Goal: Task Accomplishment & Management: Complete application form

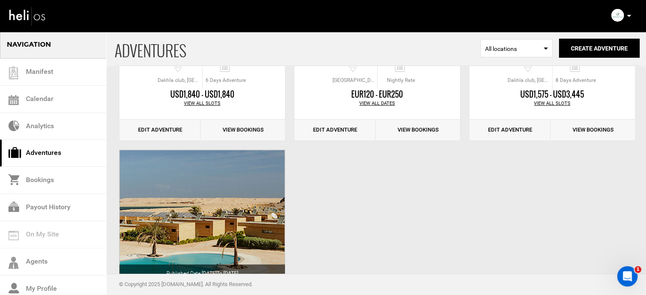
scroll to position [228, 0]
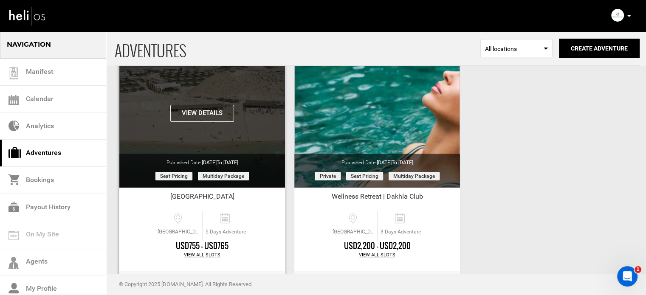
scroll to position [20, 0]
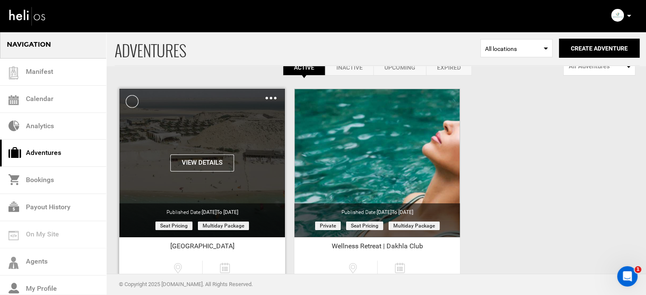
click at [270, 98] on img at bounding box center [270, 98] width 11 height 3
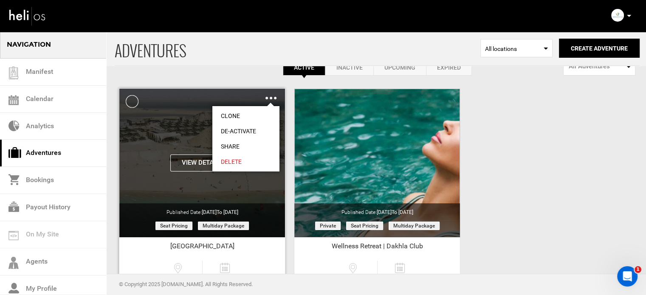
click at [233, 143] on link "Share" at bounding box center [245, 146] width 67 height 15
type input "[URL][DOMAIN_NAME]"
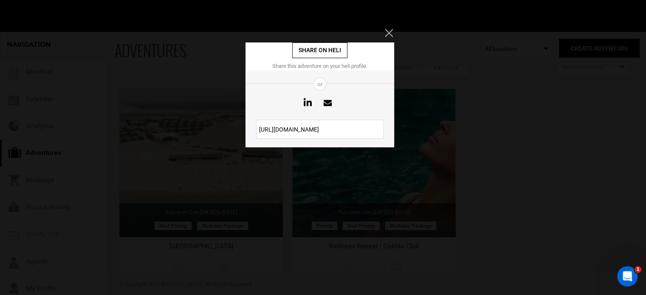
click at [307, 127] on input "[URL][DOMAIN_NAME]" at bounding box center [319, 129] width 127 height 19
click at [307, 127] on input "https://heli.life/pj7etv" at bounding box center [319, 129] width 127 height 19
click at [393, 30] on button "Close" at bounding box center [389, 33] width 9 height 8
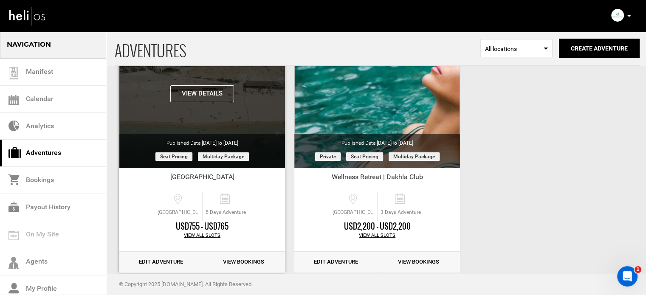
scroll to position [105, 0]
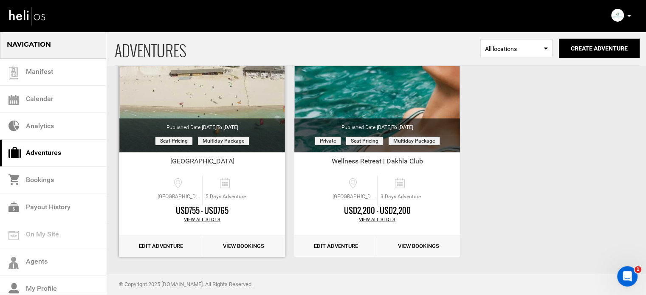
click at [174, 246] on link "Edit Adventure" at bounding box center [160, 246] width 83 height 21
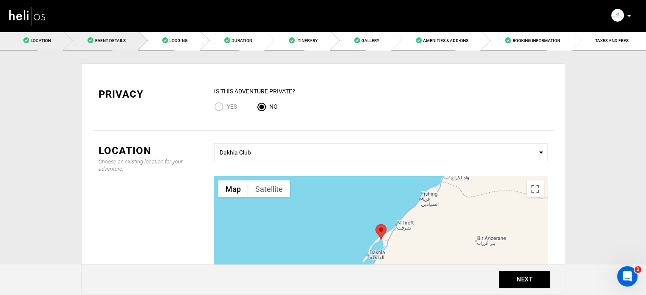
click at [116, 34] on link "Event Details" at bounding box center [101, 40] width 74 height 19
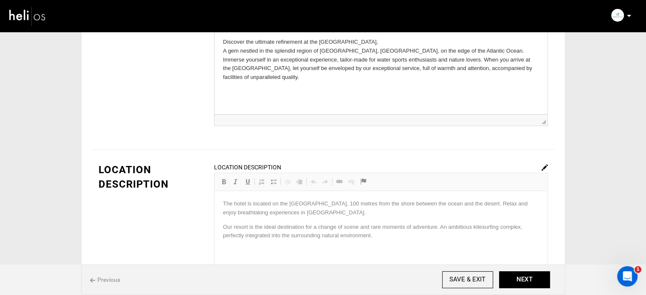
scroll to position [170, 0]
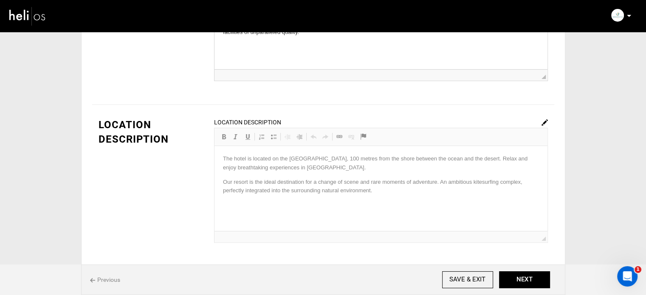
click at [544, 121] on img at bounding box center [544, 122] width 6 height 6
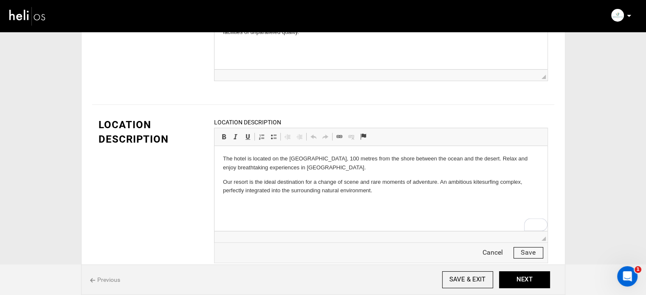
click at [524, 250] on button "Save" at bounding box center [528, 252] width 30 height 11
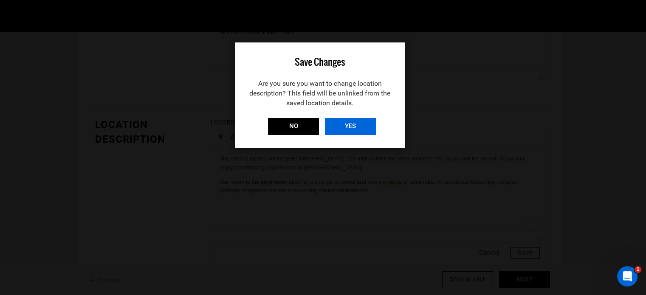
click at [369, 132] on input "YES" at bounding box center [350, 126] width 51 height 17
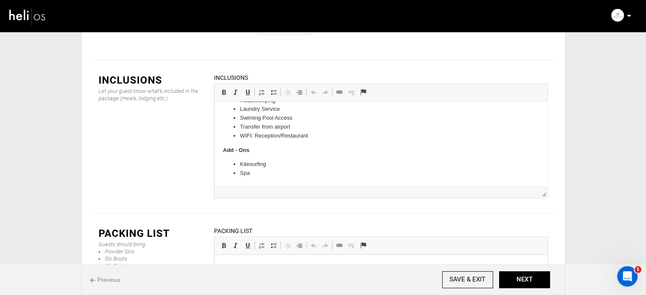
scroll to position [1285, 0]
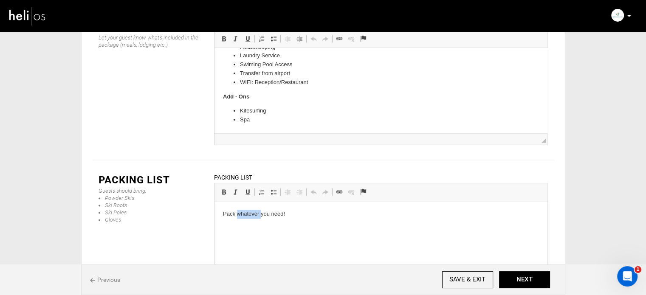
click at [252, 214] on p "Pack whatever you need!" at bounding box center [381, 214] width 316 height 9
click at [253, 227] on p at bounding box center [381, 226] width 316 height 9
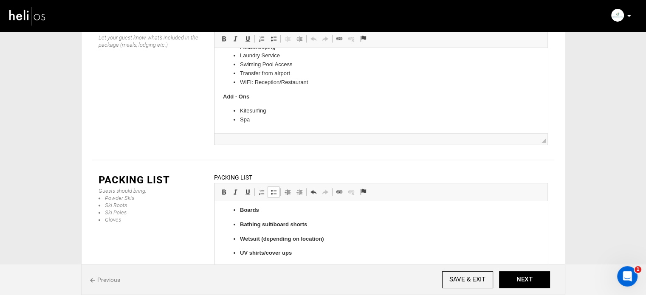
scroll to position [0, 0]
drag, startPoint x: 332, startPoint y: 220, endPoint x: 230, endPoint y: 242, distance: 103.7
click at [221, 189] on span at bounding box center [223, 192] width 7 height 7
click at [275, 189] on span at bounding box center [273, 192] width 7 height 7
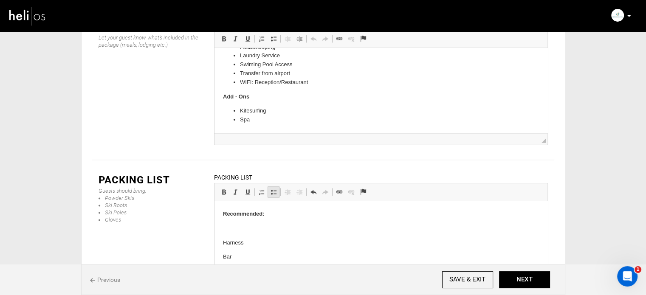
click at [275, 189] on span at bounding box center [273, 192] width 7 height 7
click at [263, 225] on p at bounding box center [381, 228] width 316 height 9
click at [241, 229] on li "Travel Documents:" at bounding box center [381, 230] width 282 height 9
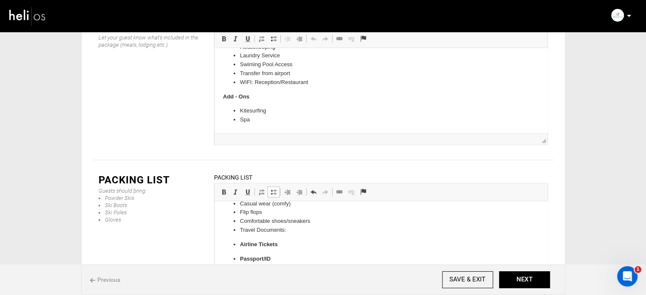
drag, startPoint x: 277, startPoint y: 136, endPoint x: 274, endPoint y: 140, distance: 4.6
click at [277, 183] on span "Editor toolbars Basic Styles Bold Keyboard shortcut Ctrl+B Italic Keyboard shor…" at bounding box center [380, 192] width 333 height 18
click at [274, 186] on link "Insert/Remove Bulleted List" at bounding box center [274, 191] width 12 height 11
click at [248, 236] on p "Travel Documents:" at bounding box center [381, 235] width 316 height 9
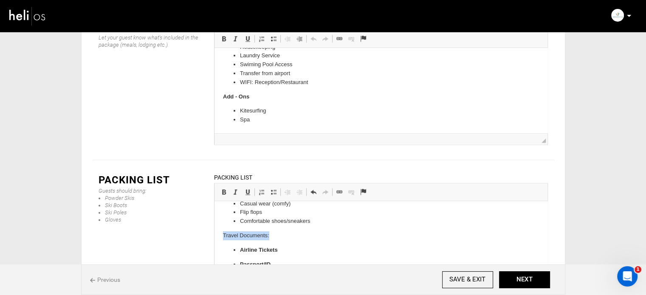
click at [248, 236] on p "Travel Documents:" at bounding box center [381, 235] width 316 height 9
click at [220, 189] on span at bounding box center [223, 192] width 7 height 7
drag, startPoint x: 238, startPoint y: 251, endPoint x: 335, endPoint y: 295, distance: 106.6
click at [335, 286] on html "Recommended: Harness Bar Kites (ask our team for recommendations on sizes) Boar…" at bounding box center [380, 180] width 333 height 212
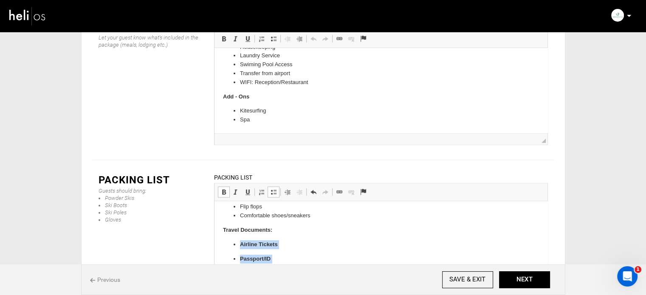
click at [226, 189] on span at bounding box center [223, 192] width 7 height 7
click at [272, 189] on span at bounding box center [273, 192] width 7 height 7
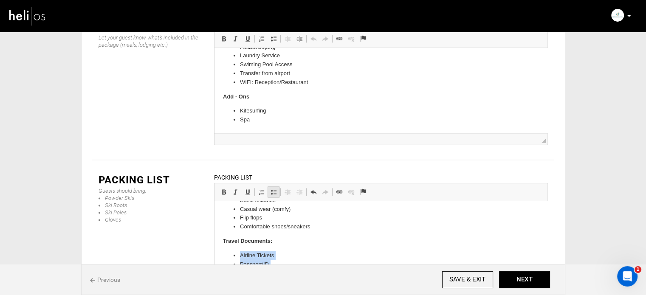
scroll to position [116, 0]
click at [286, 262] on li "Passport/ID" at bounding box center [381, 264] width 282 height 9
click at [514, 274] on button "NEXT" at bounding box center [524, 279] width 51 height 17
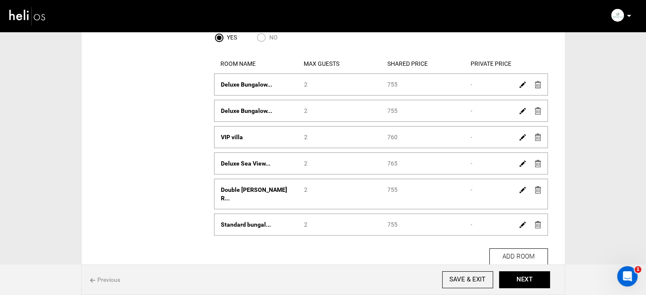
scroll to position [85, 0]
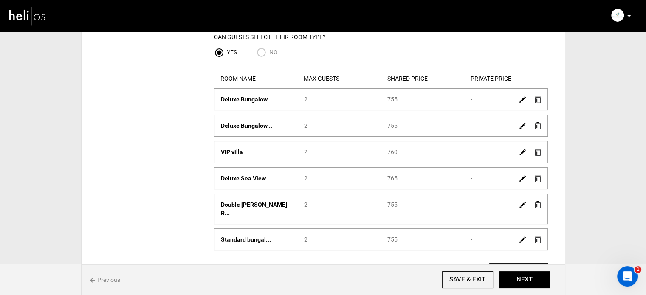
click at [520, 101] on img at bounding box center [522, 99] width 6 height 6
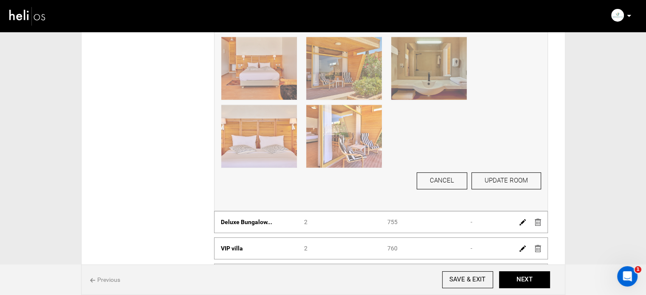
scroll to position [467, 0]
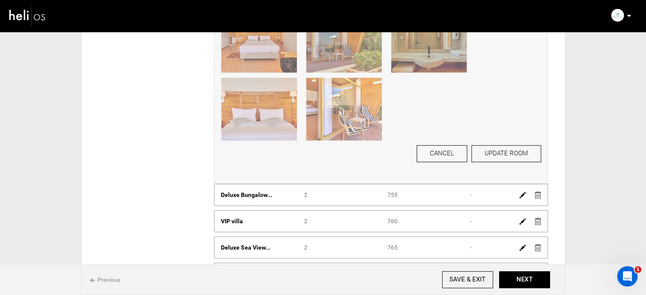
click at [519, 195] on img at bounding box center [522, 195] width 6 height 6
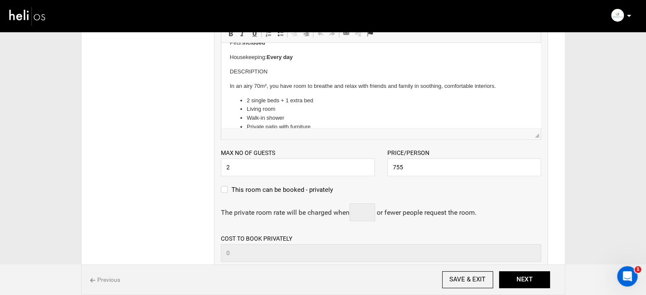
scroll to position [168, 0]
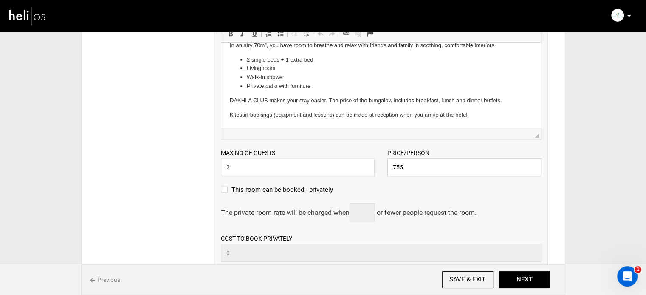
drag, startPoint x: 407, startPoint y: 170, endPoint x: 376, endPoint y: 169, distance: 30.6
click at [376, 169] on div "Max no of guests 2 Please enter a valid Guest no. Price/Person 755 Please enter…" at bounding box center [380, 158] width 333 height 37
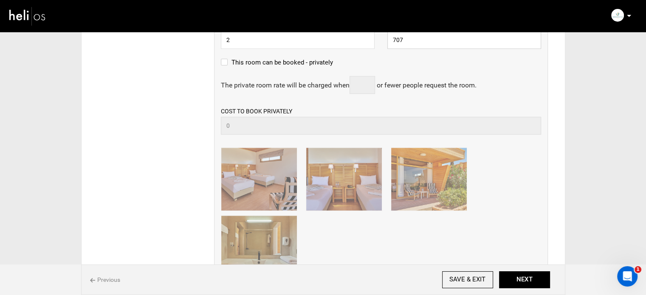
scroll to position [934, 0]
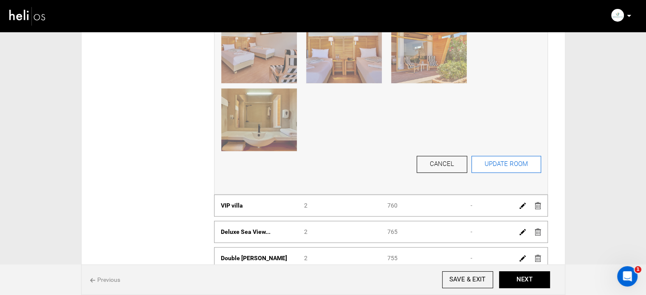
type input "707"
click at [501, 169] on button "UPDATE ROOM" at bounding box center [506, 164] width 70 height 17
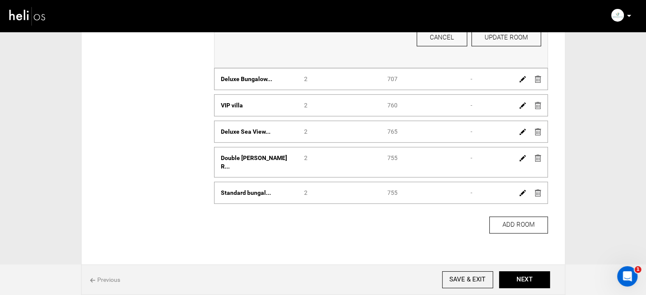
scroll to position [610, 0]
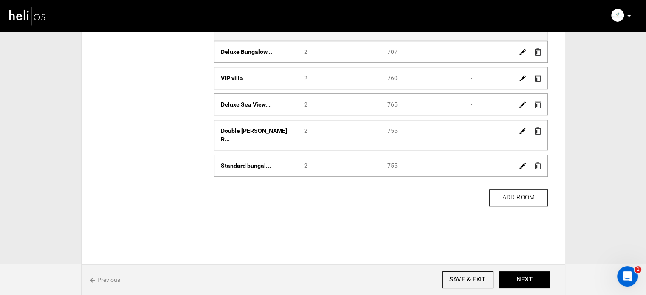
click at [519, 130] on img at bounding box center [522, 131] width 6 height 6
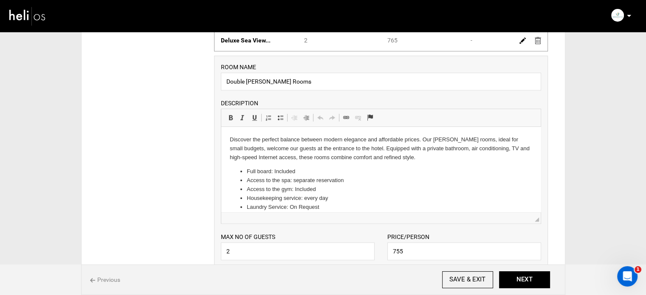
scroll to position [738, 0]
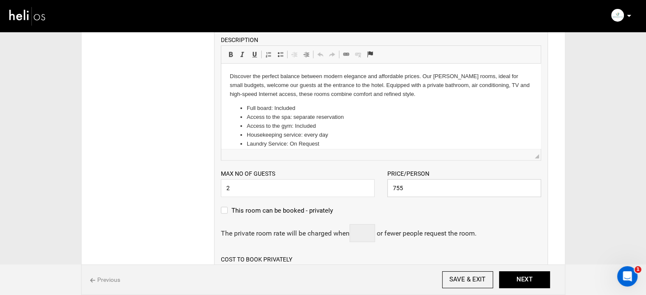
drag, startPoint x: 412, startPoint y: 186, endPoint x: 364, endPoint y: 186, distance: 48.0
click at [364, 186] on div "Max no of guests 2 Please enter a valid Guest no. Price/Person 755 Please enter…" at bounding box center [380, 179] width 333 height 37
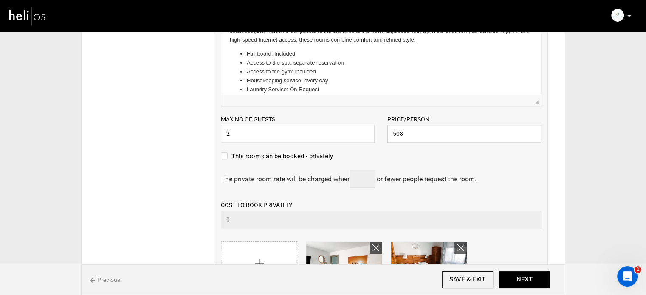
scroll to position [908, 0]
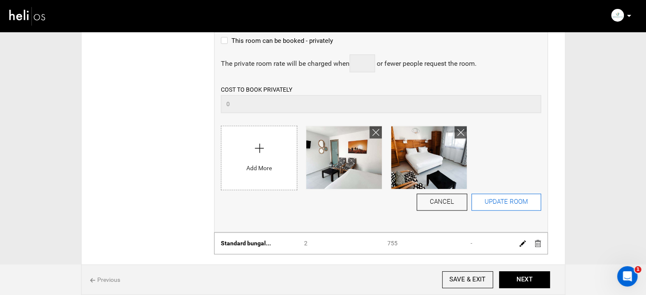
type input "508"
click at [509, 203] on button "UPDATE ROOM" at bounding box center [506, 202] width 70 height 17
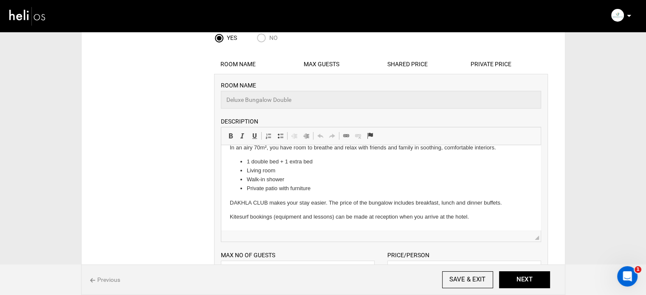
scroll to position [227, 0]
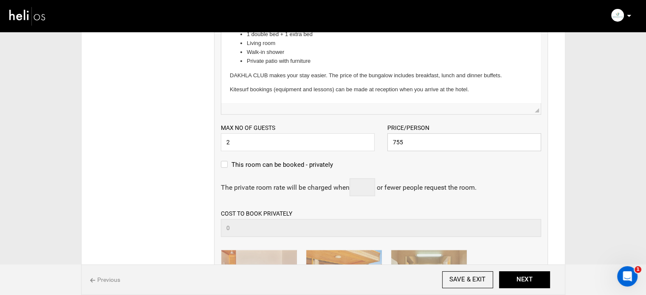
drag, startPoint x: 405, startPoint y: 147, endPoint x: 391, endPoint y: 147, distance: 14.0
click at [391, 147] on input "755" at bounding box center [464, 142] width 154 height 18
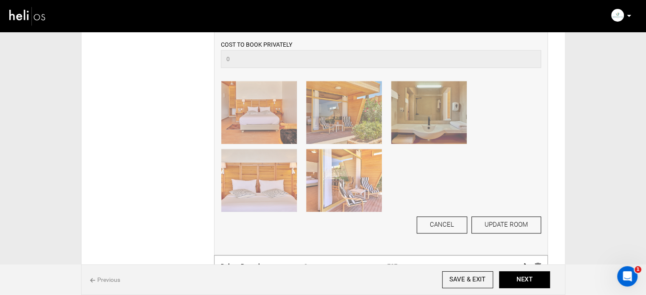
scroll to position [439, 0]
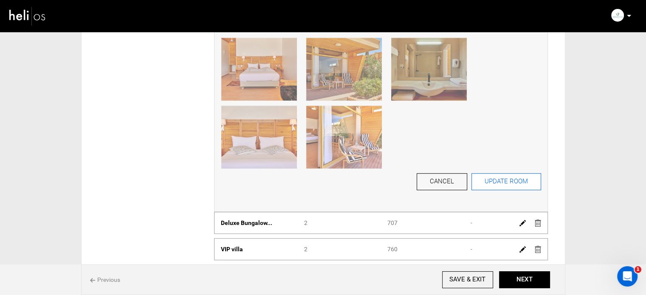
type input "707"
click at [494, 185] on button "UPDATE ROOM" at bounding box center [506, 181] width 70 height 17
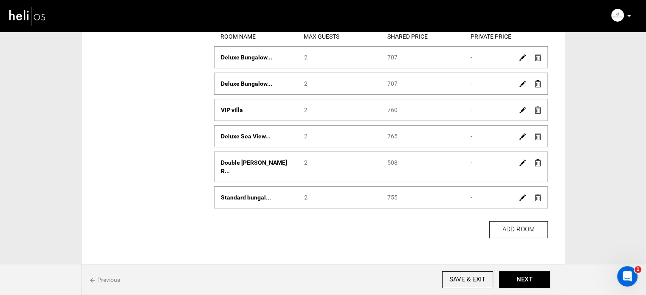
scroll to position [127, 0]
click at [523, 108] on img at bounding box center [522, 110] width 6 height 6
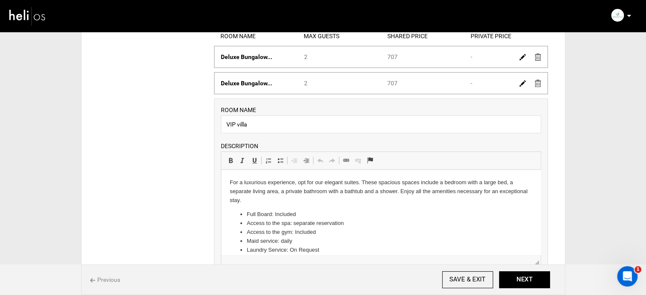
scroll to position [297, 0]
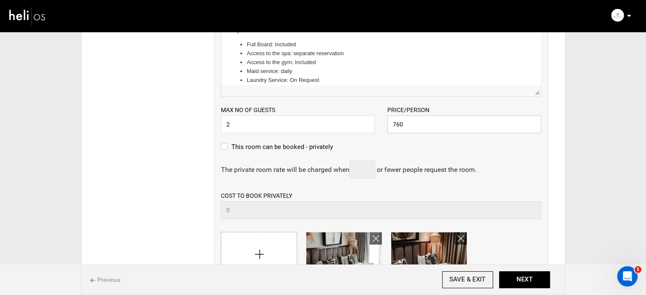
drag, startPoint x: 406, startPoint y: 127, endPoint x: 380, endPoint y: 132, distance: 25.9
click at [380, 132] on div "Max no of guests 2 Please enter a valid Guest no. Price/Person 760 Please enter…" at bounding box center [380, 115] width 333 height 37
paste input "1216"
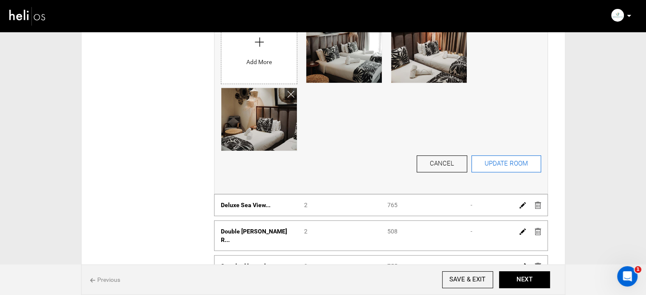
type input "1216"
click at [516, 161] on button "UPDATE ROOM" at bounding box center [506, 163] width 70 height 17
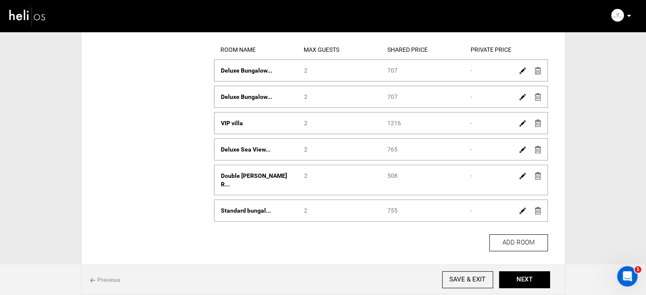
scroll to position [100, 0]
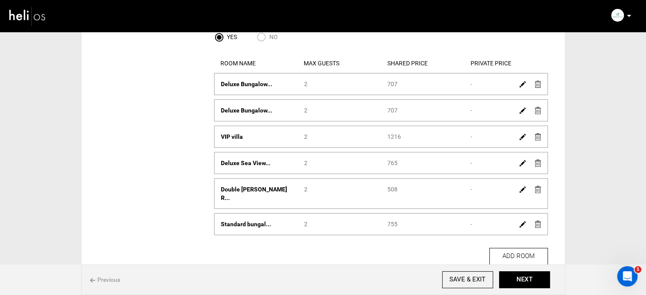
click at [520, 163] on img at bounding box center [522, 163] width 6 height 6
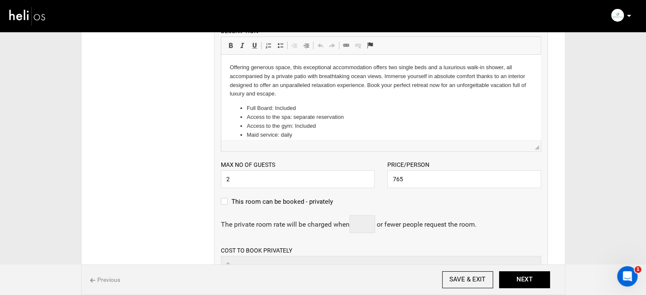
scroll to position [270, 0]
drag, startPoint x: 429, startPoint y: 178, endPoint x: 344, endPoint y: 165, distance: 85.9
click at [344, 165] on div "Max no of guests 2 Please enter a valid Guest no. Price/Person 765 Please enter…" at bounding box center [380, 168] width 333 height 37
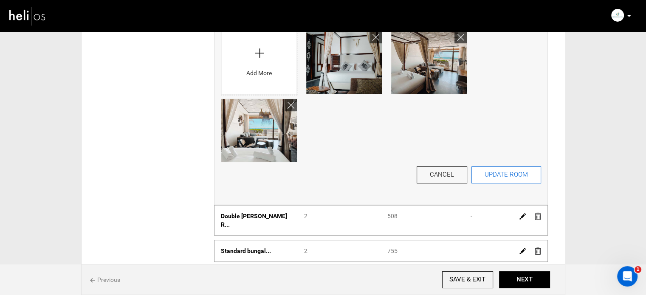
type input "950"
click at [493, 173] on button "UPDATE ROOM" at bounding box center [506, 174] width 70 height 17
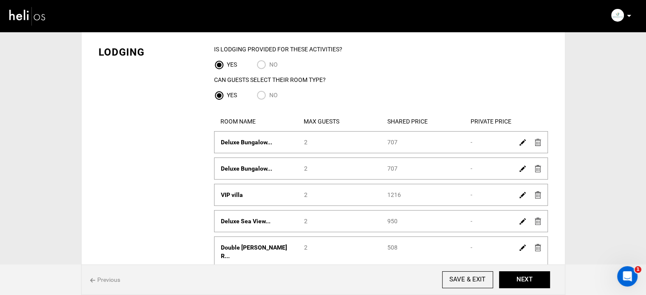
scroll to position [0, 0]
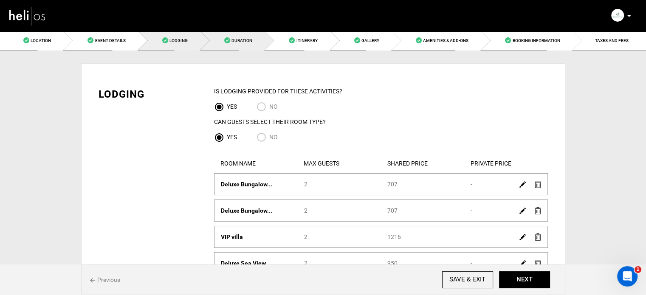
click at [245, 43] on link "Duration" at bounding box center [233, 40] width 65 height 19
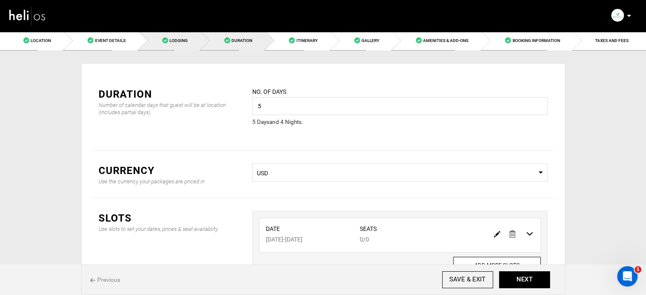
click at [179, 41] on span "Lodging" at bounding box center [178, 40] width 18 height 5
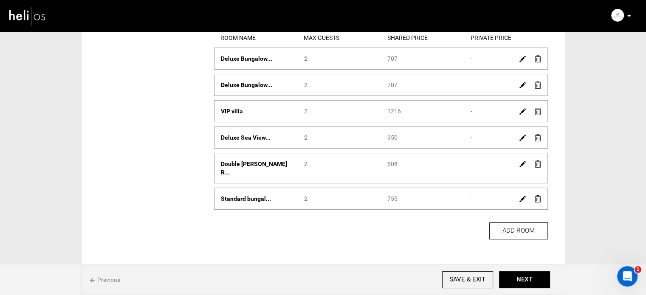
scroll to position [127, 0]
click at [521, 56] on img at bounding box center [522, 57] width 6 height 6
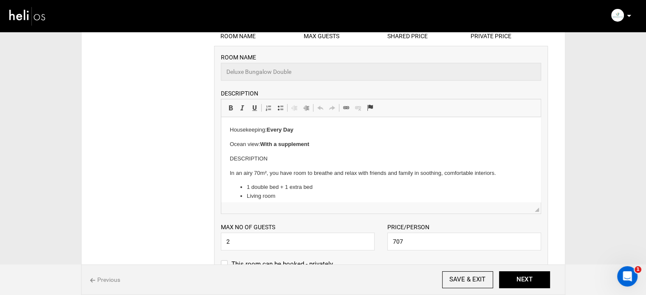
scroll to position [183, 0]
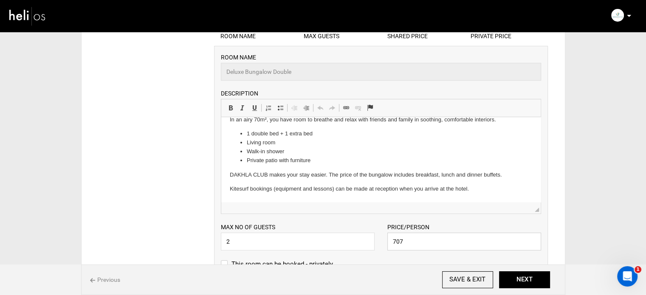
drag, startPoint x: 413, startPoint y: 242, endPoint x: 335, endPoint y: 241, distance: 78.6
click at [335, 241] on div "Max no of guests 2 Please enter a valid Guest no. Price/Person 707 Please enter…" at bounding box center [380, 232] width 333 height 37
paste input "2828"
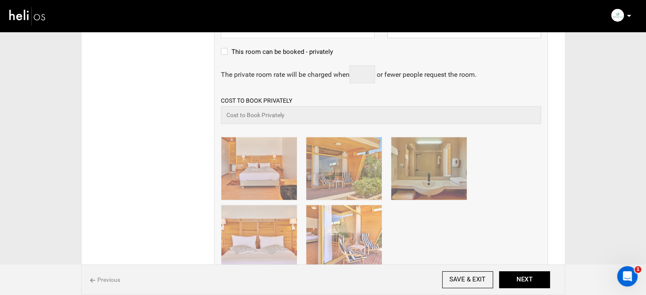
scroll to position [510, 0]
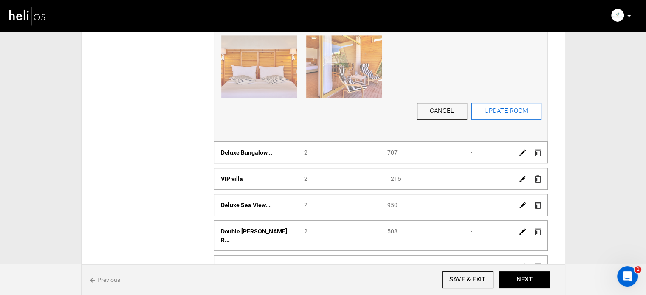
type input "2828"
click at [510, 109] on button "UPDATE ROOM" at bounding box center [506, 111] width 70 height 17
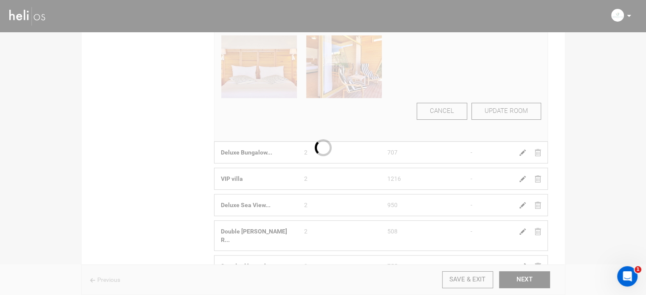
scroll to position [58, 0]
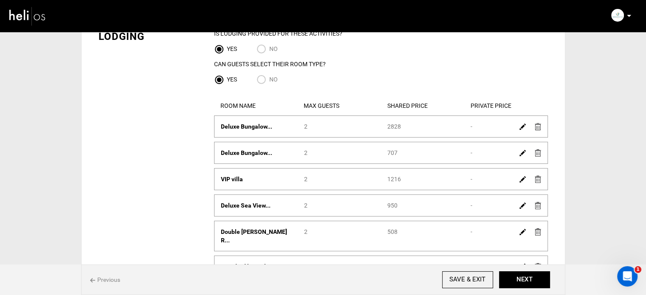
click at [521, 152] on img at bounding box center [522, 153] width 6 height 6
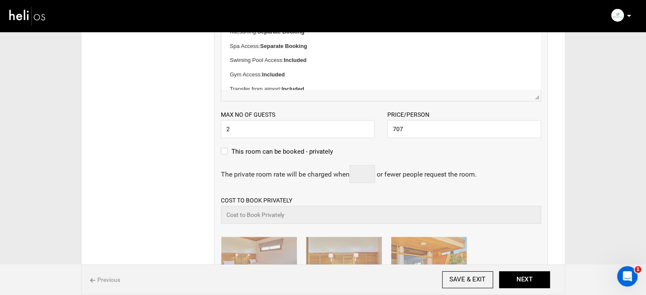
scroll to position [270, 0]
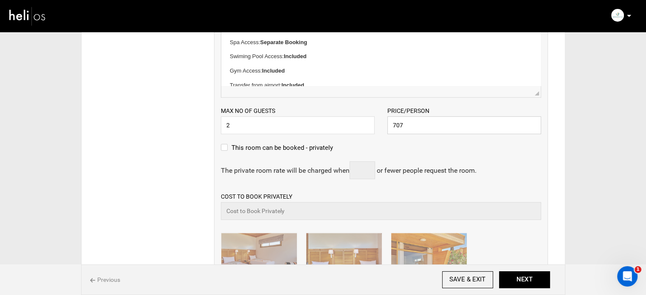
drag, startPoint x: 411, startPoint y: 127, endPoint x: 370, endPoint y: 120, distance: 41.7
click at [370, 121] on div "Max no of guests 2 Please enter a valid Guest no. Price/Person 707 Please enter…" at bounding box center [380, 116] width 333 height 37
paste input "2828"
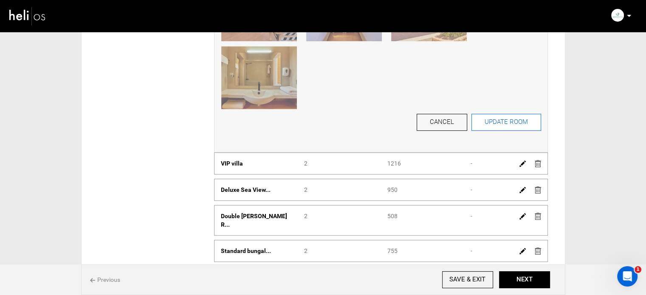
type input "2828"
click at [508, 127] on button "UPDATE ROOM" at bounding box center [506, 122] width 70 height 17
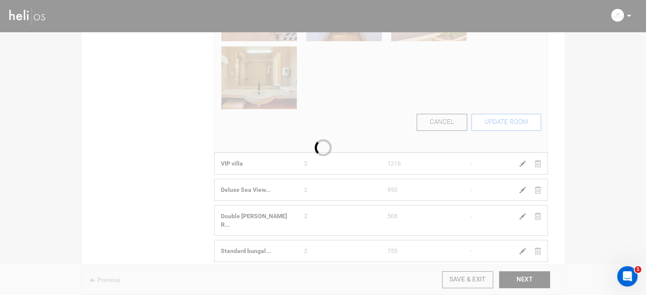
scroll to position [73, 0]
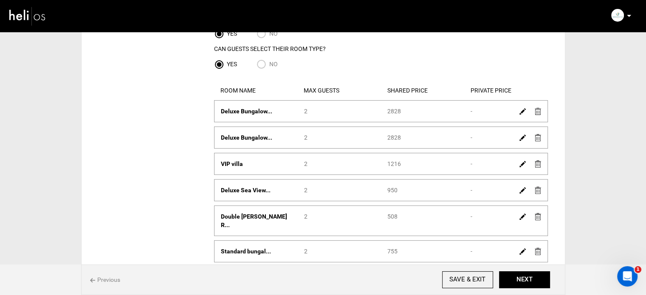
drag, startPoint x: 409, startPoint y: 165, endPoint x: 356, endPoint y: 166, distance: 52.2
click at [356, 166] on div "Room Name VIP villa Max Guests 2 Shared Price 1216 Private Price -" at bounding box center [380, 164] width 333 height 8
copy div "Shared Price 1216"
click at [520, 164] on img at bounding box center [522, 164] width 6 height 6
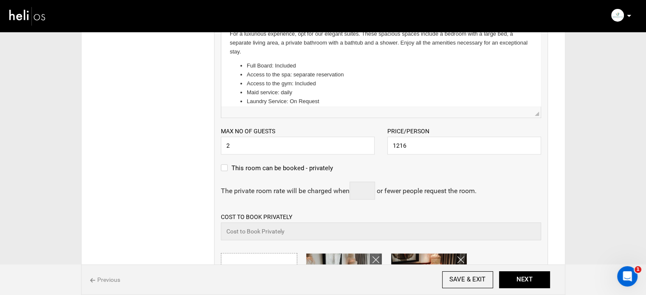
scroll to position [285, 0]
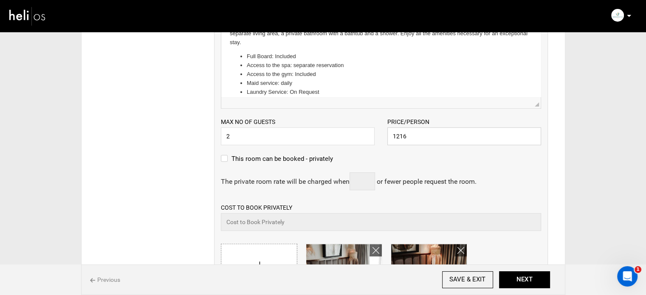
drag, startPoint x: 391, startPoint y: 137, endPoint x: 371, endPoint y: 139, distance: 20.5
click at [371, 139] on div "Max no of guests 2 Please enter a valid Guest no. Price/Person 1216 Please ente…" at bounding box center [380, 127] width 333 height 37
paste input "4864"
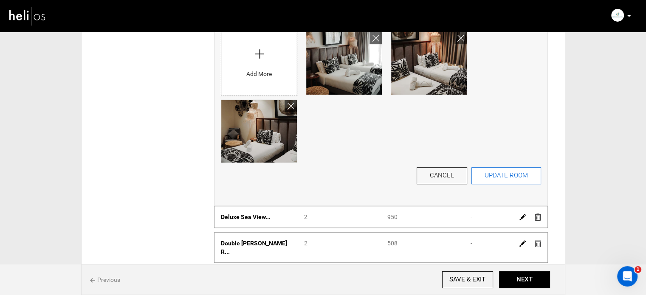
type input "4864"
click at [487, 171] on button "UPDATE ROOM" at bounding box center [506, 175] width 70 height 17
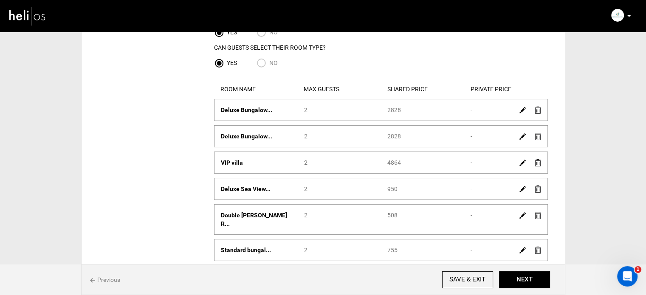
scroll to position [88, 0]
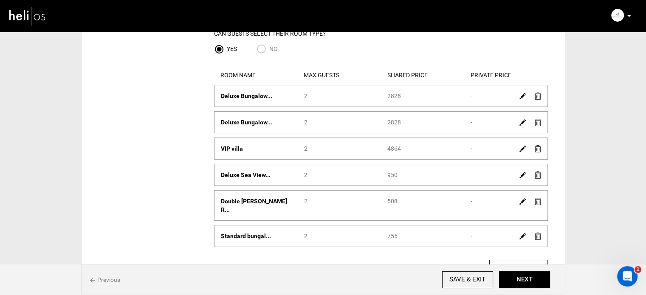
drag, startPoint x: 409, startPoint y: 177, endPoint x: 369, endPoint y: 173, distance: 40.5
click at [369, 173] on div "Room Name Deluxe Sea View... Max Guests 2 Shared Price 950 Private Price -" at bounding box center [380, 175] width 333 height 8
copy div "Shared Price 950"
click at [524, 175] on img at bounding box center [522, 175] width 6 height 6
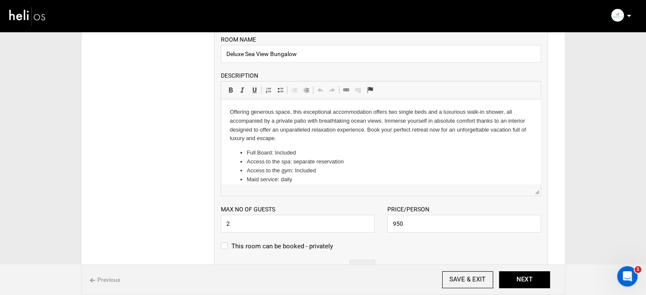
scroll to position [301, 0]
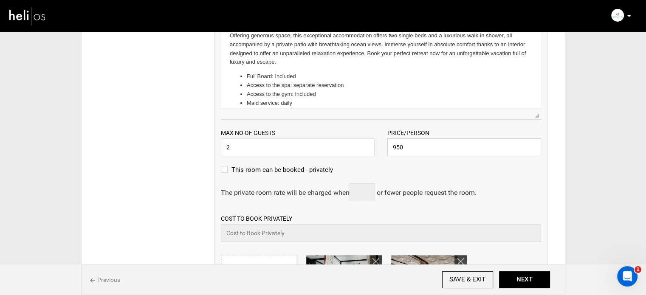
drag, startPoint x: 412, startPoint y: 150, endPoint x: 357, endPoint y: 154, distance: 54.9
click at [357, 154] on div "Max no of guests 2 Please enter a valid Guest no. Price/Person 950 Please enter…" at bounding box center [380, 138] width 333 height 37
paste input "380"
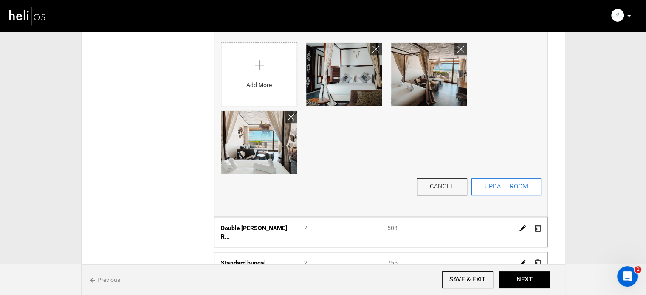
type input "3800"
click at [499, 180] on button "UPDATE ROOM" at bounding box center [506, 186] width 70 height 17
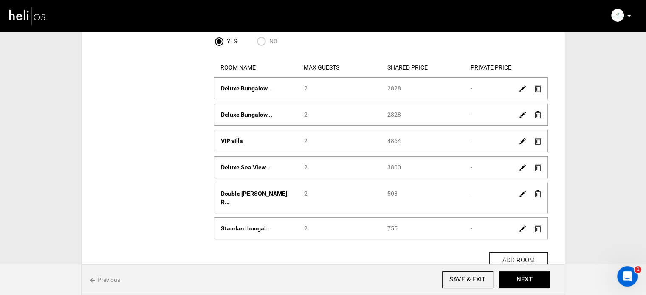
scroll to position [147, 0]
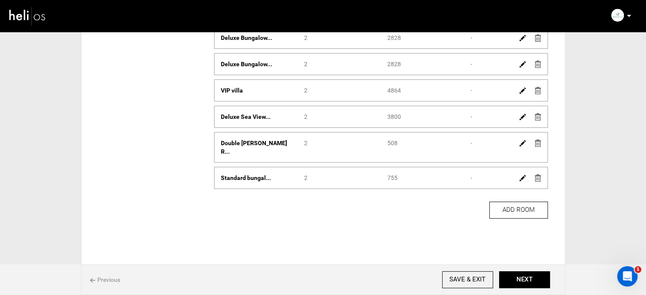
drag, startPoint x: 406, startPoint y: 172, endPoint x: 382, endPoint y: 173, distance: 24.2
click at [382, 173] on div "Room Name Standard bungal... Max Guests 2 Shared Price 755 Private Price -" at bounding box center [381, 178] width 334 height 22
copy div "755"
click at [521, 175] on img at bounding box center [522, 178] width 6 height 6
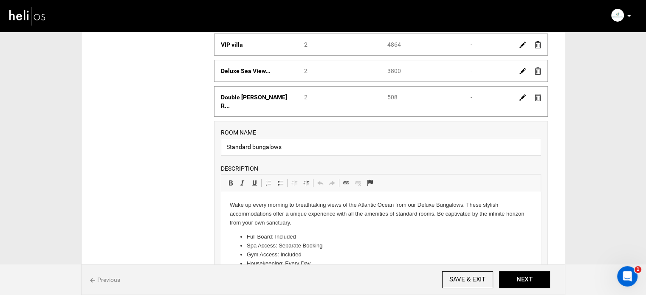
scroll to position [359, 0]
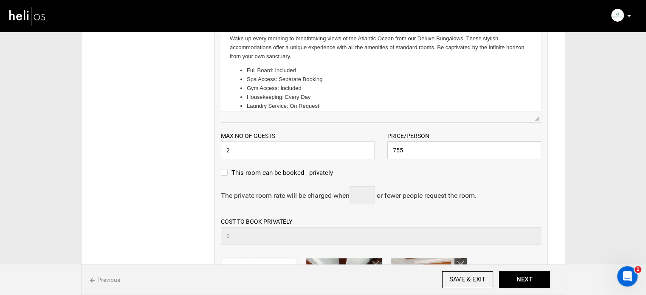
drag, startPoint x: 405, startPoint y: 142, endPoint x: 375, endPoint y: 143, distance: 29.7
click at [375, 143] on div "Max no of guests 2 Please enter a valid Guest no. Price/Person 755 Please enter…" at bounding box center [380, 141] width 333 height 37
paste input "3020"
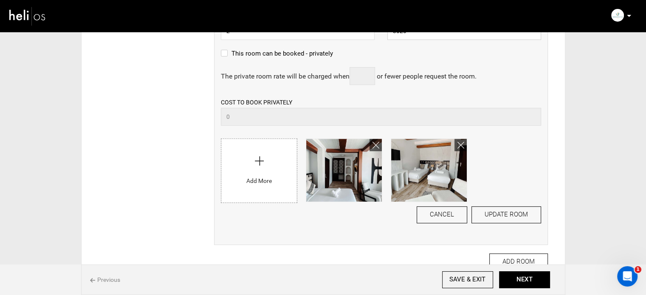
scroll to position [543, 0]
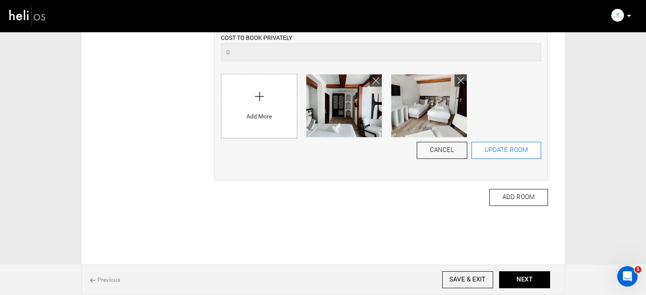
type input "3020"
click at [510, 142] on button "UPDATE ROOM" at bounding box center [506, 150] width 70 height 17
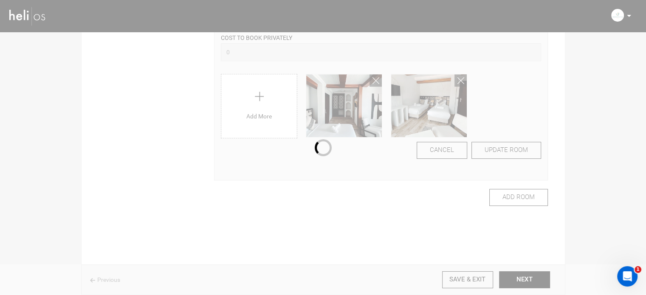
scroll to position [159, 0]
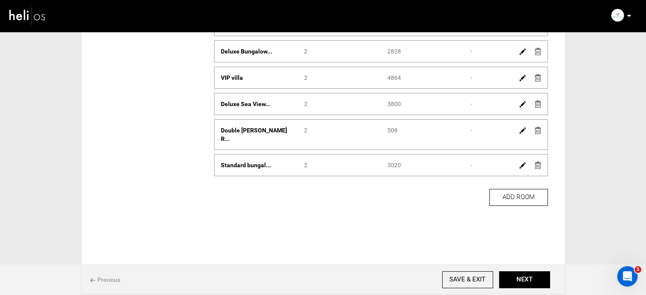
drag, startPoint x: 400, startPoint y: 128, endPoint x: 375, endPoint y: 130, distance: 24.7
click at [375, 130] on div "Room Name Double Medina R... Max Guests 2 Shared Price 508 Private Price -" at bounding box center [380, 134] width 333 height 17
copy div "Shared Price 508"
click at [522, 130] on img at bounding box center [522, 130] width 6 height 6
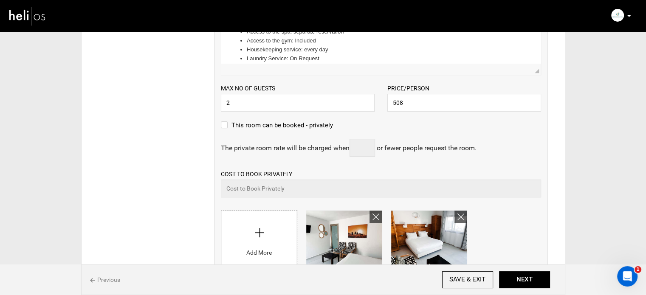
scroll to position [0, 0]
drag, startPoint x: 401, startPoint y: 96, endPoint x: 352, endPoint y: 102, distance: 49.2
click at [352, 102] on div "Max no of guests 2 Please enter a valid Guest no. Price/Person 508 Please enter…" at bounding box center [380, 93] width 333 height 37
paste input "2032"
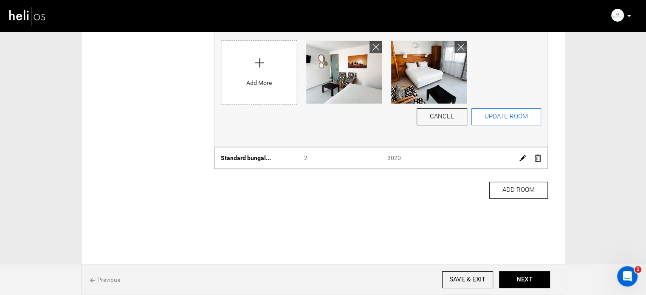
type input "2032"
click at [515, 116] on button "UPDATE ROOM" at bounding box center [506, 116] width 70 height 17
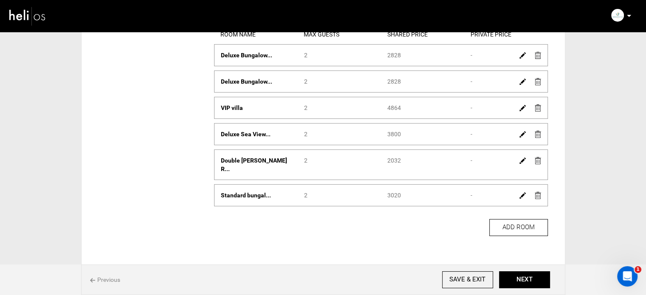
scroll to position [159, 0]
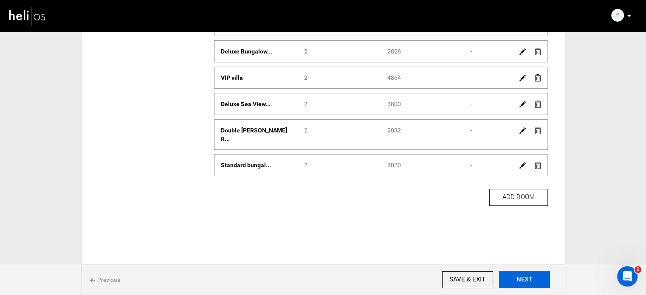
click at [532, 277] on button "NEXT" at bounding box center [524, 279] width 51 height 17
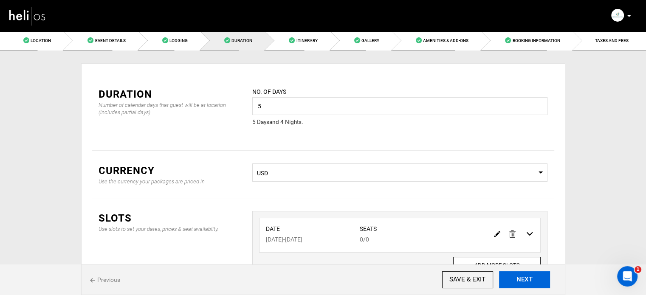
click at [533, 282] on button "NEXT" at bounding box center [524, 279] width 51 height 17
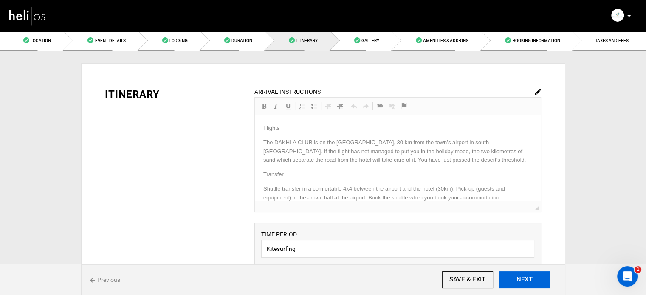
click at [533, 282] on button "NEXT" at bounding box center [524, 279] width 51 height 17
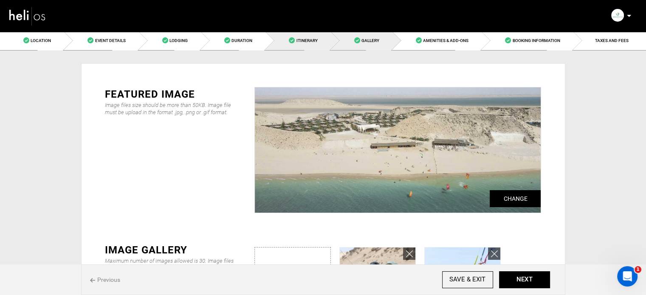
click at [330, 42] on link "Itinerary" at bounding box center [297, 40] width 65 height 19
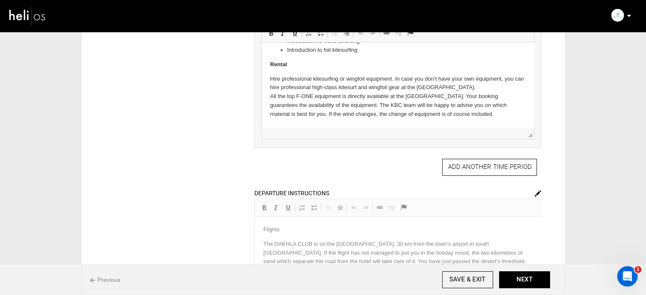
scroll to position [382, 0]
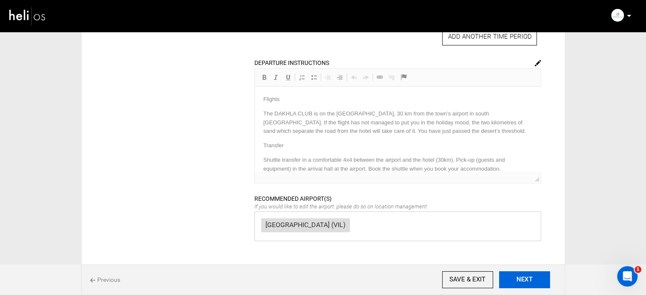
click at [513, 281] on button "NEXT" at bounding box center [524, 279] width 51 height 17
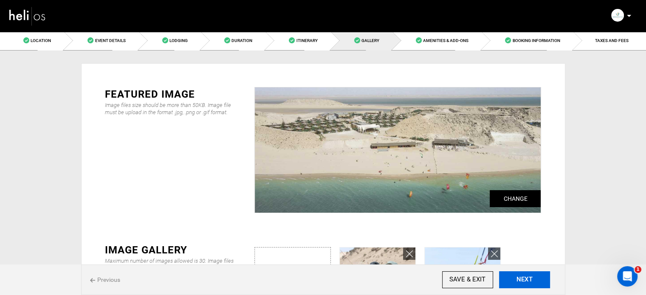
click at [518, 282] on button "NEXT" at bounding box center [524, 279] width 51 height 17
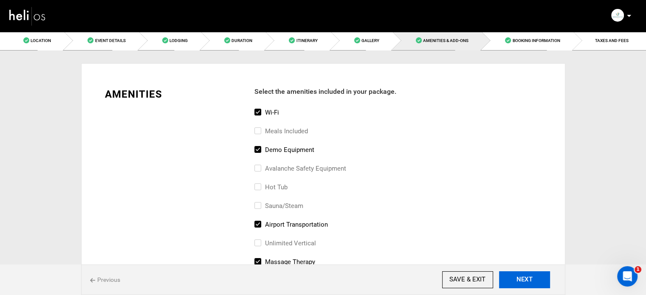
click at [517, 282] on button "NEXT" at bounding box center [524, 279] width 51 height 17
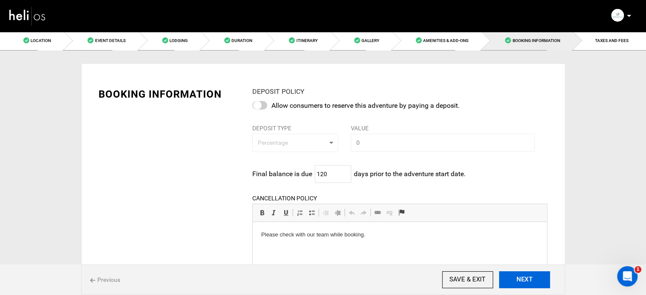
click at [517, 282] on button "NEXT" at bounding box center [524, 279] width 51 height 17
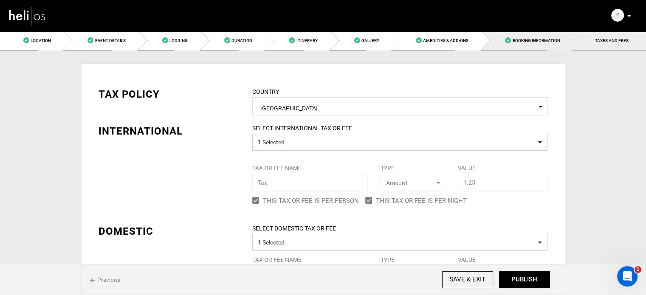
click at [520, 45] on link "Booking Information" at bounding box center [527, 40] width 91 height 19
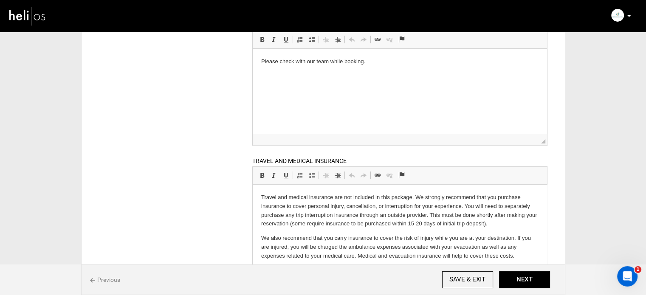
scroll to position [159, 0]
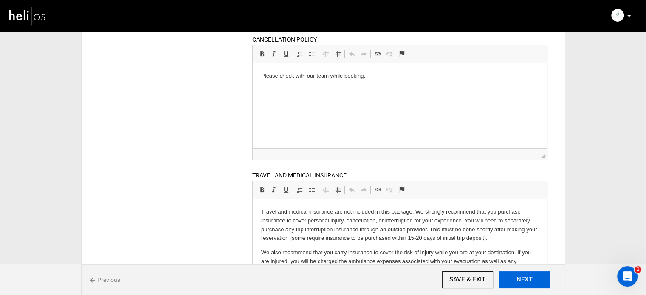
click at [540, 283] on button "NEXT" at bounding box center [524, 279] width 51 height 17
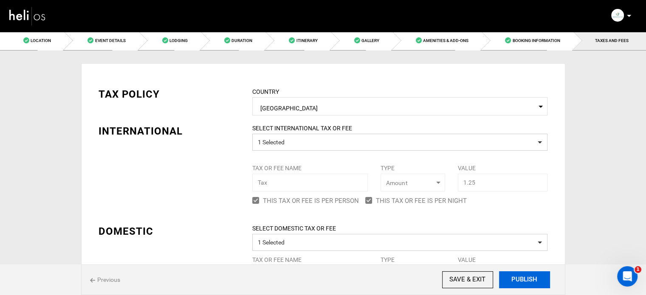
click at [540, 283] on button "PUBLISH" at bounding box center [524, 279] width 51 height 17
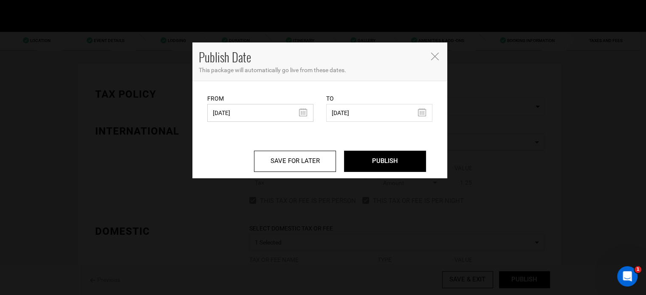
click at [251, 118] on input "09/23/2024" at bounding box center [260, 113] width 106 height 18
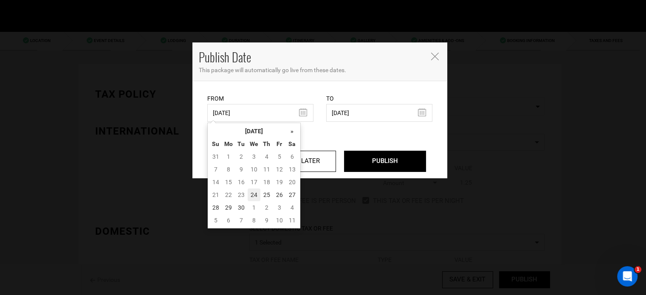
click at [254, 193] on td "24" at bounding box center [254, 195] width 13 height 13
type input "09/24/2025"
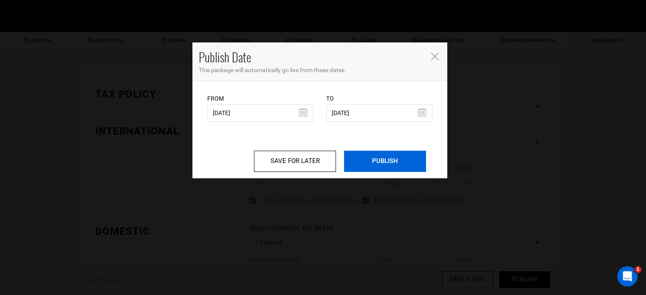
click at [367, 161] on input "PUBLISH" at bounding box center [385, 161] width 82 height 21
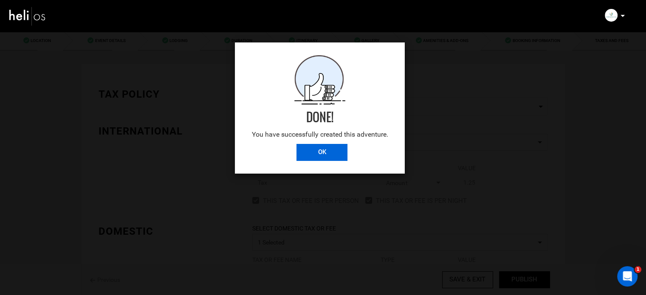
click at [315, 155] on input "OK" at bounding box center [321, 152] width 51 height 17
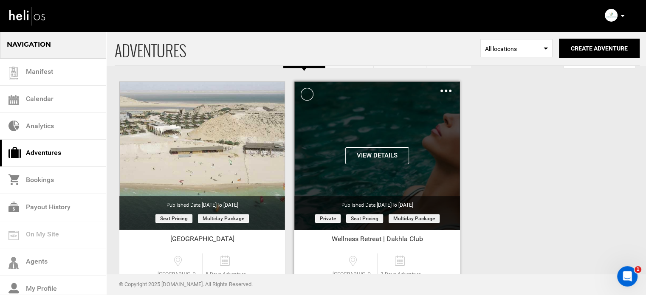
scroll to position [85, 0]
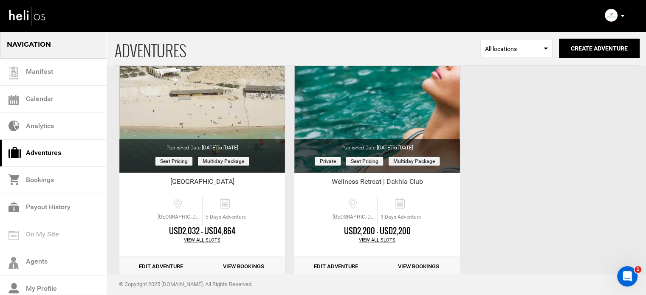
click at [621, 15] on icon at bounding box center [622, 16] width 4 height 2
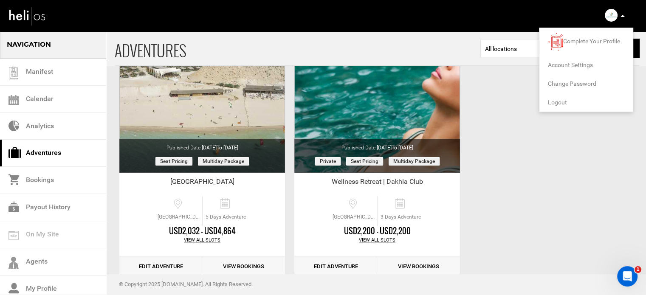
click at [557, 100] on span "Logout" at bounding box center [557, 102] width 19 height 7
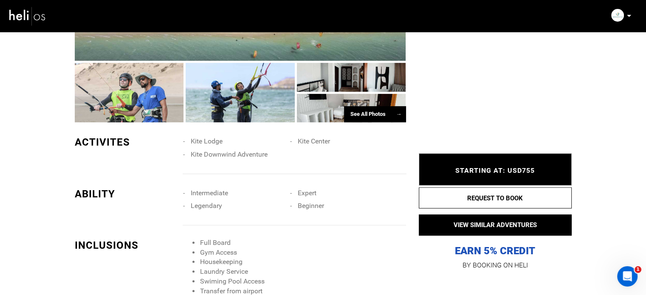
scroll to position [552, 0]
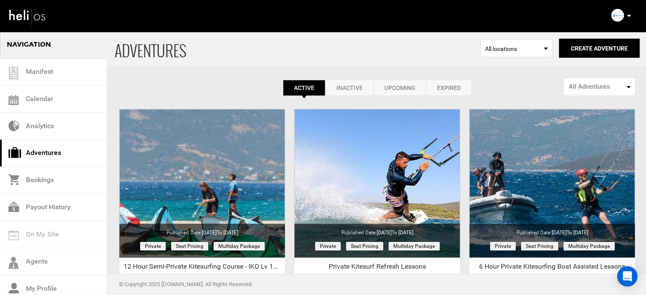
click at [629, 16] on icon at bounding box center [629, 16] width 4 height 2
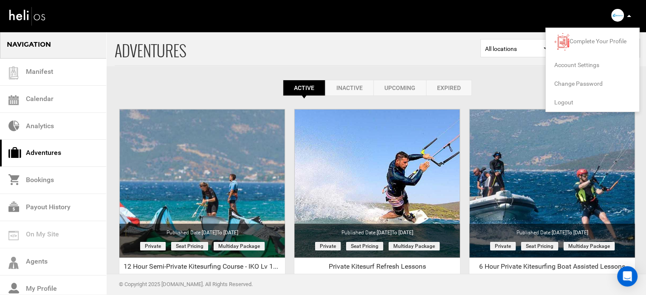
click at [558, 99] on span "Logout" at bounding box center [563, 102] width 19 height 7
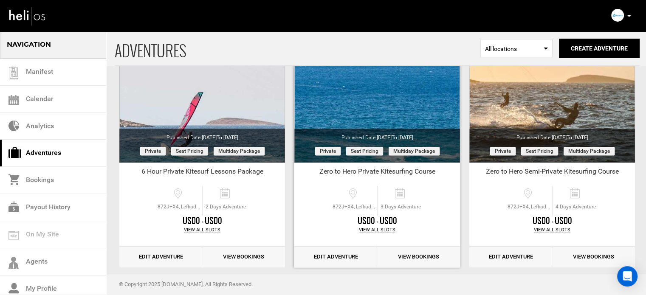
scroll to position [368, 0]
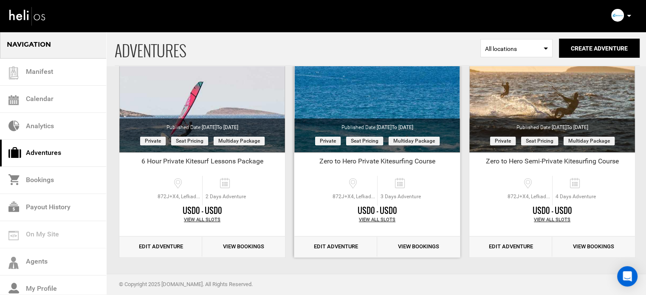
click at [335, 244] on link "Edit Adventure" at bounding box center [335, 247] width 83 height 21
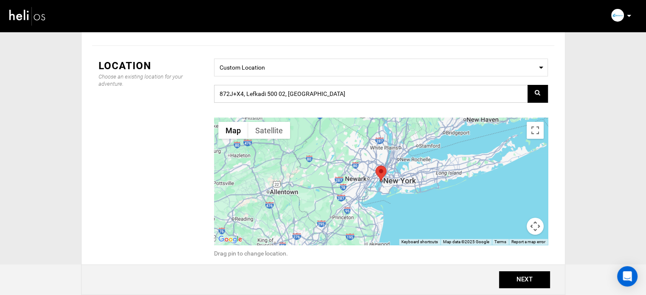
click at [306, 96] on input "872J+X4, Lefkadi 500 02, Greece" at bounding box center [381, 94] width 334 height 18
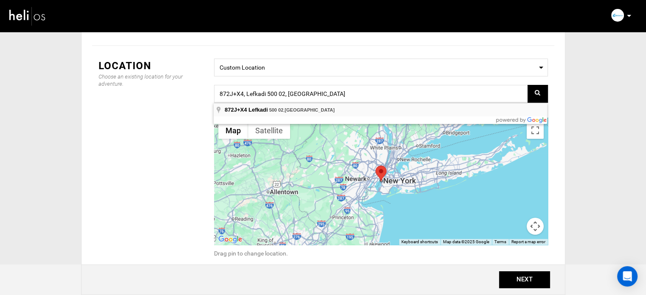
type input "872J+X4, Lefkadi 500 02, Greece"
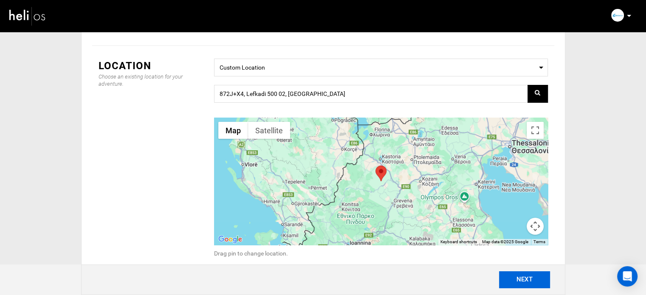
click at [530, 285] on button "NEXT" at bounding box center [524, 279] width 51 height 17
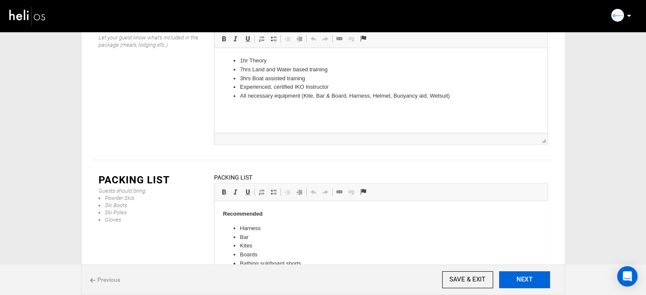
click at [522, 279] on button "NEXT" at bounding box center [524, 279] width 51 height 17
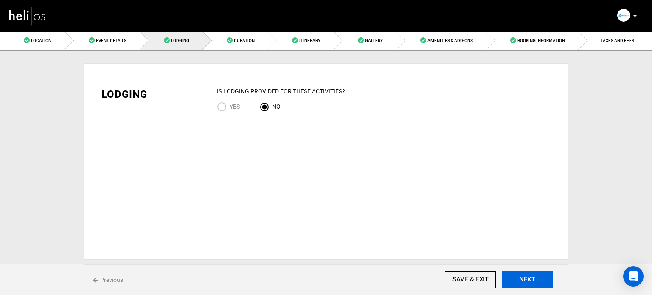
click at [522, 279] on button "NEXT" at bounding box center [527, 279] width 51 height 17
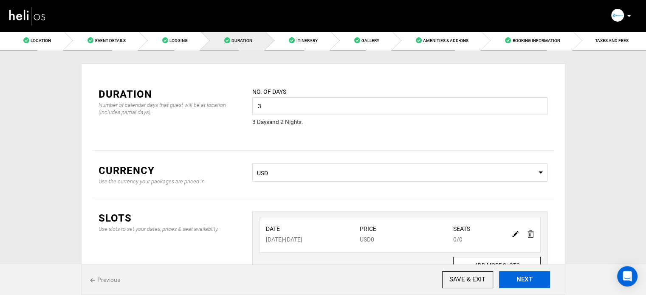
click at [522, 279] on button "NEXT" at bounding box center [524, 279] width 51 height 17
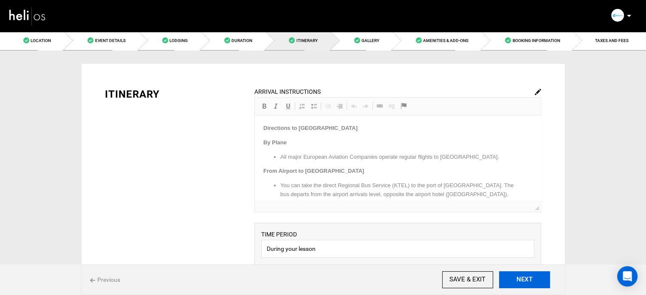
click at [522, 279] on button "NEXT" at bounding box center [524, 279] width 51 height 17
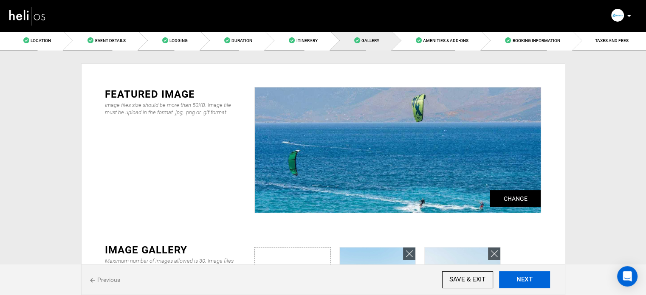
click at [522, 279] on button "NEXT" at bounding box center [524, 279] width 51 height 17
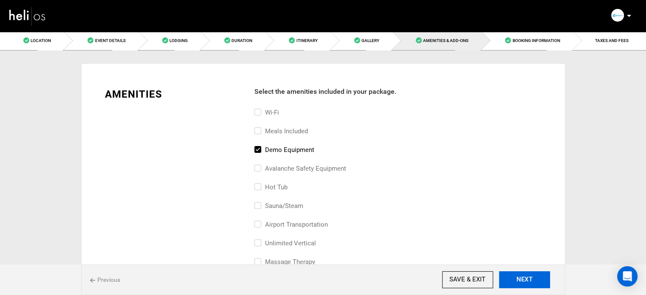
click at [522, 279] on button "NEXT" at bounding box center [524, 279] width 51 height 17
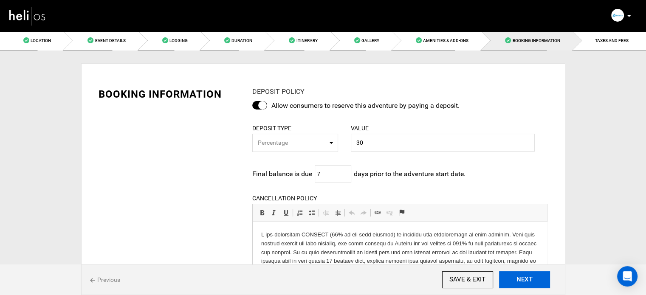
click at [522, 279] on button "NEXT" at bounding box center [524, 279] width 51 height 17
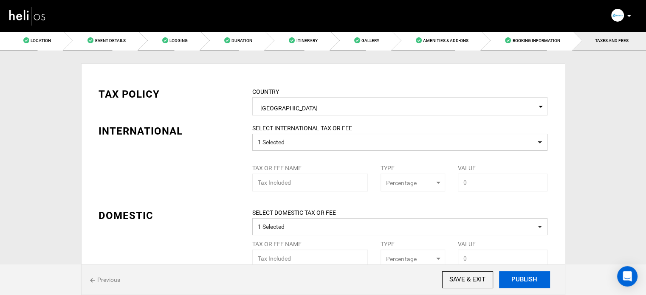
click at [522, 279] on button "PUBLISH" at bounding box center [524, 279] width 51 height 17
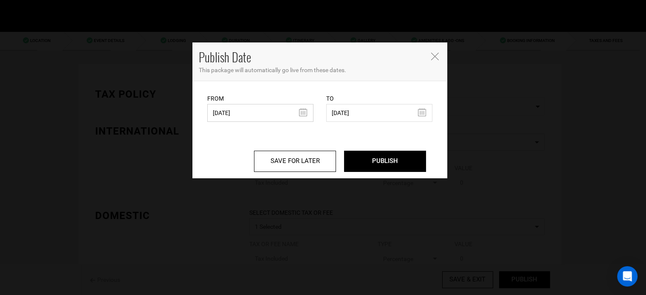
click at [283, 119] on input "09/25/2024" at bounding box center [260, 113] width 106 height 18
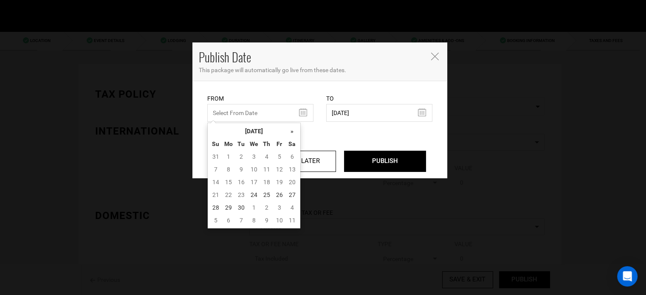
click at [434, 53] on icon "Close" at bounding box center [435, 57] width 8 height 8
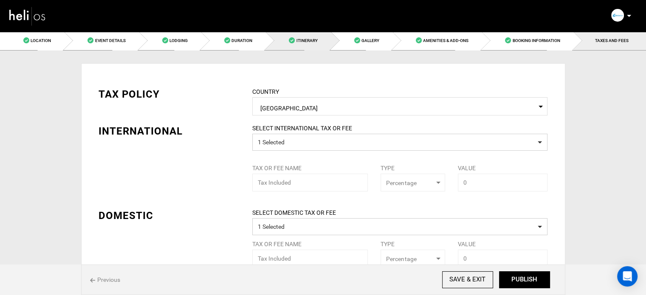
click at [285, 39] on link "Itinerary" at bounding box center [297, 40] width 65 height 19
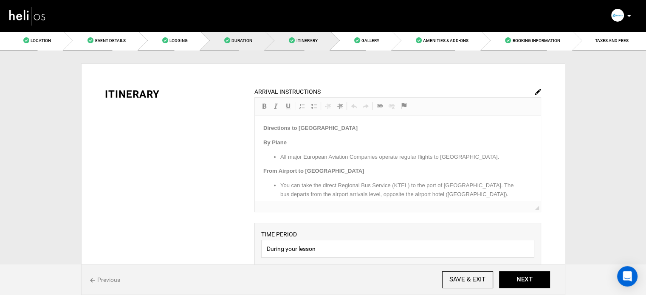
click at [229, 39] on span at bounding box center [227, 40] width 6 height 6
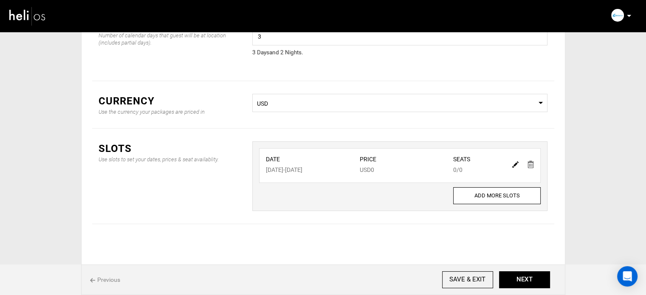
scroll to position [70, 0]
click at [513, 164] on img at bounding box center [515, 164] width 6 height 6
type input "10/20/2025"
type input "10/22/2025"
type input "0"
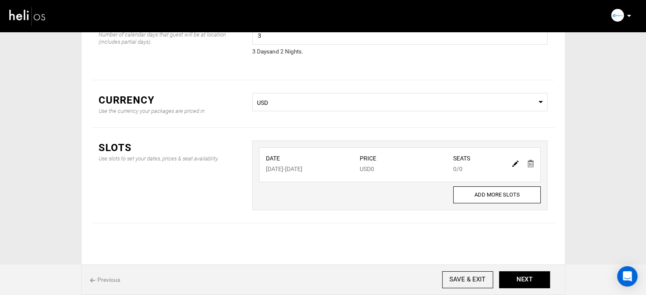
type input "0"
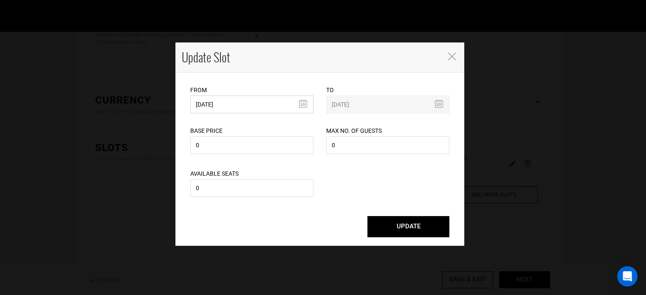
click at [251, 107] on input "10/20/2025" at bounding box center [251, 105] width 123 height 18
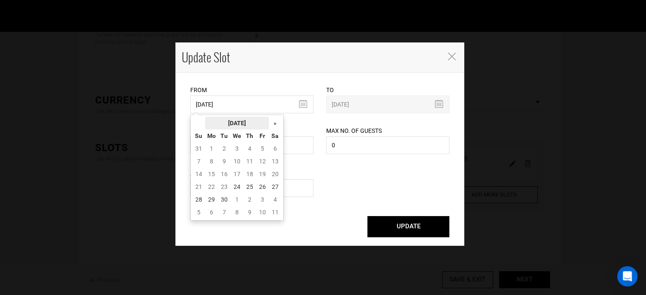
click at [237, 118] on th "[DATE]" at bounding box center [237, 123] width 64 height 13
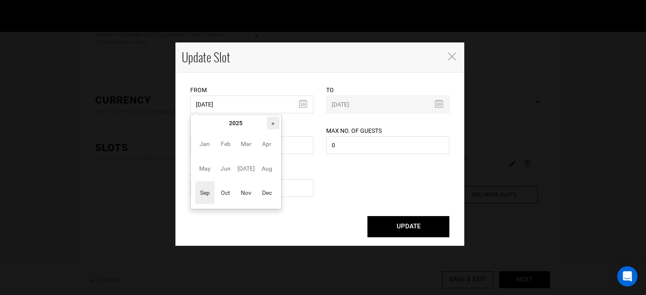
click at [271, 122] on th "»" at bounding box center [273, 123] width 13 height 13
click at [226, 191] on span "Oct" at bounding box center [225, 192] width 19 height 23
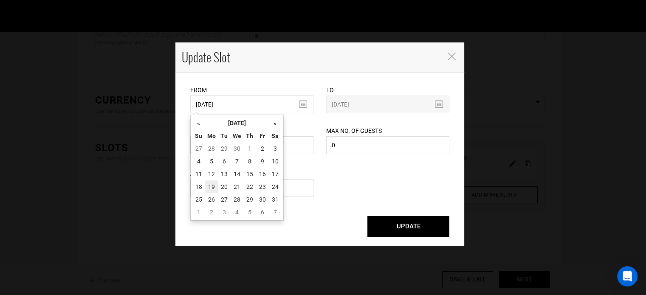
click at [206, 188] on td "19" at bounding box center [211, 186] width 13 height 13
type input "10/19/2026"
type input "10/21/2026"
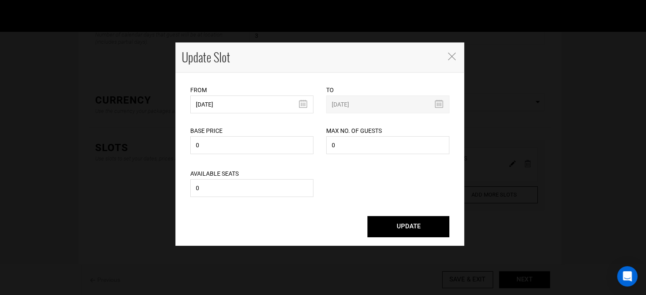
click at [394, 224] on button "UPDATE" at bounding box center [408, 226] width 82 height 21
type input "10/19/2026"
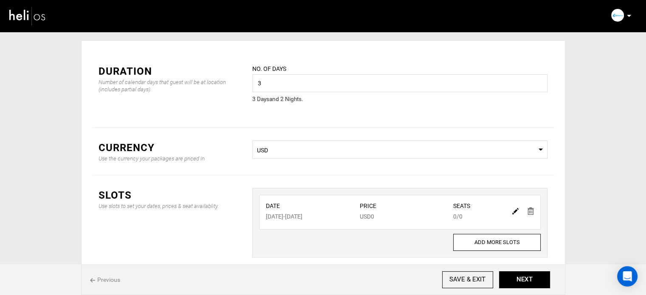
scroll to position [0, 0]
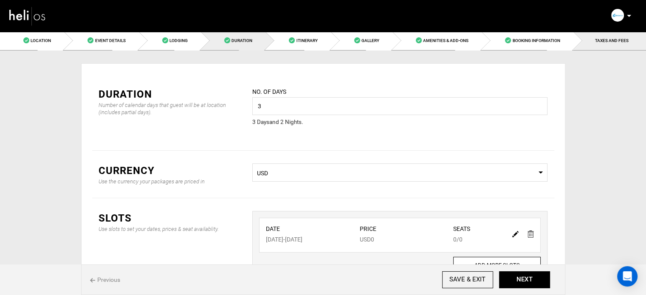
click at [632, 42] on link "TAXES AND FEES" at bounding box center [609, 40] width 73 height 19
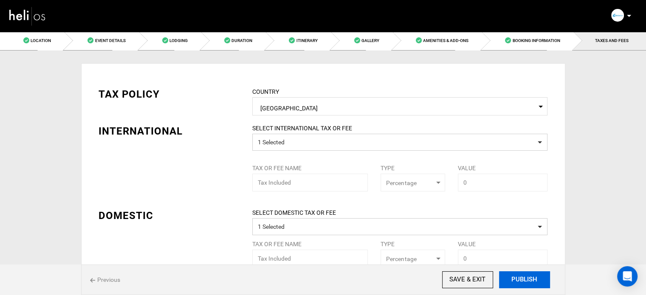
click at [519, 280] on button "PUBLISH" at bounding box center [524, 279] width 51 height 17
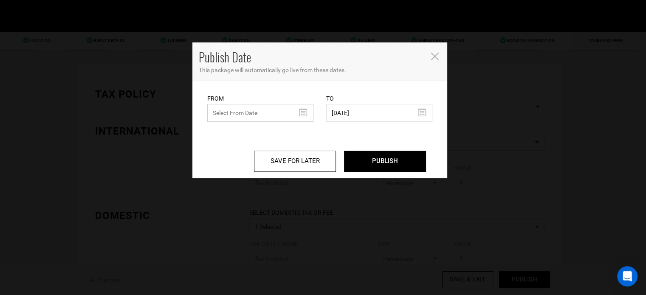
click at [238, 118] on input "text" at bounding box center [260, 113] width 106 height 18
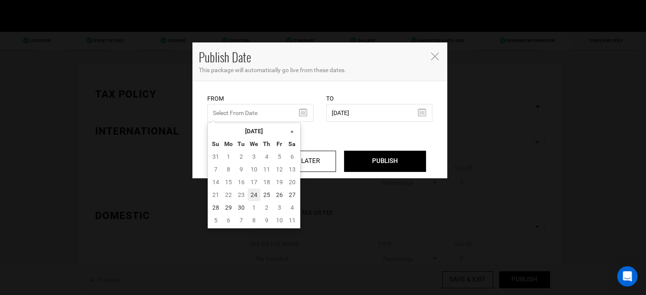
click at [251, 195] on td "24" at bounding box center [254, 195] width 13 height 13
type input "[DATE]"
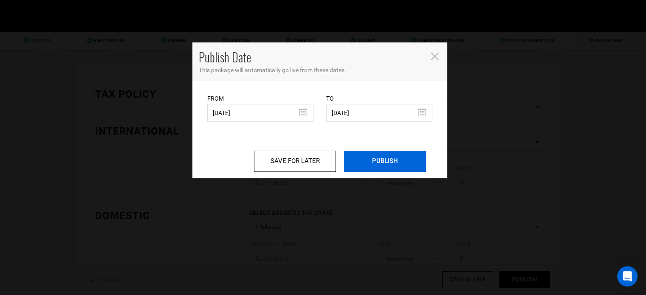
click at [374, 158] on input "PUBLISH" at bounding box center [385, 161] width 82 height 21
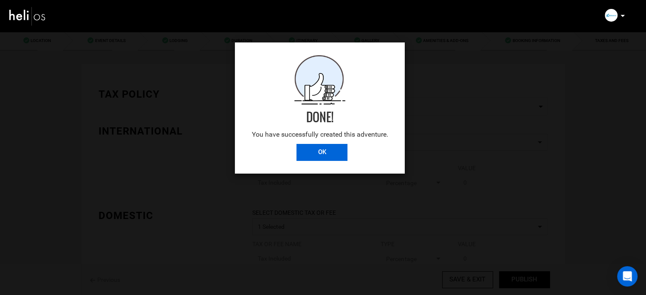
click at [318, 150] on input "OK" at bounding box center [321, 152] width 51 height 17
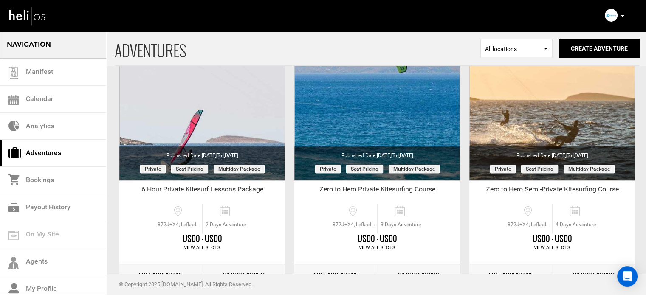
scroll to position [368, 0]
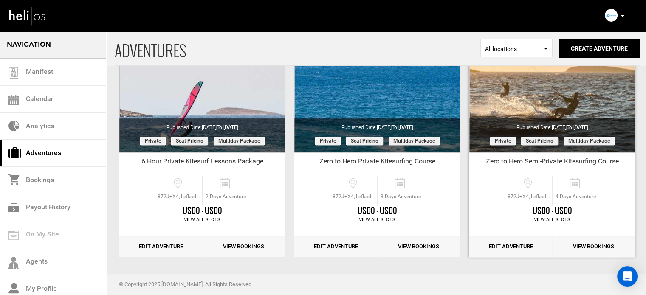
click at [505, 243] on link "Edit Adventure" at bounding box center [510, 247] width 83 height 21
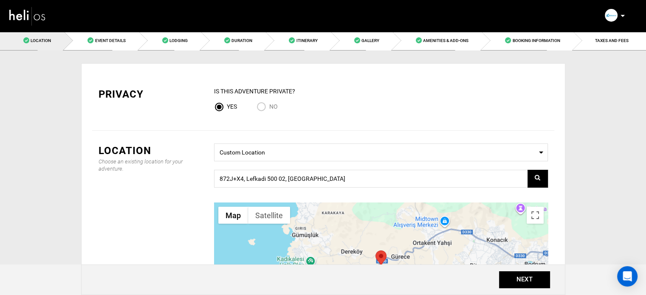
click at [109, 31] on nav "Manifest Calendar Analytics Adventures Bookings Payout History Agents My Profil…" at bounding box center [323, 16] width 646 height 32
click at [111, 39] on span "Event Details" at bounding box center [110, 40] width 31 height 5
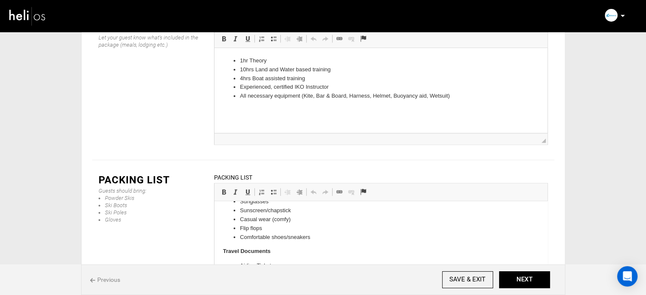
scroll to position [99, 0]
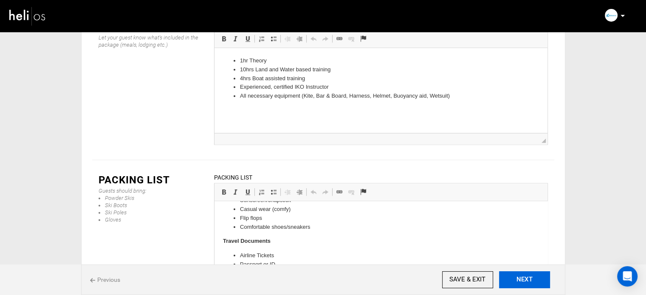
click at [533, 279] on button "NEXT" at bounding box center [524, 279] width 51 height 17
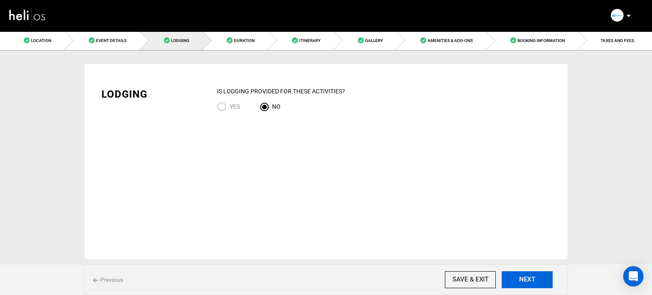
click at [533, 279] on button "NEXT" at bounding box center [527, 279] width 51 height 17
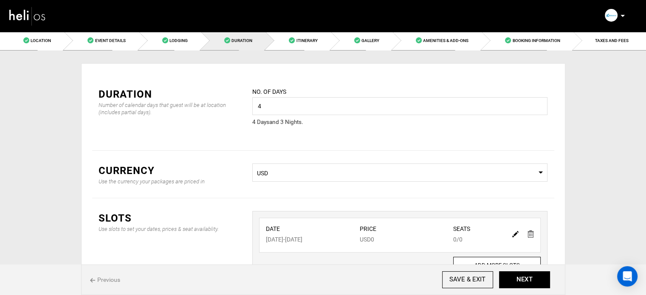
click at [514, 234] on img at bounding box center [515, 234] width 6 height 6
type input "10/27/2025"
type input "10/30/2025"
type input "0"
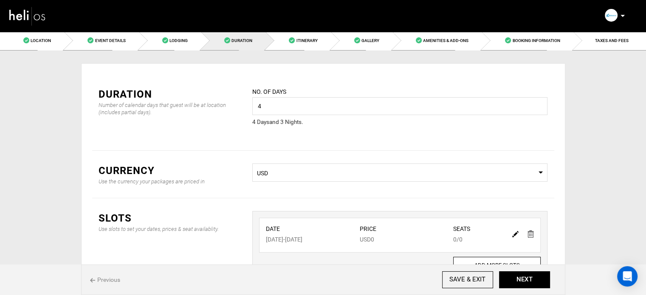
type input "0"
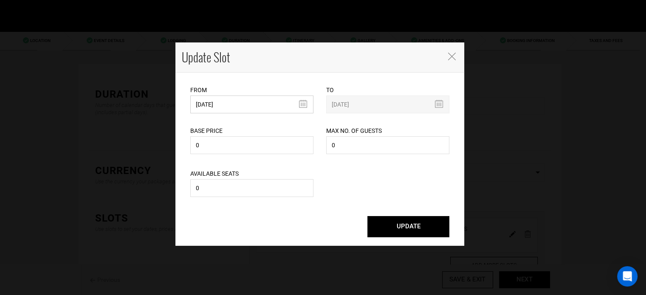
click at [227, 105] on input "10/27/2025" at bounding box center [251, 105] width 123 height 18
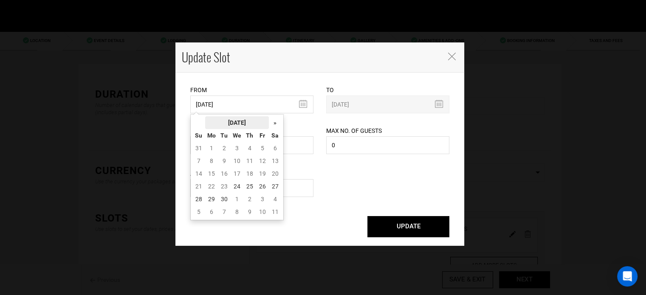
click at [232, 117] on th "[DATE]" at bounding box center [237, 122] width 64 height 13
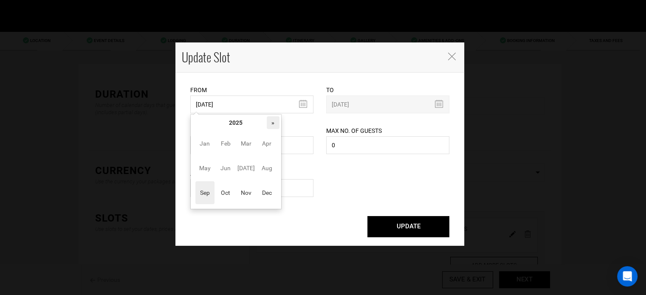
click at [273, 120] on th "»" at bounding box center [273, 122] width 13 height 13
click at [234, 197] on span "Oct" at bounding box center [225, 192] width 19 height 23
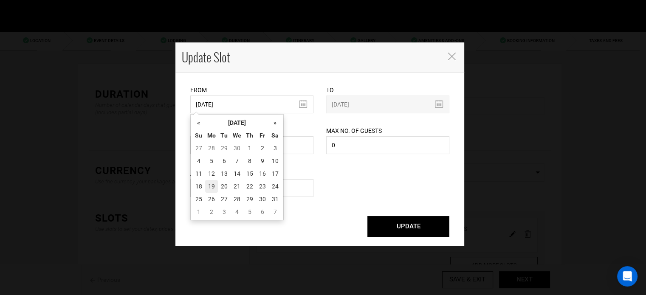
click at [212, 189] on td "19" at bounding box center [211, 186] width 13 height 13
type input "10/19/2026"
type input "10/22/2026"
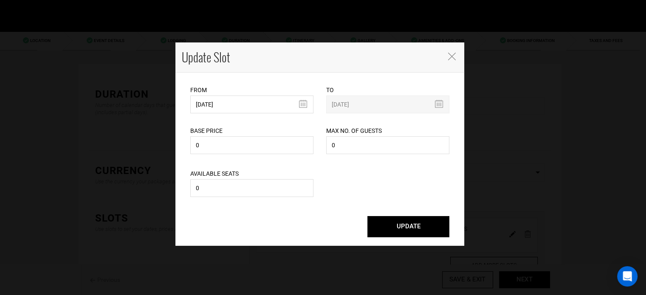
drag, startPoint x: 437, startPoint y: 227, endPoint x: 462, endPoint y: 229, distance: 26.0
click at [437, 227] on button "UPDATE" at bounding box center [408, 226] width 82 height 21
type input "10/19/2026"
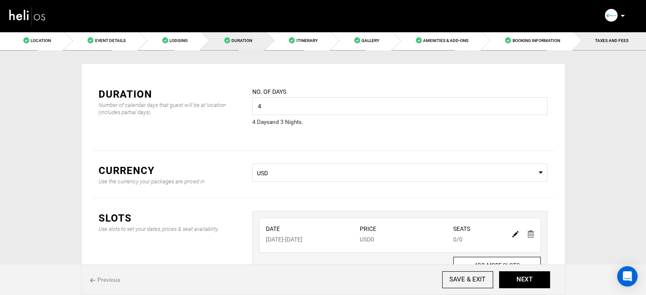
click at [633, 42] on link "TAXES AND FEES" at bounding box center [609, 40] width 73 height 19
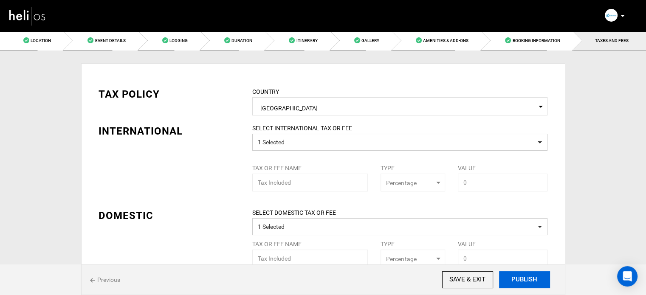
click at [524, 274] on button "PUBLISH" at bounding box center [524, 279] width 51 height 17
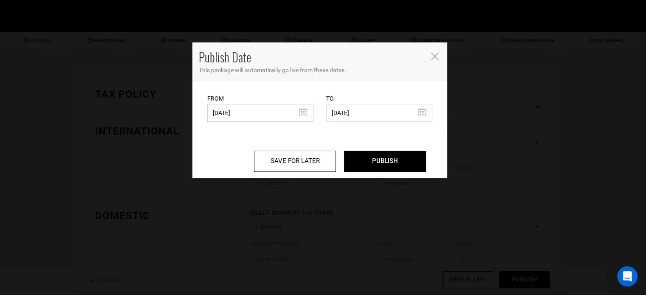
click at [254, 113] on input "09/25/2024" at bounding box center [260, 113] width 106 height 18
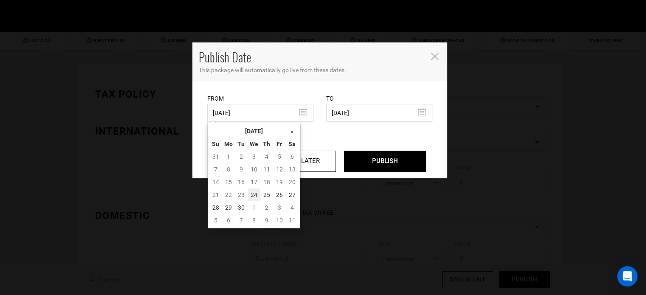
click at [253, 194] on td "24" at bounding box center [254, 195] width 13 height 13
type input "[DATE]"
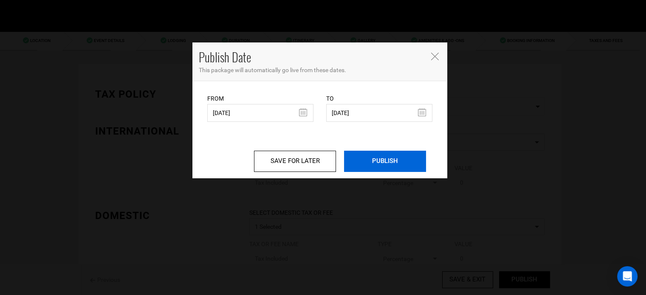
click at [392, 166] on input "PUBLISH" at bounding box center [385, 161] width 82 height 21
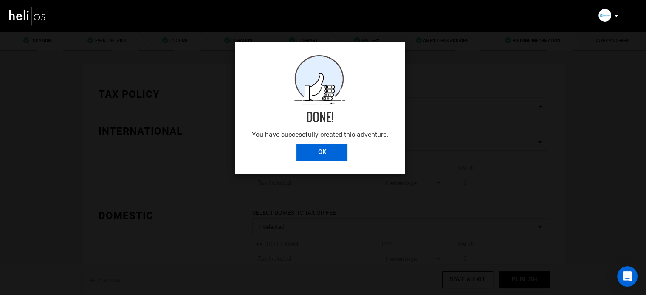
click at [324, 154] on input "OK" at bounding box center [321, 152] width 51 height 17
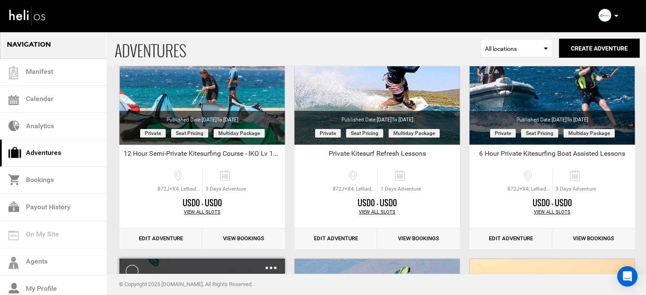
scroll to position [127, 0]
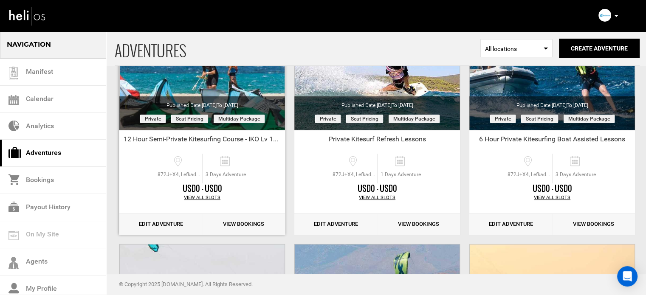
click at [152, 223] on link "Edit Adventure" at bounding box center [160, 224] width 83 height 21
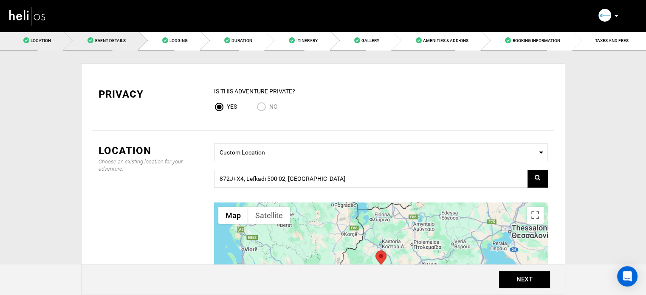
click at [137, 42] on link "Event Details" at bounding box center [101, 40] width 74 height 19
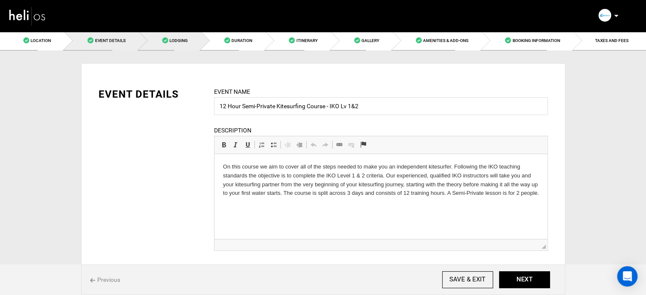
click at [155, 41] on link "Lodging" at bounding box center [170, 40] width 62 height 19
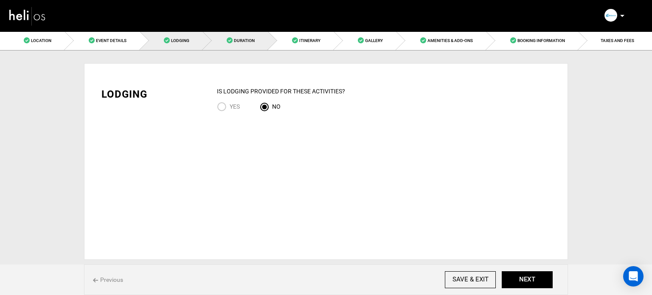
click at [245, 41] on span "Duration" at bounding box center [244, 40] width 21 height 5
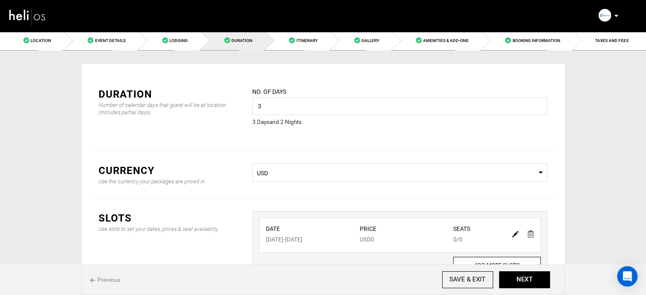
click at [511, 235] on div at bounding box center [522, 234] width 29 height 12
click at [513, 234] on img at bounding box center [515, 234] width 6 height 6
type input "10/20/2025"
type input "10/22/2025"
type input "0"
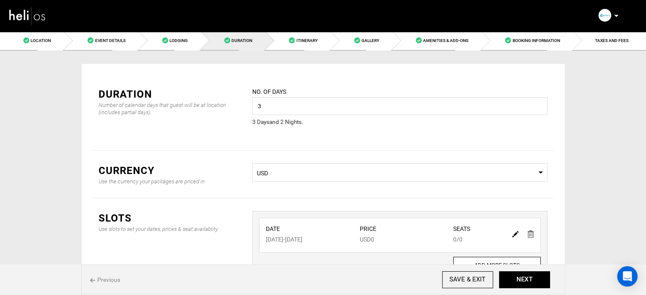
type input "0"
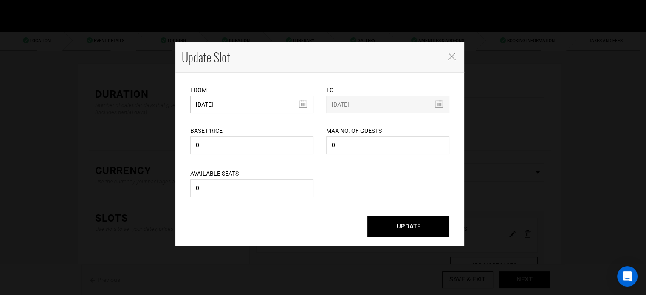
click at [241, 97] on input "10/20/2025" at bounding box center [251, 105] width 123 height 18
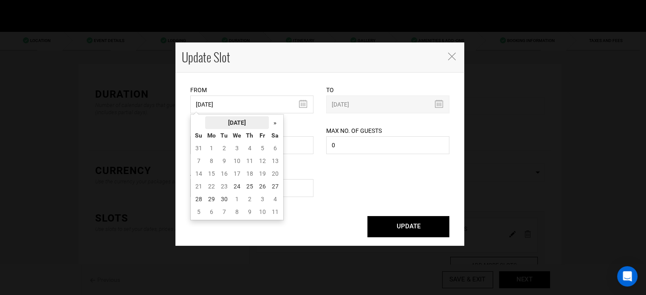
click at [237, 126] on th "[DATE]" at bounding box center [237, 122] width 64 height 13
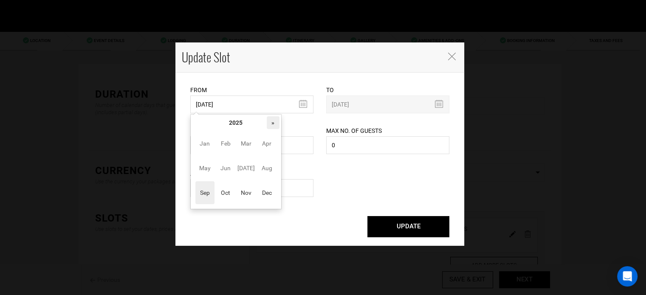
click at [273, 125] on th "»" at bounding box center [273, 122] width 13 height 13
click at [228, 200] on span "Oct" at bounding box center [225, 192] width 19 height 23
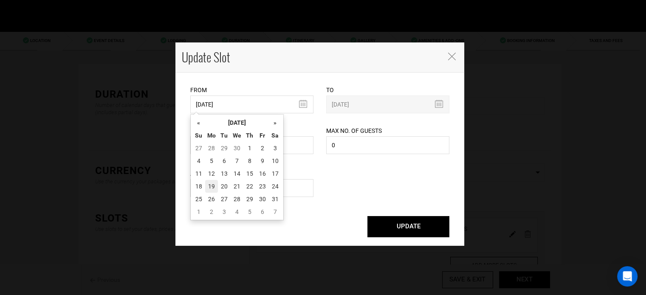
click at [209, 190] on td "19" at bounding box center [211, 186] width 13 height 13
type input "10/19/2026"
type input "10/21/2026"
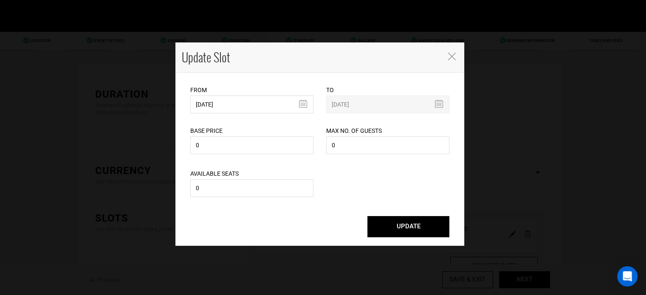
click at [418, 235] on button "UPDATE" at bounding box center [408, 226] width 82 height 21
type input "10/19/2026"
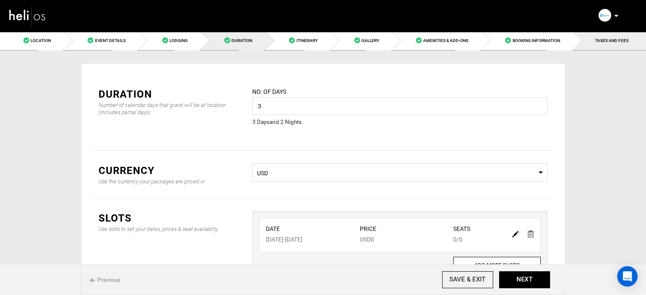
click at [628, 47] on link "TAXES AND FEES" at bounding box center [609, 40] width 73 height 19
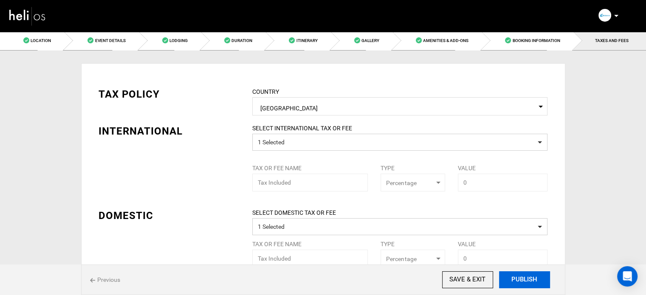
click at [533, 279] on button "PUBLISH" at bounding box center [524, 279] width 51 height 17
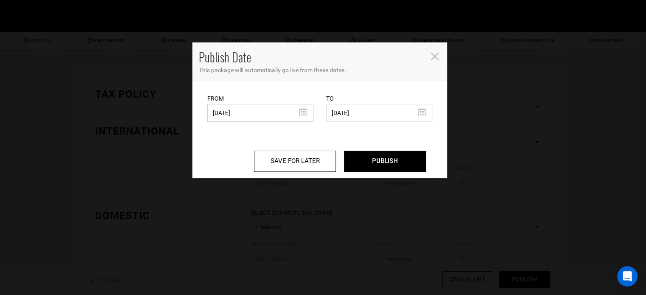
click at [233, 110] on input "09/25/2024" at bounding box center [260, 113] width 106 height 18
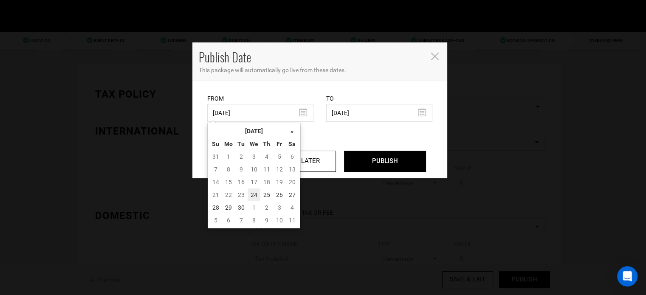
click at [254, 197] on td "24" at bounding box center [254, 195] width 13 height 13
type input "[DATE]"
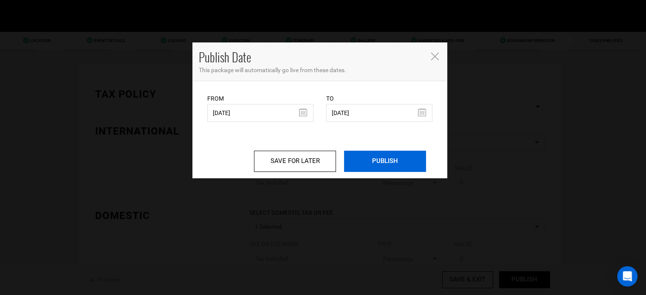
click at [375, 163] on input "PUBLISH" at bounding box center [385, 161] width 82 height 21
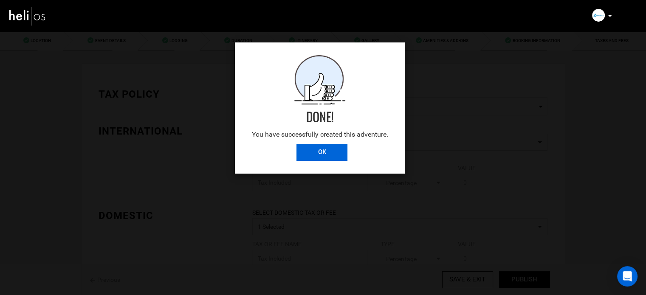
click at [330, 152] on input "OK" at bounding box center [321, 152] width 51 height 17
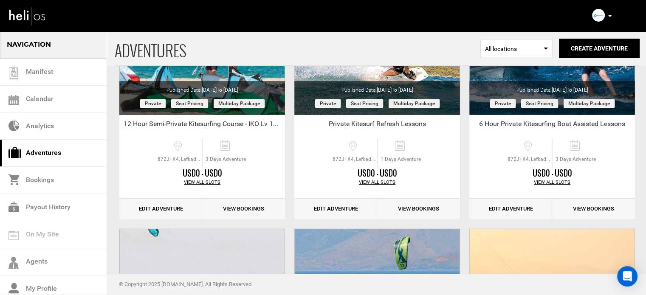
scroll to position [170, 0]
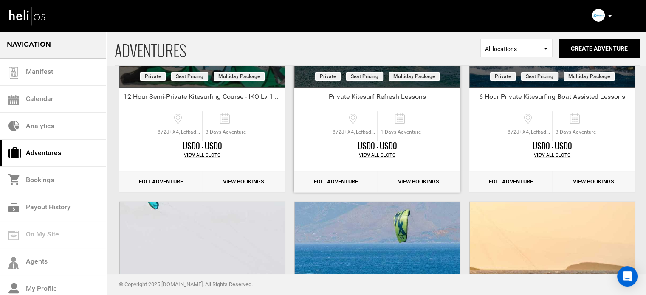
click at [341, 181] on link "Edit Adventure" at bounding box center [335, 182] width 83 height 21
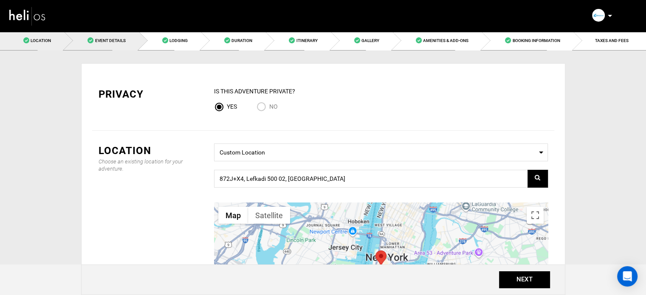
click at [121, 42] on span "Event Details" at bounding box center [110, 40] width 31 height 5
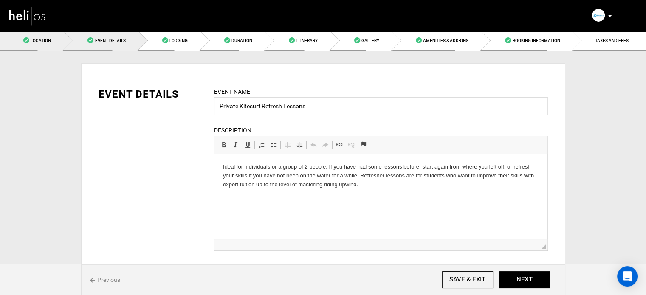
click at [56, 45] on link "Location" at bounding box center [32, 40] width 64 height 19
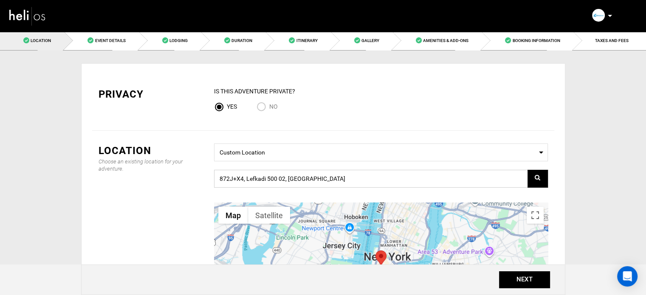
click at [271, 182] on input "872J+X4, Lefkadi 500 02, Greece" at bounding box center [381, 179] width 334 height 18
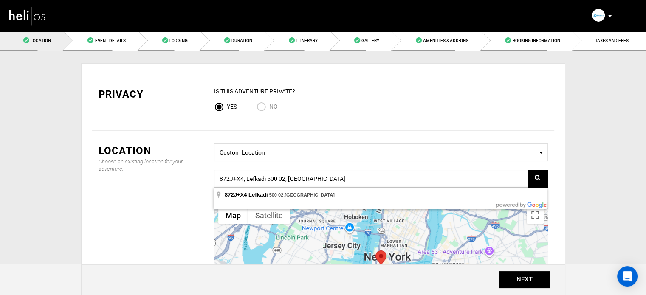
click at [315, 180] on input "872J+X4, Lefkadi 500 02, Greece" at bounding box center [381, 179] width 334 height 18
type input "872J+X4, Lefkadi 500 02, Greece"
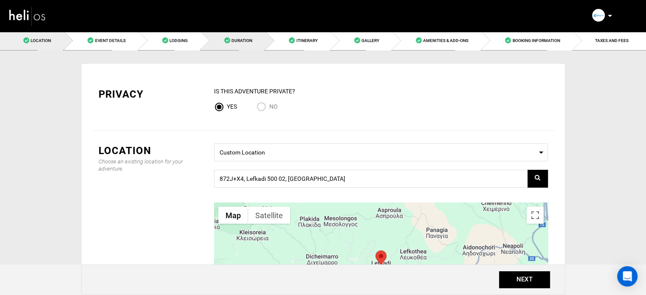
click at [258, 42] on link "Duration" at bounding box center [233, 40] width 65 height 19
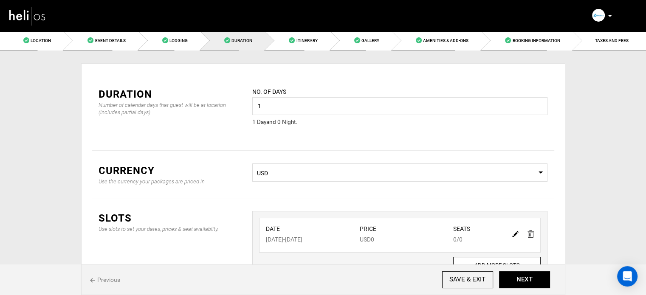
scroll to position [70, 0]
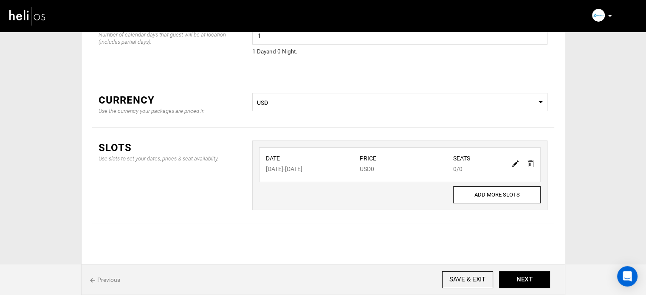
click at [513, 164] on img at bounding box center [515, 164] width 6 height 6
type input "10/26/2025"
type input "0"
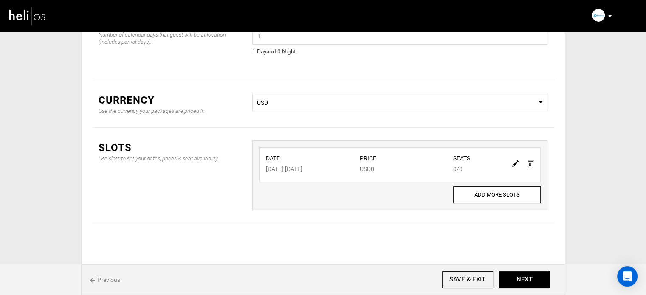
type input "0"
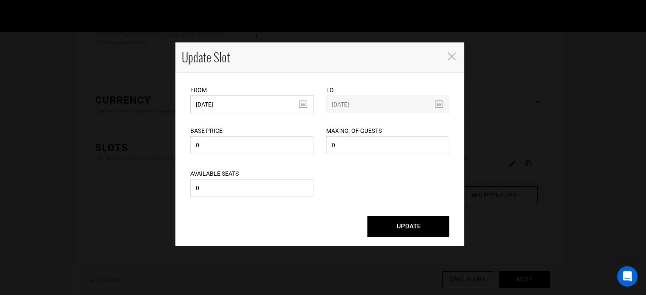
click at [213, 99] on input "10/26/2025" at bounding box center [251, 105] width 123 height 18
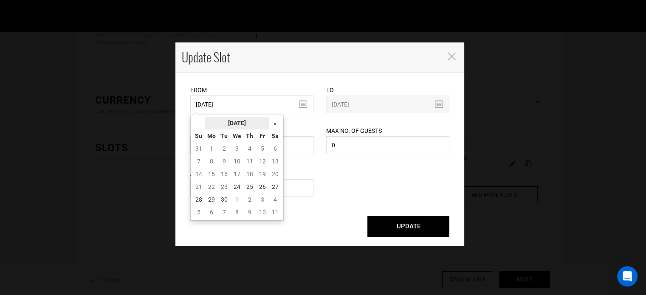
click at [241, 120] on th "[DATE]" at bounding box center [237, 123] width 64 height 13
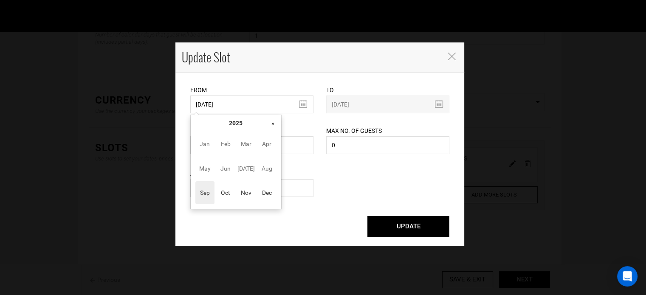
click at [273, 123] on th "»" at bounding box center [273, 123] width 13 height 13
click at [229, 198] on span "Oct" at bounding box center [225, 192] width 19 height 23
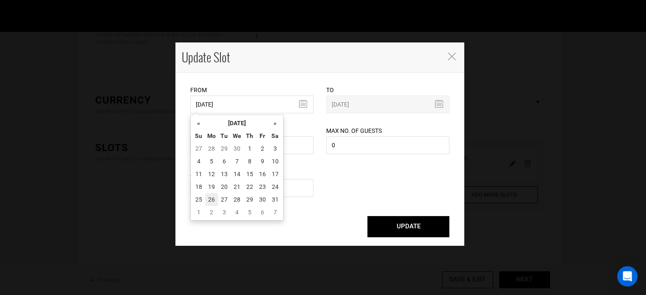
click at [214, 197] on td "26" at bounding box center [211, 199] width 13 height 13
type input "10/26/2026"
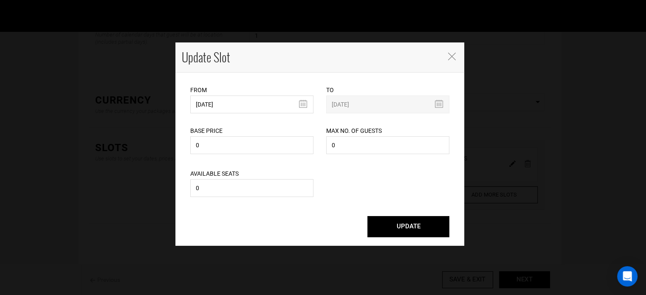
click at [433, 228] on button "UPDATE" at bounding box center [408, 226] width 82 height 21
type input "10/26/2026"
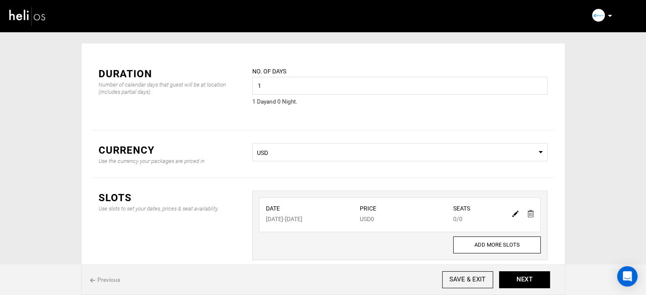
scroll to position [0, 0]
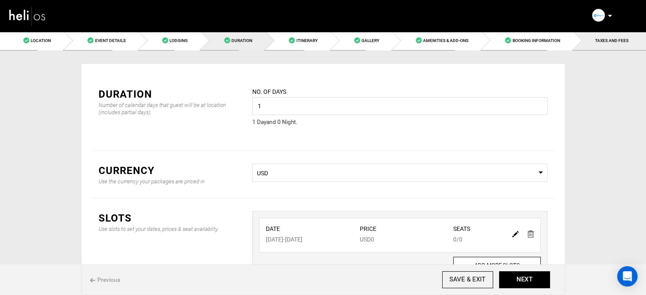
click at [604, 42] on span "TAXES AND FEES" at bounding box center [612, 40] width 34 height 5
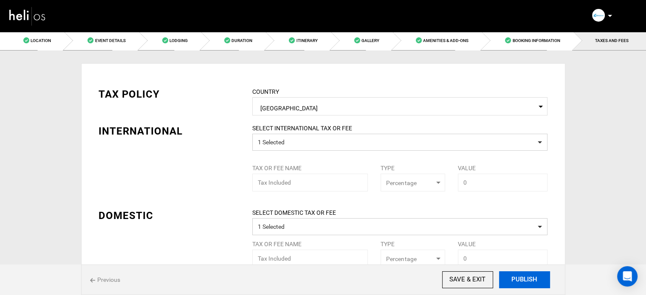
click at [544, 277] on button "PUBLISH" at bounding box center [524, 279] width 51 height 17
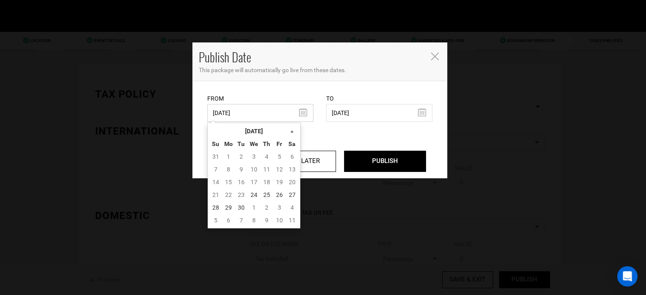
click at [230, 112] on input "09/25/2024" at bounding box center [260, 113] width 106 height 18
click at [257, 196] on td "24" at bounding box center [254, 195] width 13 height 13
type input "[DATE]"
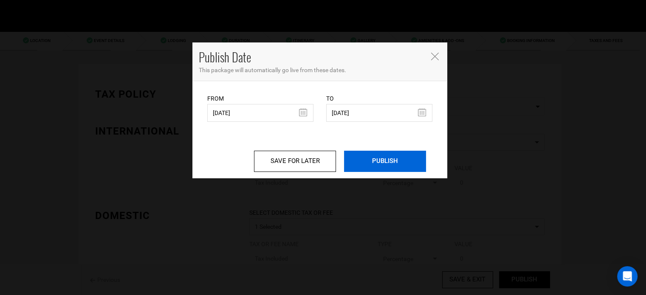
click at [392, 153] on input "PUBLISH" at bounding box center [385, 161] width 82 height 21
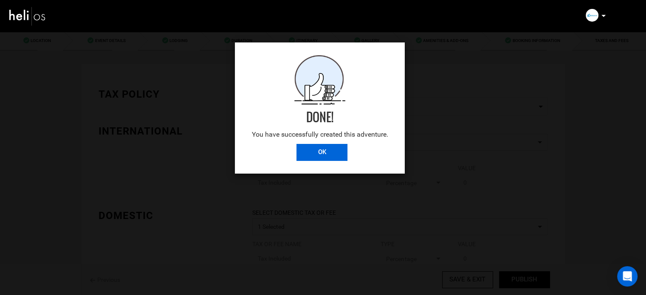
click at [322, 152] on input "OK" at bounding box center [321, 152] width 51 height 17
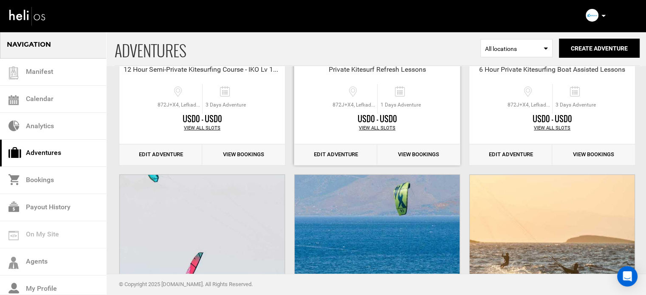
scroll to position [212, 0]
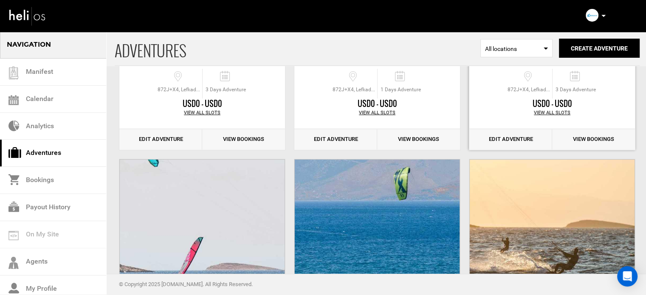
click at [497, 134] on link "Edit Adventure" at bounding box center [510, 139] width 83 height 21
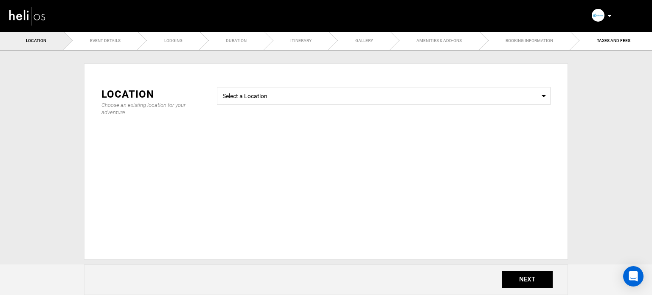
type input "3"
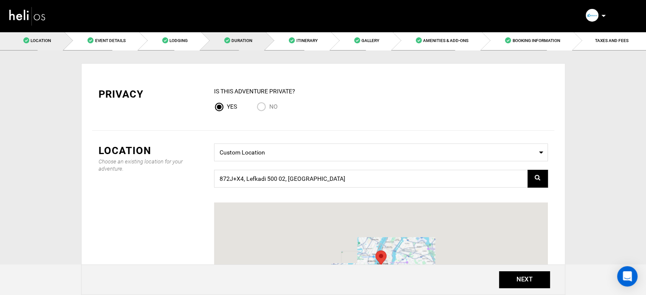
click at [246, 37] on link "Duration" at bounding box center [233, 40] width 65 height 19
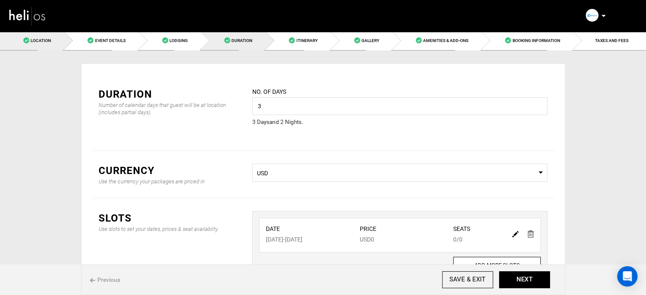
click at [46, 40] on span "Location" at bounding box center [41, 40] width 20 height 5
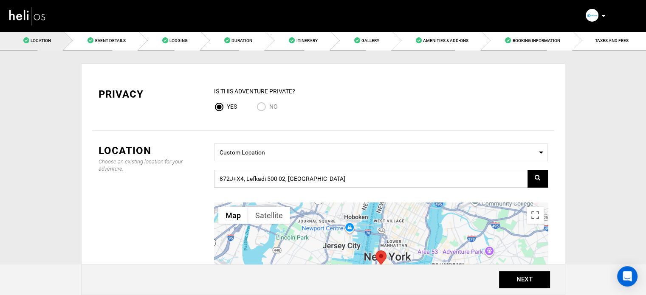
click at [316, 179] on input "872J+X4, Lefkadi 500 02, Greece" at bounding box center [381, 179] width 334 height 18
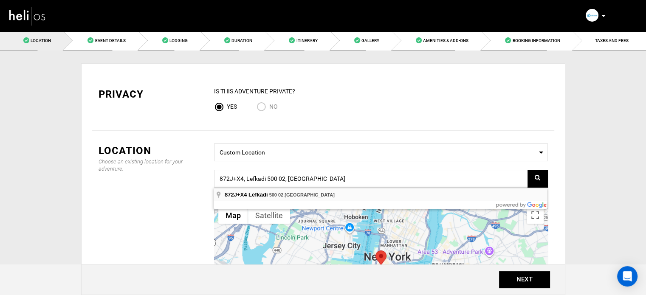
type input "872J+X4, Lefkadi 500 02, Greece"
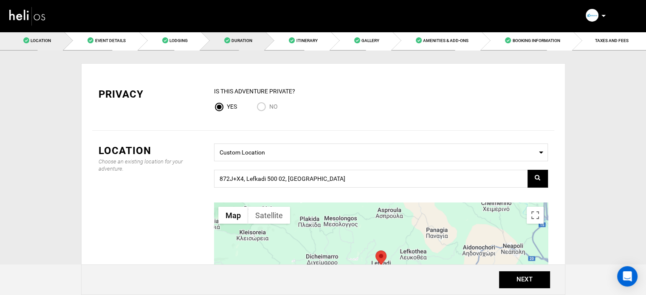
click at [227, 34] on link "Duration" at bounding box center [233, 40] width 65 height 19
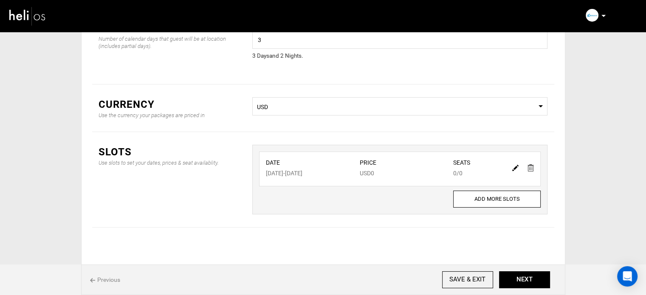
scroll to position [70, 0]
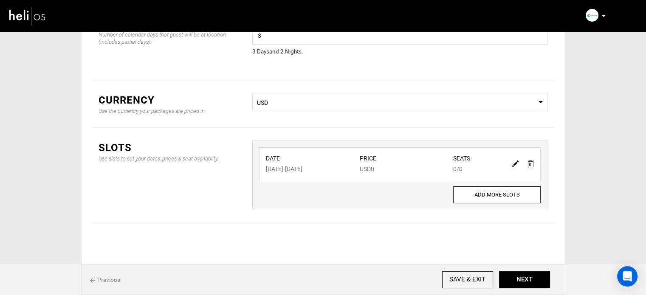
click at [514, 166] on img at bounding box center [515, 164] width 6 height 6
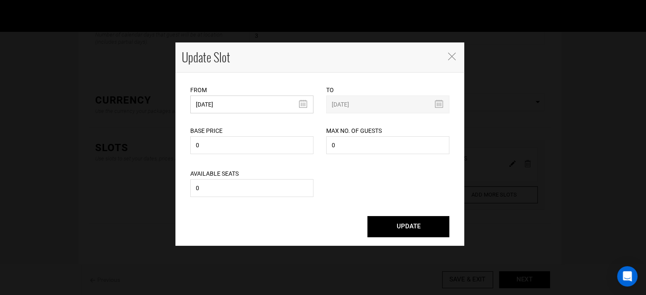
click at [222, 101] on input "10/28/2025" at bounding box center [251, 105] width 123 height 18
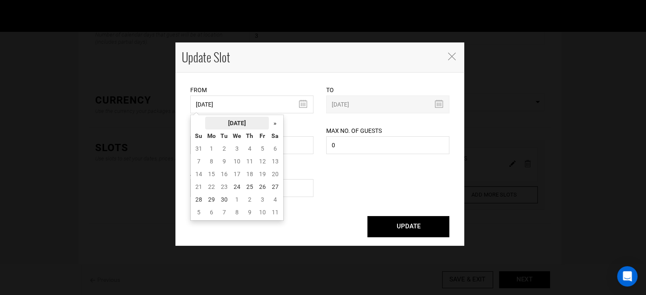
click at [243, 119] on th "[DATE]" at bounding box center [237, 123] width 64 height 13
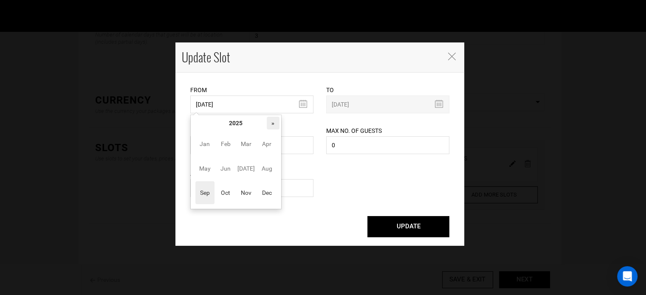
click at [269, 120] on th "»" at bounding box center [273, 123] width 13 height 13
click at [228, 200] on span "Oct" at bounding box center [225, 192] width 19 height 23
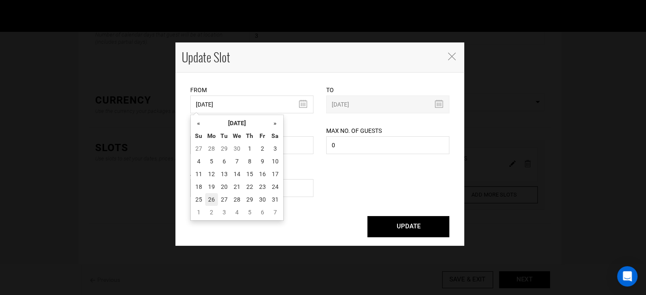
click at [208, 198] on td "26" at bounding box center [211, 199] width 13 height 13
type input "10/26/2026"
type input "10/28/2026"
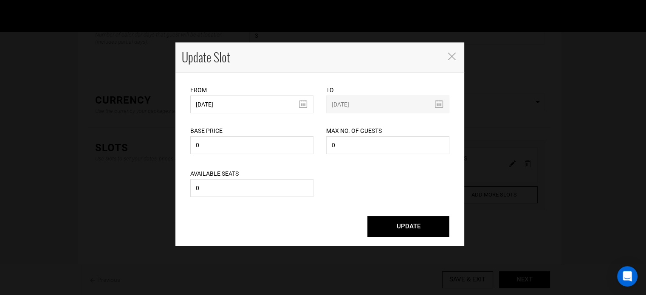
click at [395, 229] on button "UPDATE" at bounding box center [408, 226] width 82 height 21
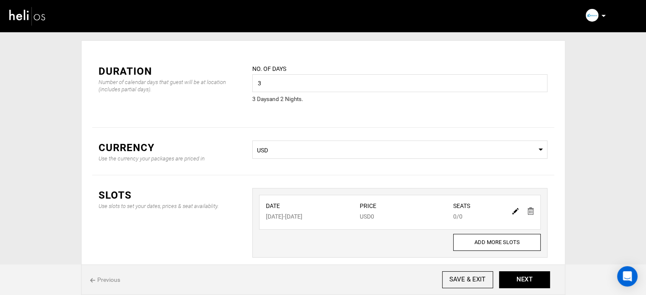
scroll to position [0, 0]
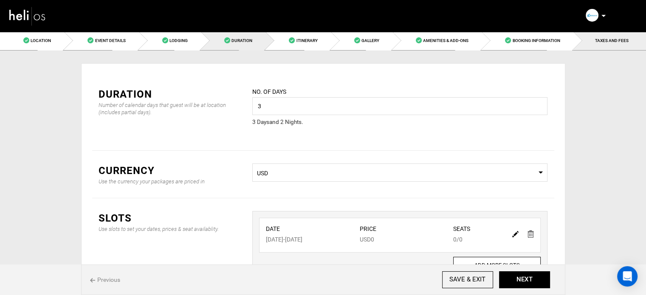
click at [589, 47] on link "TAXES AND FEES" at bounding box center [609, 40] width 73 height 19
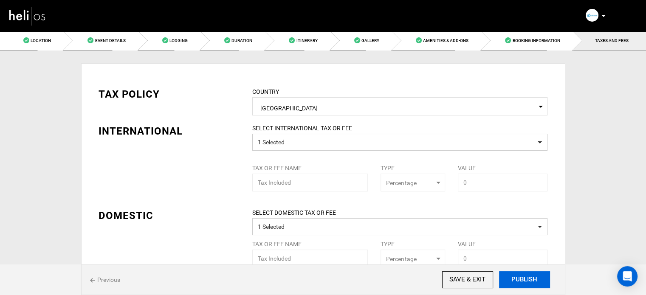
click at [534, 284] on button "PUBLISH" at bounding box center [524, 279] width 51 height 17
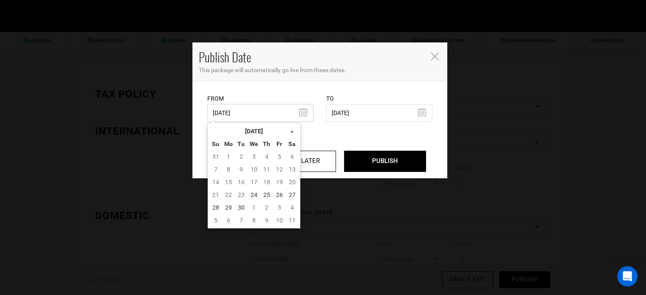
click at [237, 117] on input "09/25/2024" at bounding box center [260, 113] width 106 height 18
click at [255, 197] on td "24" at bounding box center [254, 195] width 13 height 13
type input "[DATE]"
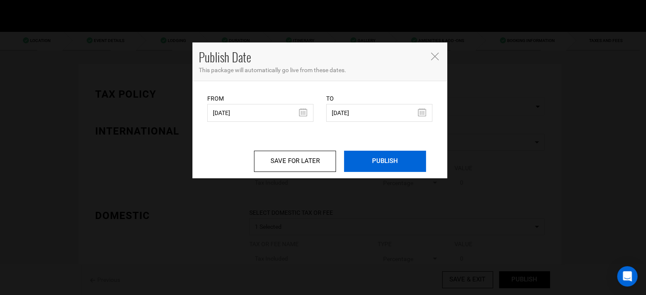
click at [397, 157] on input "PUBLISH" at bounding box center [385, 161] width 82 height 21
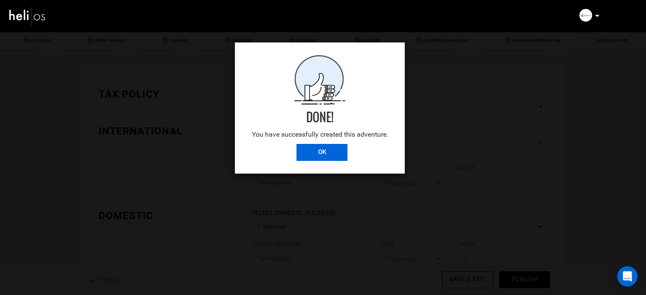
click at [311, 150] on input "OK" at bounding box center [321, 152] width 51 height 17
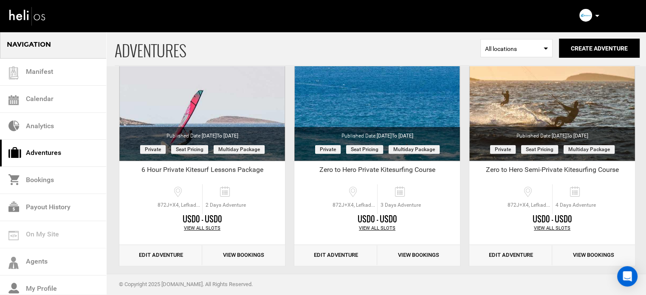
scroll to position [368, 0]
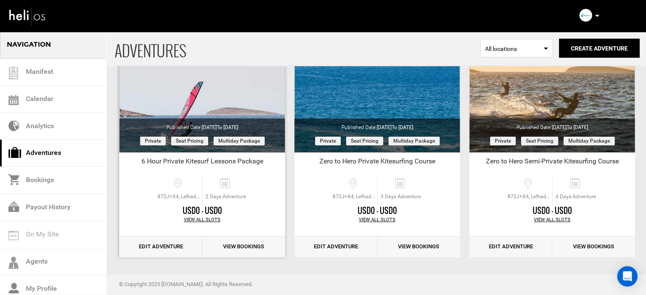
click at [178, 246] on link "Edit Adventure" at bounding box center [160, 247] width 83 height 21
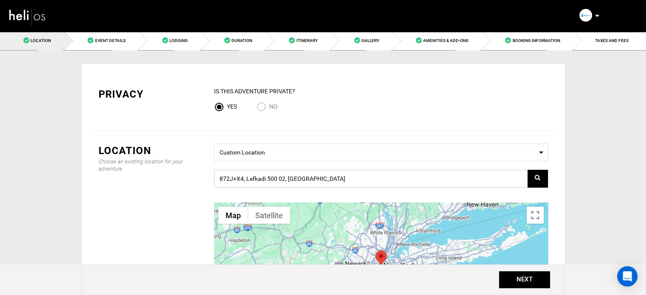
click at [321, 178] on input "872J+X4, Lefkadi 500 02, Greece" at bounding box center [381, 179] width 334 height 18
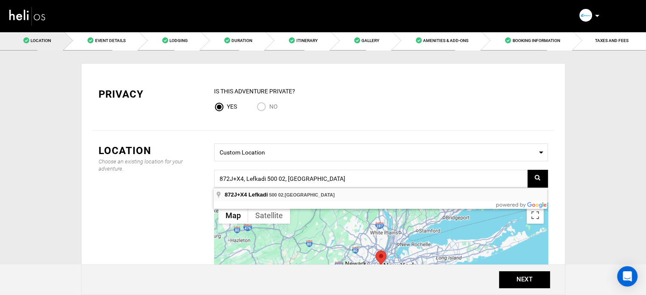
type input "872J+X4, Lefkadi 500 02, Greece"
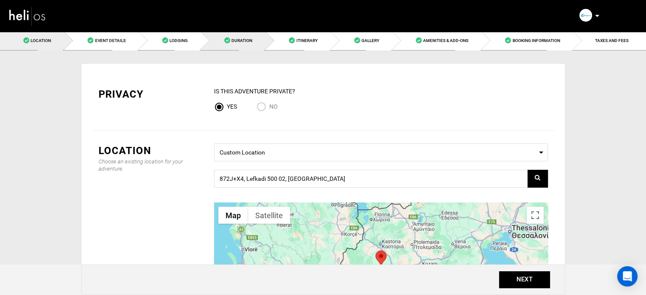
click at [231, 38] on link "Duration" at bounding box center [233, 40] width 65 height 19
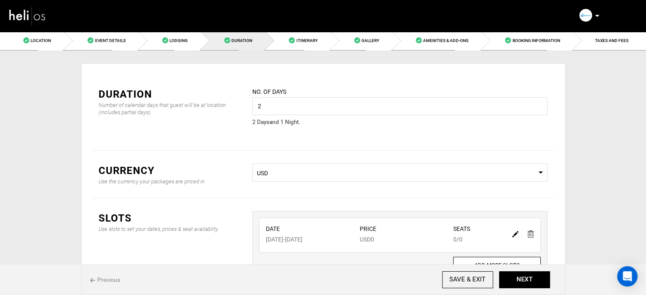
click at [510, 234] on div at bounding box center [522, 234] width 29 height 12
click at [514, 234] on img at bounding box center [515, 234] width 6 height 6
type input "10/28/2025"
type input "10/29/2025"
type input "0"
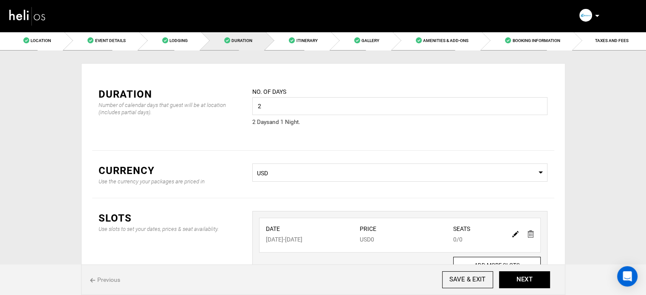
type input "0"
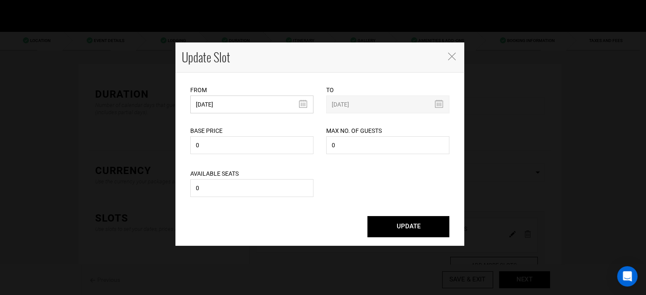
click at [223, 106] on input "10/28/2025" at bounding box center [251, 105] width 123 height 18
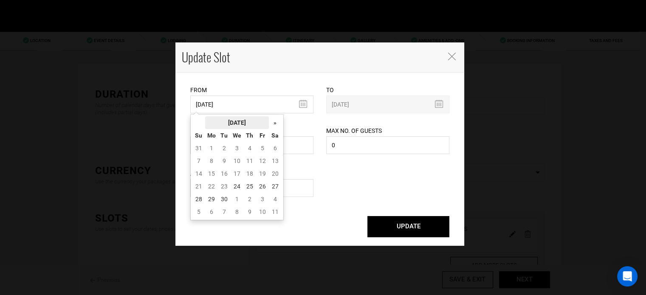
click at [232, 123] on th "[DATE]" at bounding box center [237, 122] width 64 height 13
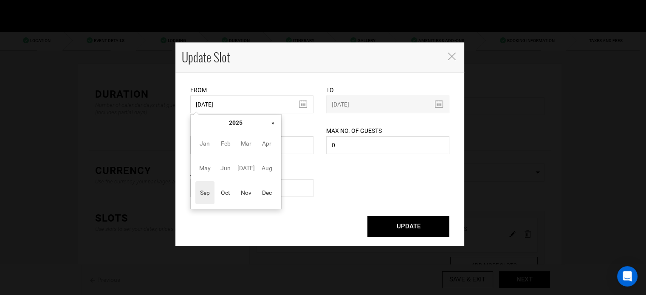
click at [271, 124] on th "»" at bounding box center [273, 122] width 13 height 13
click at [232, 198] on span "Oct" at bounding box center [225, 192] width 19 height 23
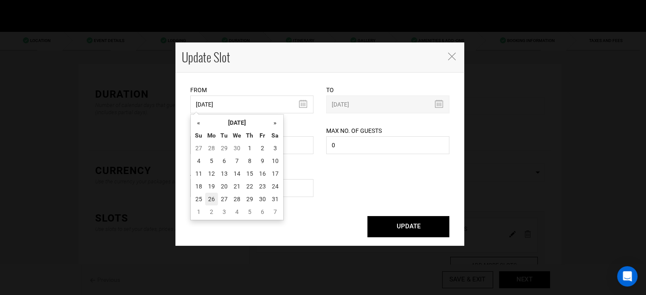
click at [212, 194] on td "26" at bounding box center [211, 199] width 13 height 13
type input "10/26/2026"
type input "10/27/2026"
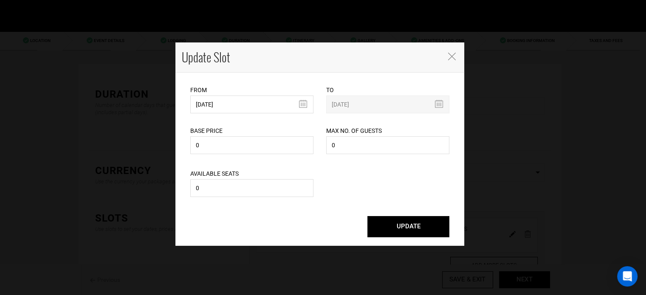
click at [389, 224] on button "UPDATE" at bounding box center [408, 226] width 82 height 21
type input "10/26/2026"
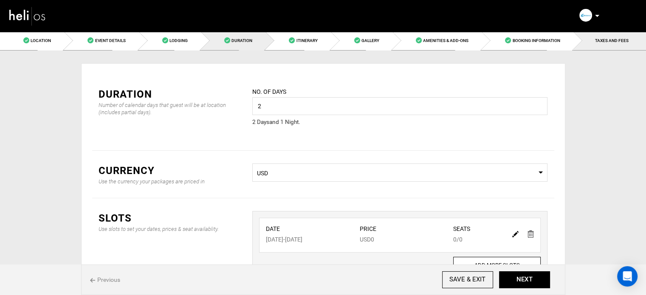
click at [629, 39] on link "TAXES AND FEES" at bounding box center [609, 40] width 73 height 19
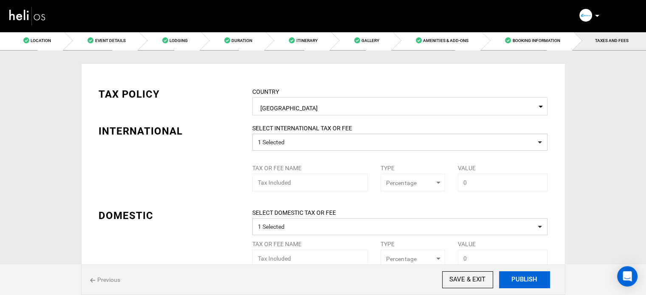
click at [517, 281] on button "PUBLISH" at bounding box center [524, 279] width 51 height 17
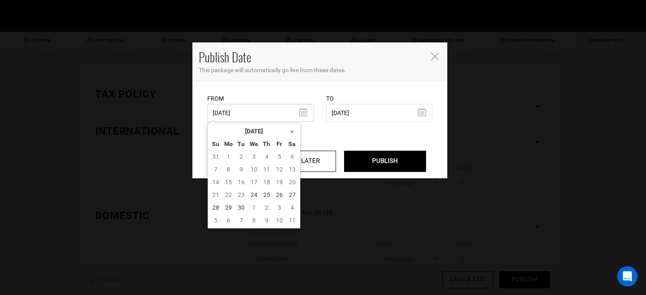
click at [231, 107] on input "09/25/2024" at bounding box center [260, 113] width 106 height 18
click at [256, 194] on td "24" at bounding box center [254, 195] width 13 height 13
type input "[DATE]"
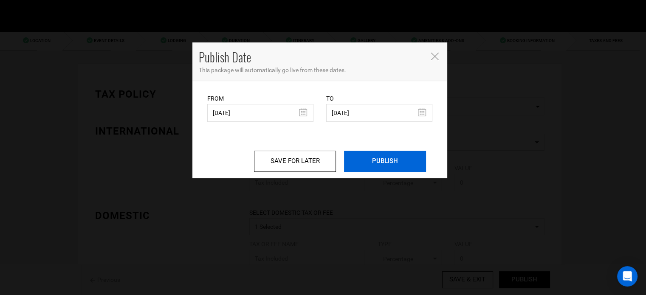
click at [383, 163] on input "PUBLISH" at bounding box center [385, 161] width 82 height 21
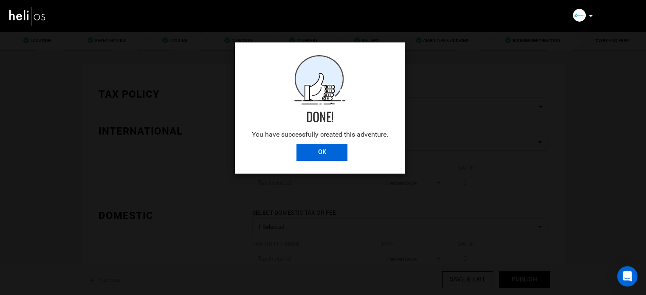
click at [334, 158] on input "OK" at bounding box center [321, 152] width 51 height 17
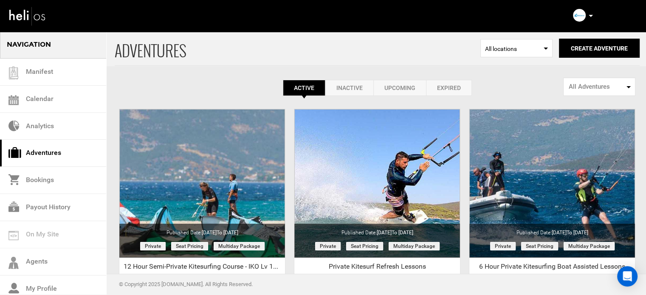
click at [589, 15] on icon at bounding box center [591, 16] width 4 height 2
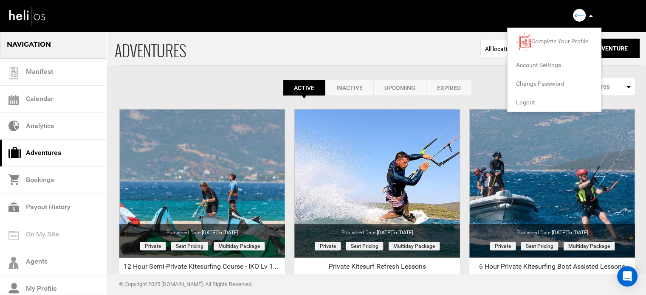
click at [524, 103] on span "Logout" at bounding box center [525, 102] width 19 height 7
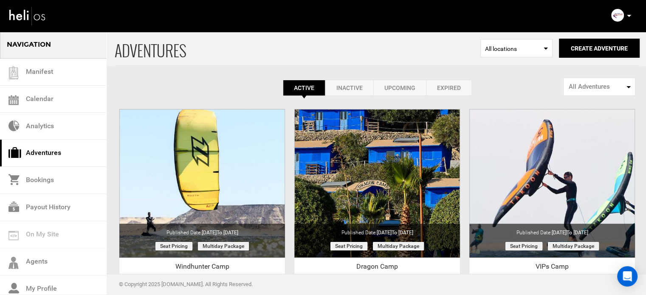
click at [443, 92] on link "Expired" at bounding box center [449, 88] width 46 height 16
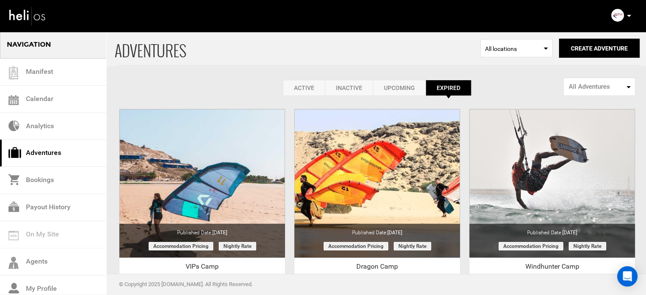
click at [298, 85] on link "Active" at bounding box center [304, 88] width 42 height 16
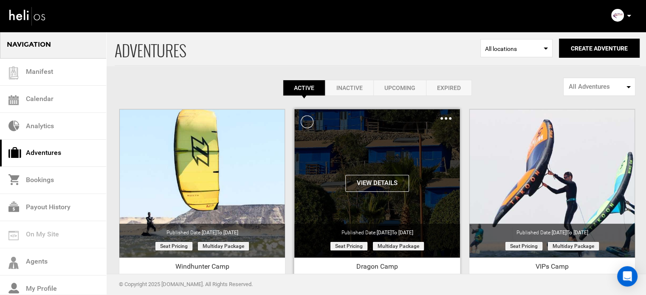
click at [394, 178] on button "View Details" at bounding box center [377, 183] width 64 height 17
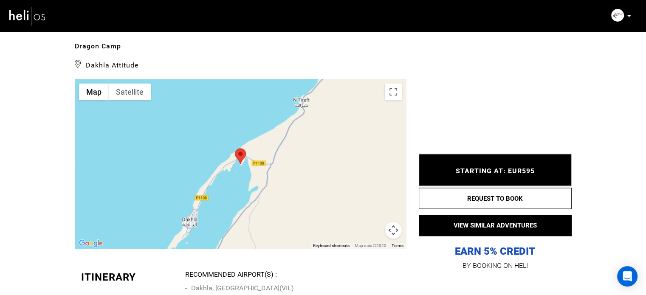
scroll to position [1308, 0]
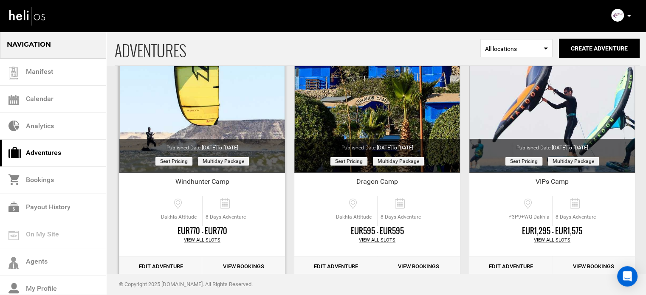
scroll to position [105, 0]
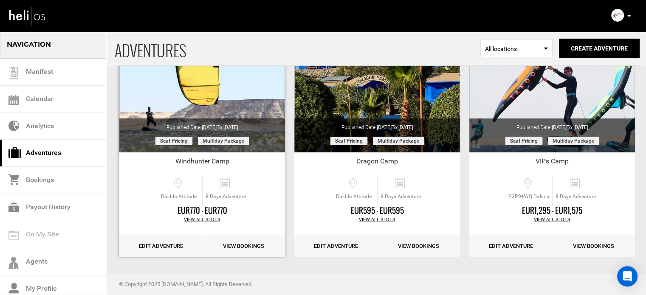
click at [158, 246] on link "Edit Adventure" at bounding box center [160, 246] width 83 height 21
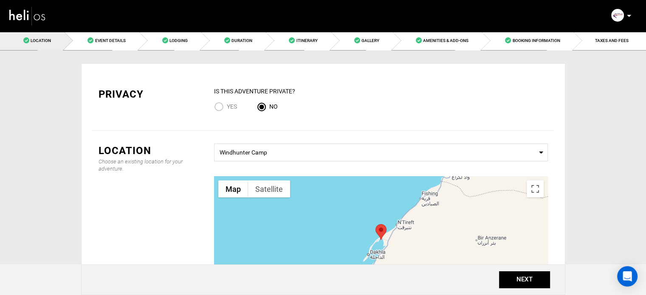
click at [131, 51] on div "Privacy IS this Adventure Private? Yes No Location Choose an existing location …" at bounding box center [323, 232] width 484 height 362
click at [131, 45] on link "Event Details" at bounding box center [101, 40] width 74 height 19
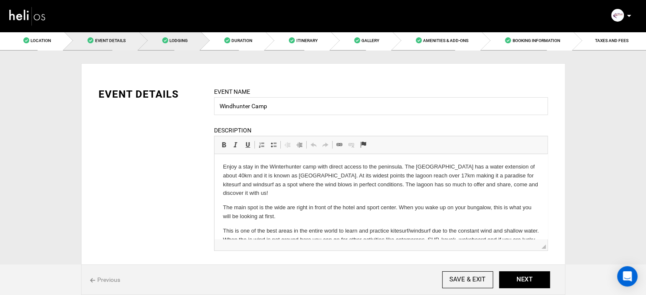
click at [177, 44] on link "Lodging" at bounding box center [170, 40] width 62 height 19
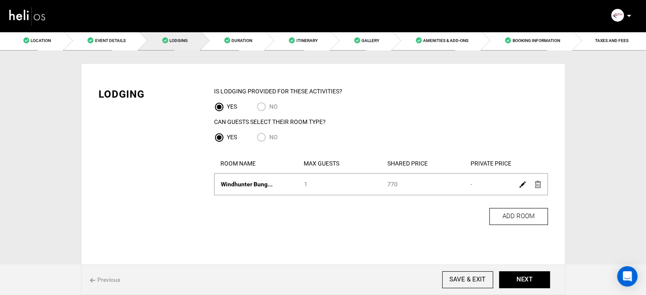
click at [523, 185] on img at bounding box center [522, 184] width 6 height 6
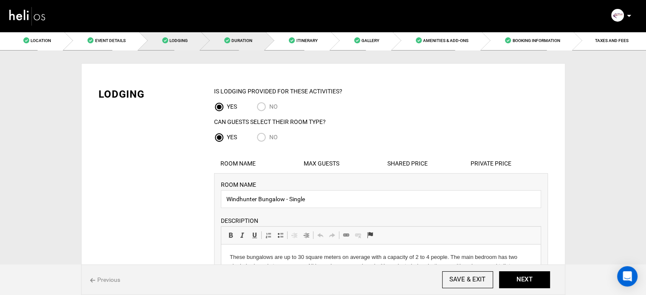
click at [228, 44] on link "Duration" at bounding box center [233, 40] width 65 height 19
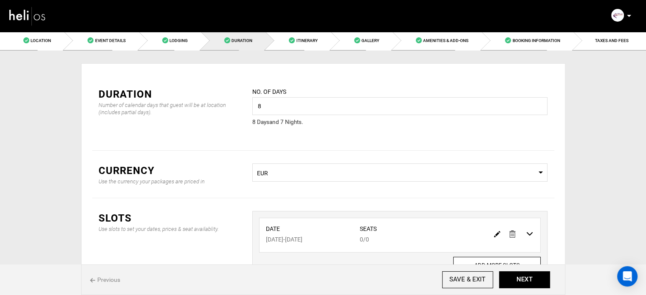
click at [431, 143] on div "Duration Number of calendar days that guest will be at location (includes parti…" at bounding box center [323, 112] width 462 height 76
click at [499, 232] on img at bounding box center [497, 234] width 6 height 6
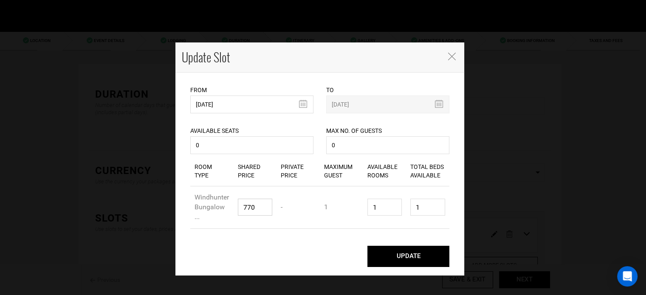
drag, startPoint x: 254, startPoint y: 209, endPoint x: 238, endPoint y: 205, distance: 17.0
click at [238, 205] on input "770" at bounding box center [255, 207] width 35 height 17
type input "637"
click at [420, 256] on button "UPDATE" at bounding box center [408, 256] width 82 height 21
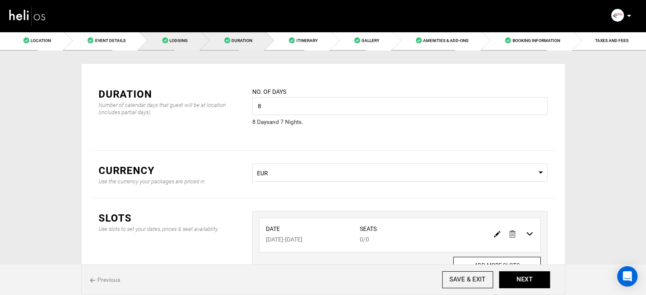
click at [201, 42] on link "Lodging" at bounding box center [170, 40] width 62 height 19
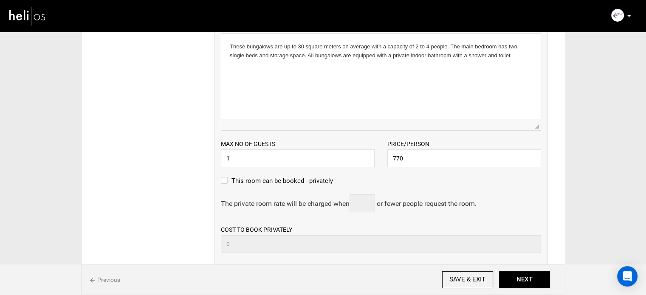
scroll to position [212, 0]
drag, startPoint x: 416, startPoint y: 158, endPoint x: 372, endPoint y: 158, distance: 44.2
click at [372, 158] on div "Max no of guests 1 Please enter a valid Guest no. Price/Person 770 Please enter…" at bounding box center [380, 147] width 333 height 37
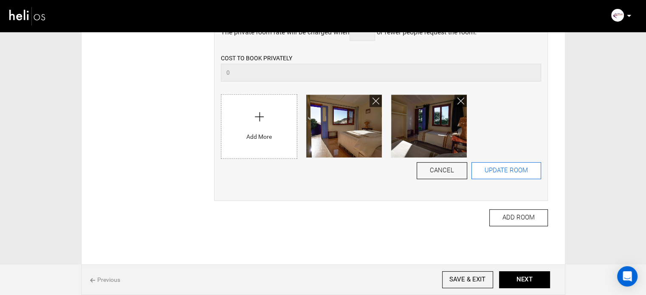
type input "637"
click at [506, 177] on button "UPDATE ROOM" at bounding box center [506, 170] width 70 height 17
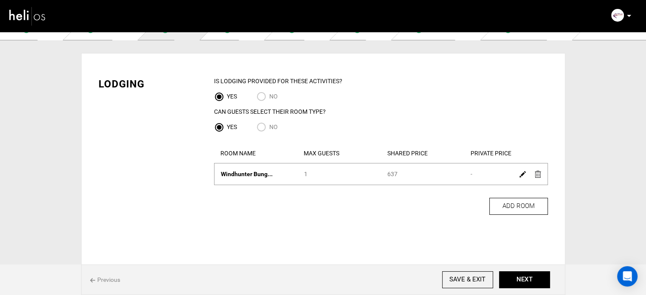
scroll to position [0, 0]
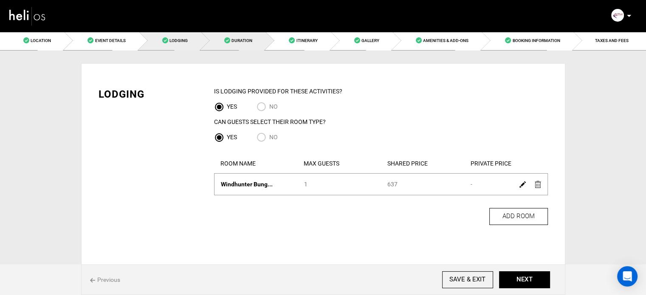
click at [228, 43] on span at bounding box center [227, 40] width 6 height 6
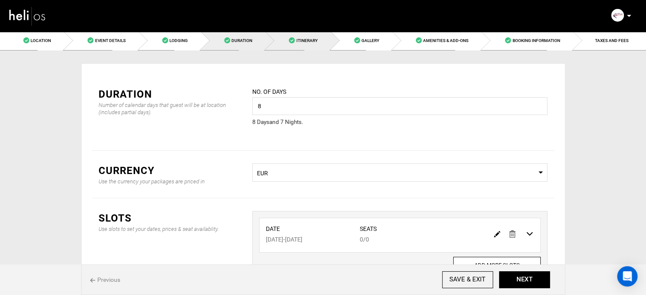
click at [302, 35] on link "Itinerary" at bounding box center [297, 40] width 65 height 19
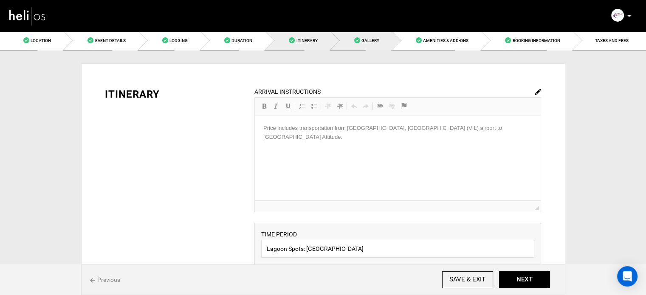
click at [373, 40] on span "Gallery" at bounding box center [370, 40] width 18 height 5
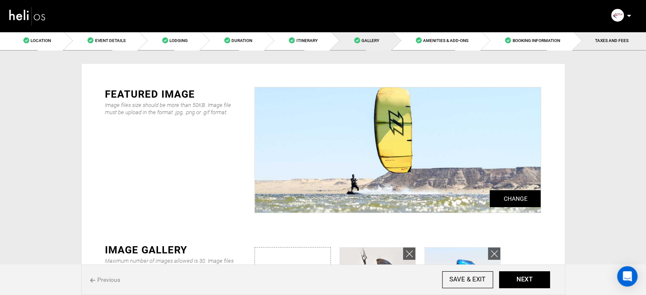
click at [589, 42] on link "TAXES AND FEES" at bounding box center [609, 40] width 73 height 19
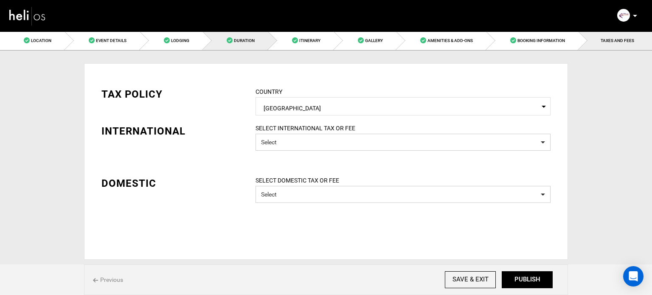
click at [238, 34] on link "Duration" at bounding box center [235, 40] width 65 height 19
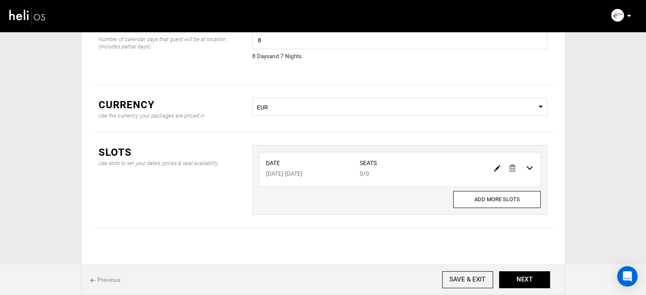
scroll to position [70, 0]
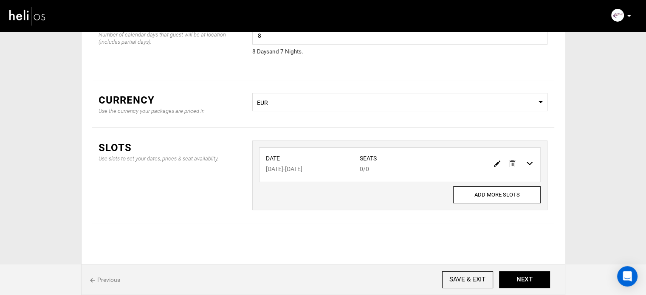
click at [494, 161] on img at bounding box center [497, 164] width 6 height 6
type input "09/25/2025"
type input "10/02/2025"
type input "0"
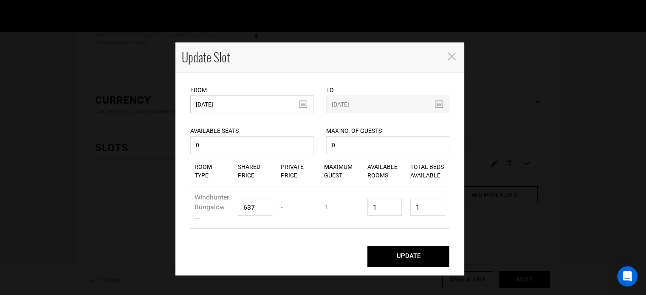
click at [211, 105] on input "09/25/2025" at bounding box center [251, 105] width 123 height 18
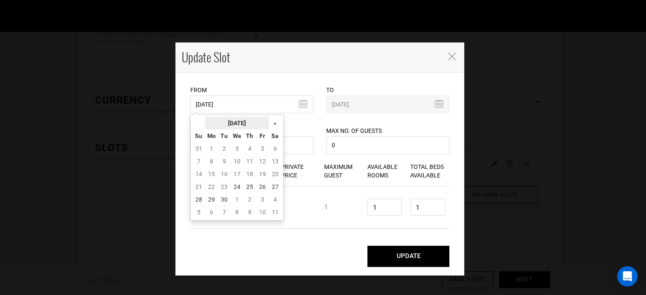
click at [258, 123] on th "[DATE]" at bounding box center [237, 123] width 64 height 13
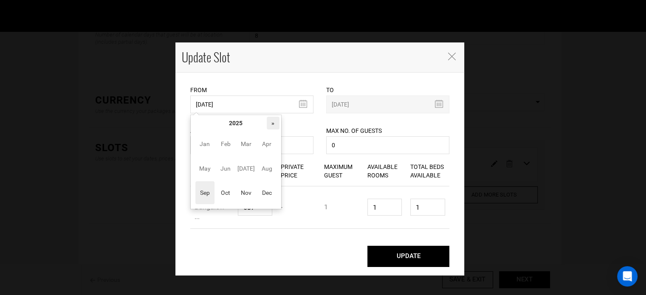
click at [267, 124] on th "»" at bounding box center [273, 123] width 13 height 13
click at [229, 202] on span "Oct" at bounding box center [225, 192] width 19 height 23
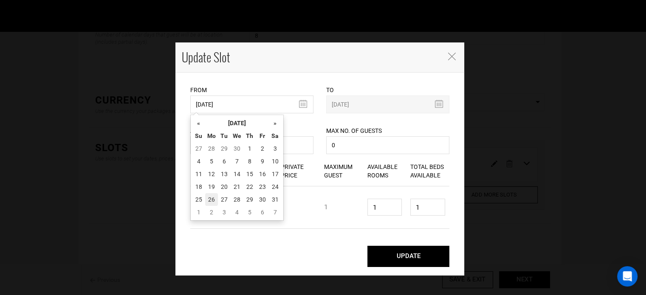
click at [209, 196] on td "26" at bounding box center [211, 199] width 13 height 13
type input "10/26/2026"
type input "11/01/2026"
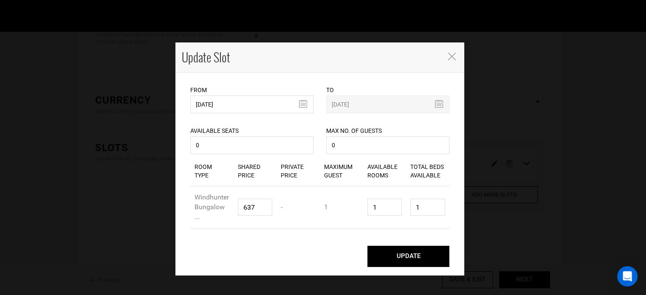
click at [420, 257] on button "UPDATE" at bounding box center [408, 256] width 82 height 21
type input "10/26/2026"
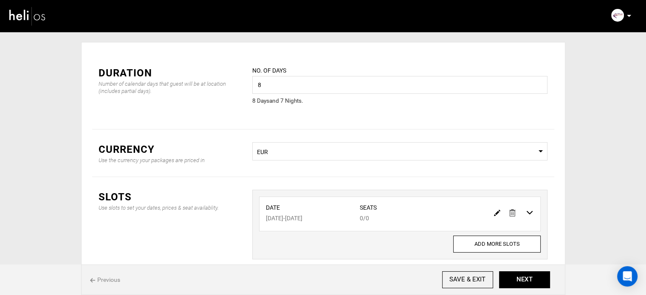
scroll to position [0, 0]
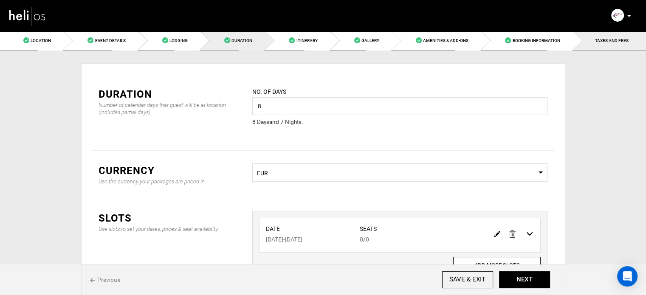
click at [597, 45] on link "TAXES AND FEES" at bounding box center [609, 40] width 73 height 19
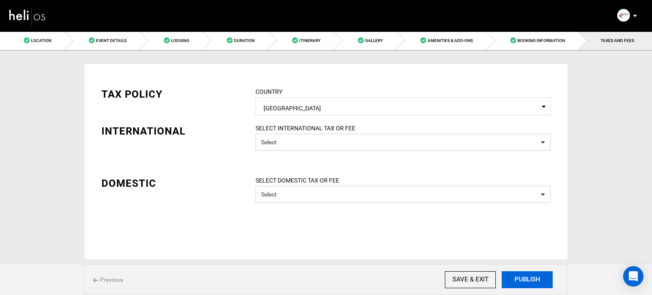
click at [522, 279] on button "PUBLISH" at bounding box center [527, 279] width 51 height 17
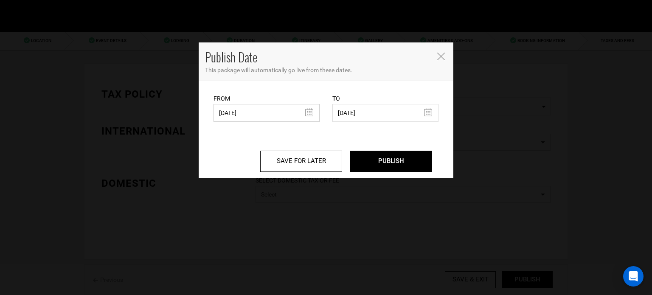
click at [236, 107] on input "09/09/2024" at bounding box center [267, 113] width 106 height 18
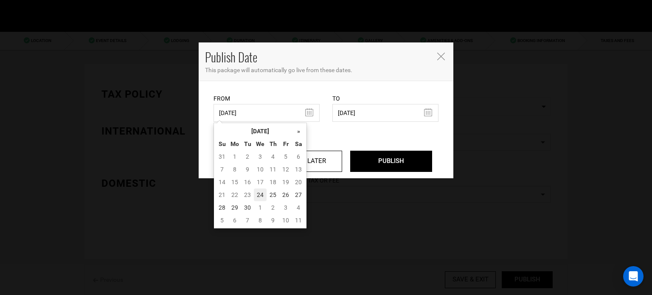
click at [258, 197] on td "24" at bounding box center [260, 195] width 13 height 13
type input "09/24/2025"
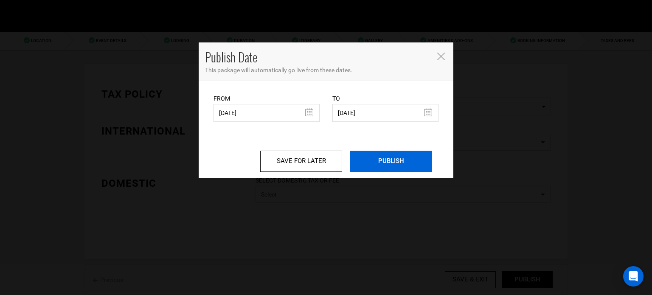
click at [403, 163] on input "PUBLISH" at bounding box center [391, 161] width 82 height 21
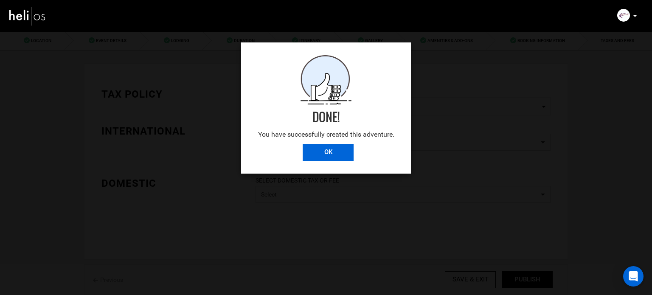
click at [323, 157] on input "OK" at bounding box center [328, 152] width 51 height 17
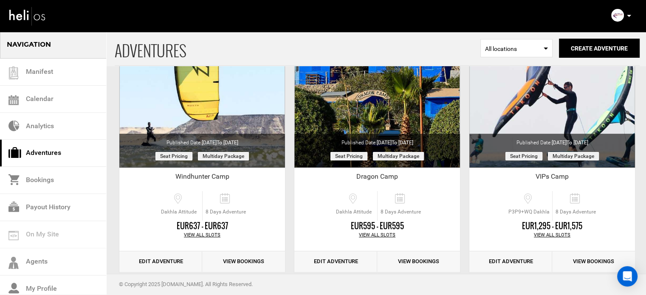
scroll to position [105, 0]
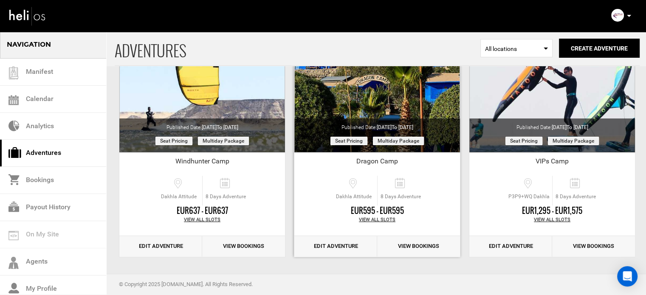
click at [357, 245] on link "Edit Adventure" at bounding box center [335, 246] width 83 height 21
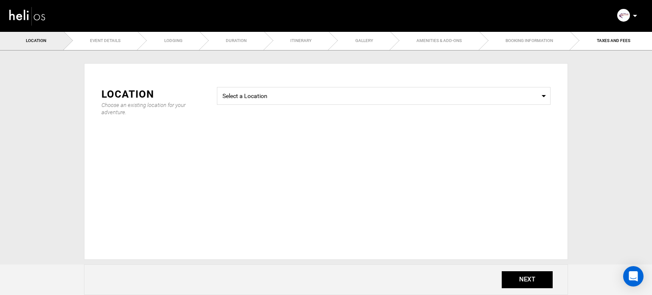
radio input "true"
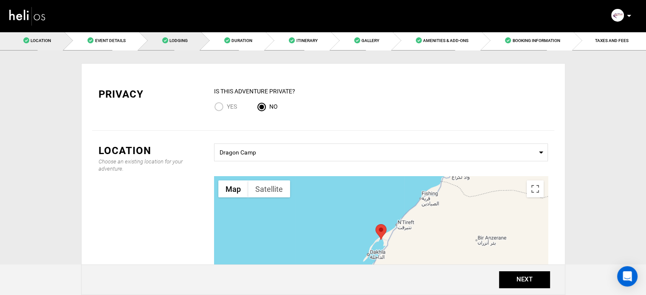
click at [200, 44] on link "Lodging" at bounding box center [170, 40] width 62 height 19
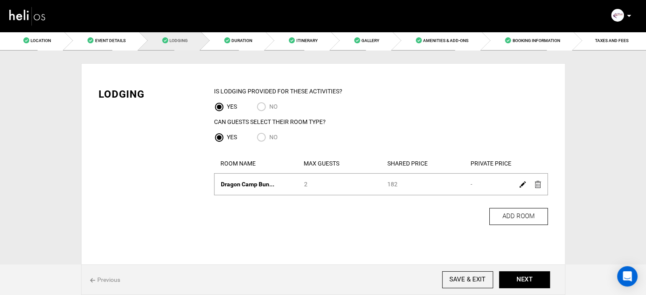
scroll to position [28, 0]
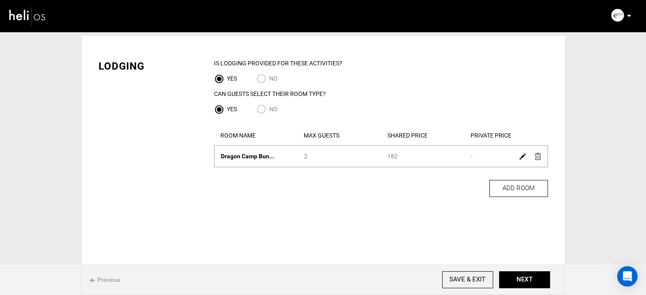
click at [522, 156] on img at bounding box center [522, 156] width 6 height 6
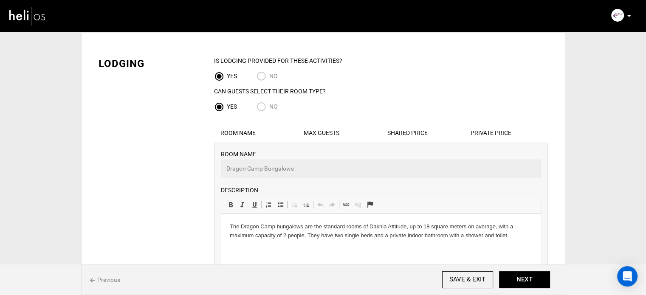
scroll to position [198, 0]
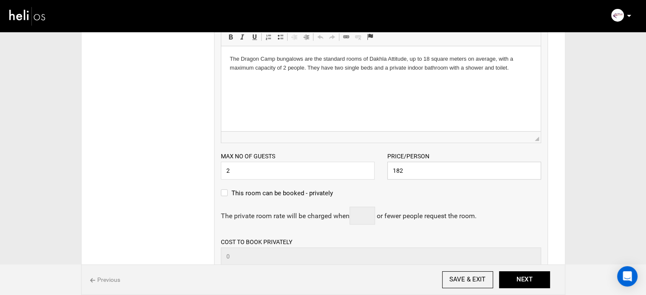
drag, startPoint x: 403, startPoint y: 174, endPoint x: 390, endPoint y: 174, distance: 13.2
click at [390, 174] on input "182" at bounding box center [464, 171] width 154 height 18
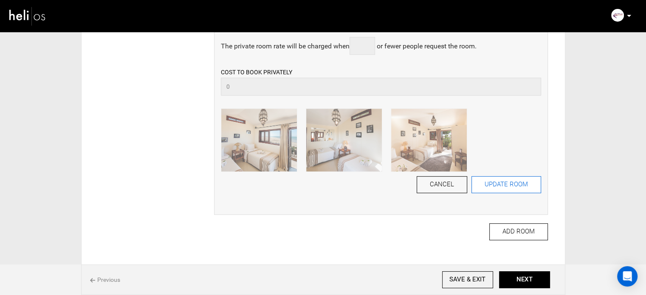
type input "721"
click at [495, 178] on button "UPDATE ROOM" at bounding box center [506, 184] width 70 height 17
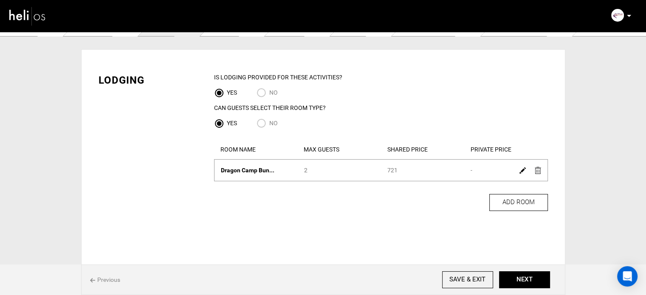
scroll to position [0, 0]
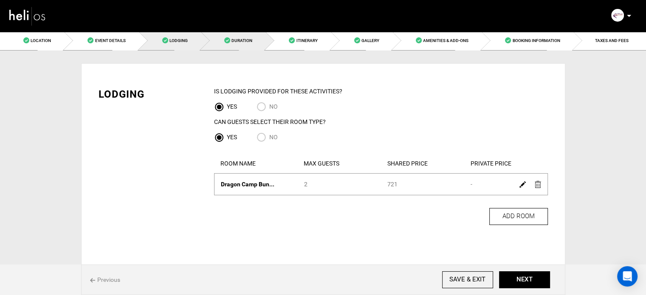
click at [244, 37] on link "Duration" at bounding box center [233, 40] width 65 height 19
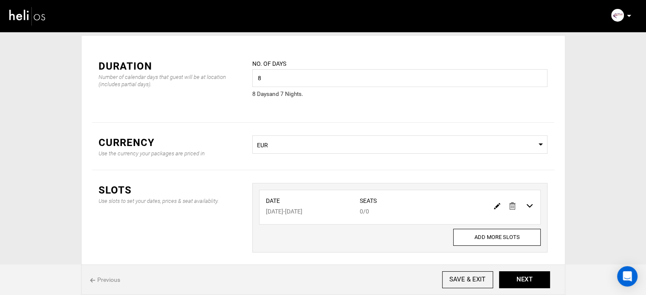
scroll to position [42, 0]
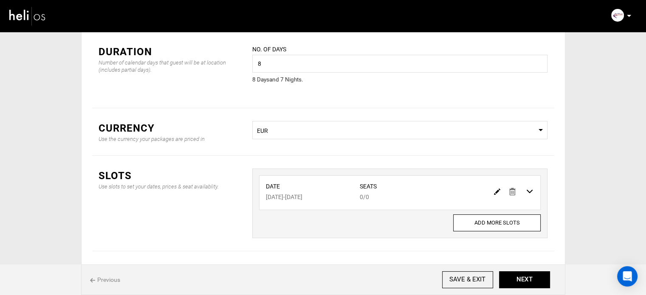
click at [498, 191] on img at bounding box center [497, 192] width 6 height 6
type input "10/24/2025"
type input "10/31/2025"
type input "0"
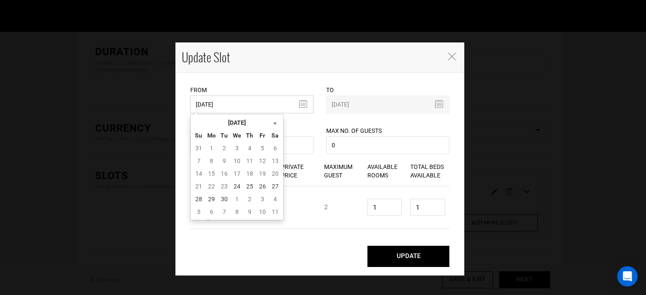
click at [248, 103] on input "10/24/2025" at bounding box center [251, 105] width 123 height 18
click at [241, 121] on th "[DATE]" at bounding box center [237, 122] width 64 height 13
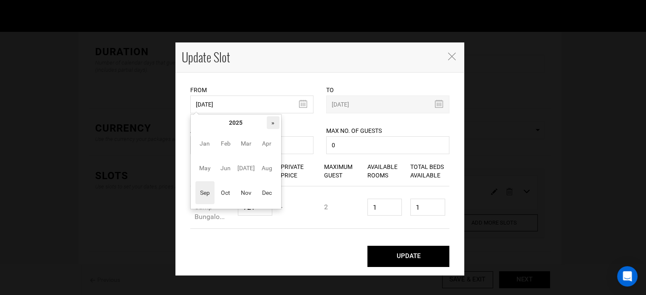
click at [273, 120] on th "»" at bounding box center [273, 122] width 13 height 13
click at [228, 192] on span "Oct" at bounding box center [225, 192] width 19 height 23
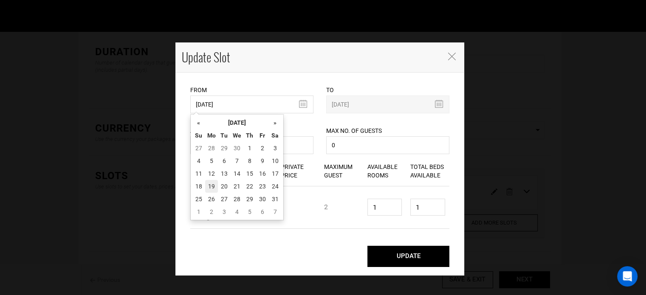
click at [214, 192] on td "19" at bounding box center [211, 186] width 13 height 13
type input "10/19/2026"
type input "10/26/2026"
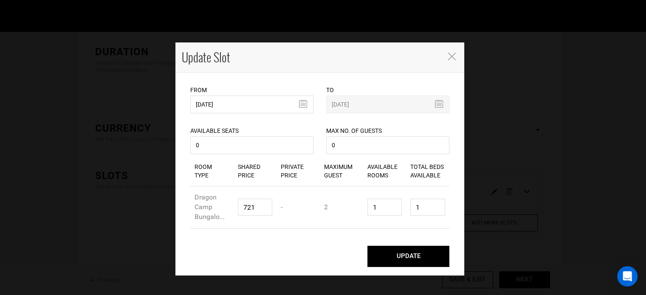
click at [376, 247] on button "UPDATE" at bounding box center [408, 256] width 82 height 21
type input "10/19/2026"
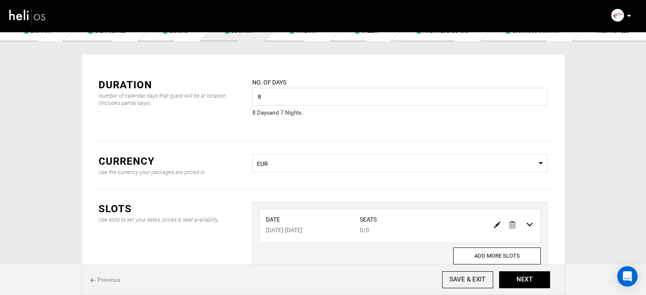
scroll to position [0, 0]
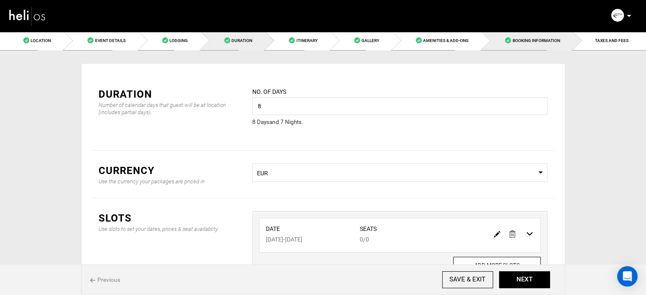
click at [546, 48] on link "Booking Information" at bounding box center [527, 40] width 91 height 19
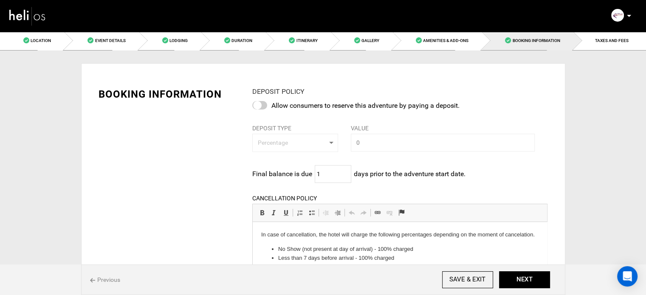
click at [523, 271] on div "Previous SAVE & EXIT NEXT" at bounding box center [323, 280] width 484 height 31
click at [523, 278] on button "NEXT" at bounding box center [524, 279] width 51 height 17
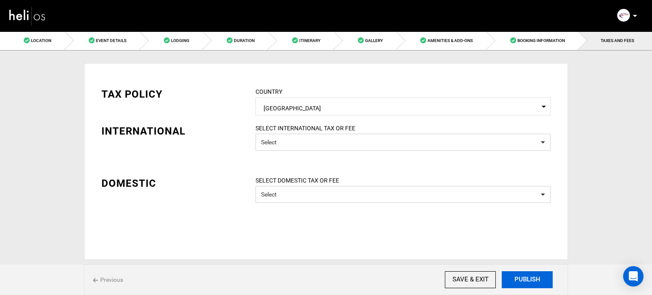
click at [523, 278] on button "PUBLISH" at bounding box center [527, 279] width 51 height 17
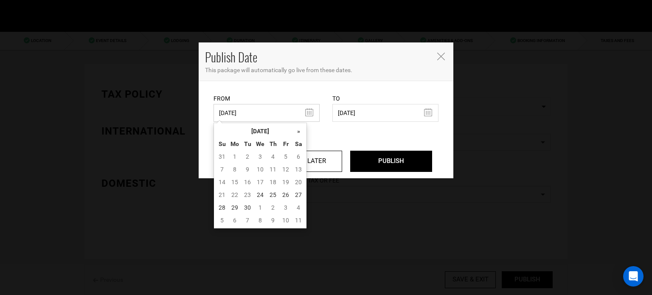
click at [273, 116] on input "09/09/2024" at bounding box center [267, 113] width 106 height 18
click at [260, 192] on td "24" at bounding box center [260, 195] width 13 height 13
type input "09/24/2025"
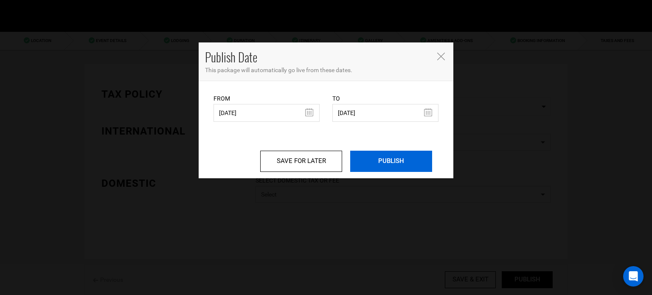
click at [403, 159] on input "PUBLISH" at bounding box center [391, 161] width 82 height 21
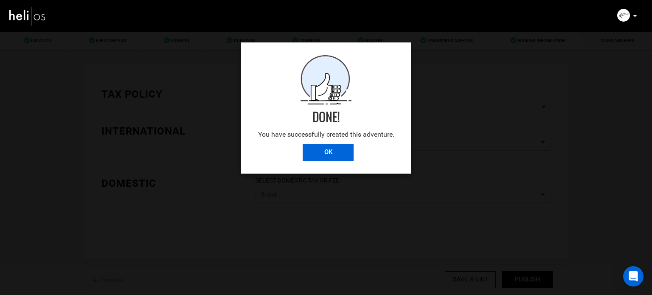
click at [331, 153] on input "OK" at bounding box center [328, 152] width 51 height 17
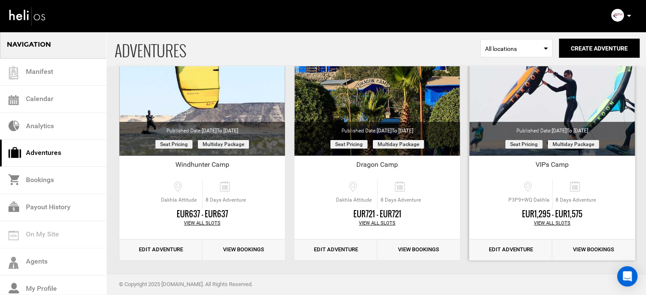
scroll to position [105, 0]
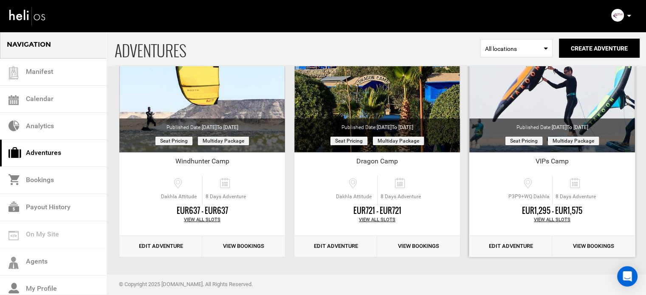
click at [524, 249] on link "Edit Adventure" at bounding box center [510, 246] width 83 height 21
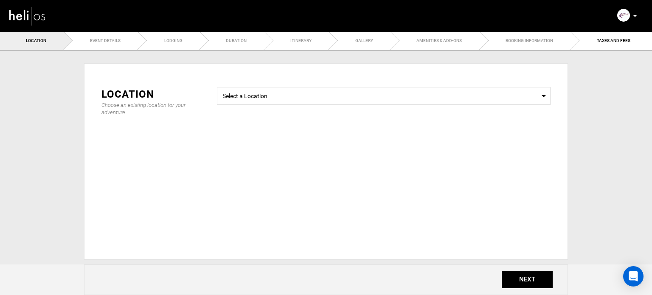
type input "VIPs Camp"
checkbox input "true"
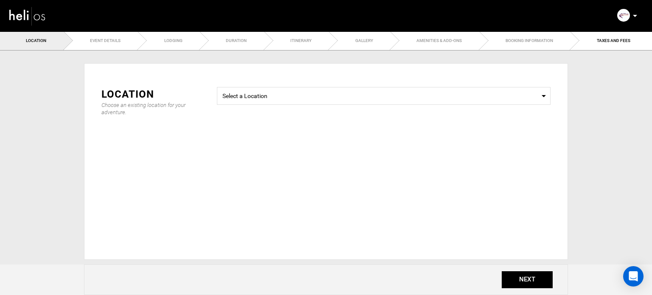
checkbox input "true"
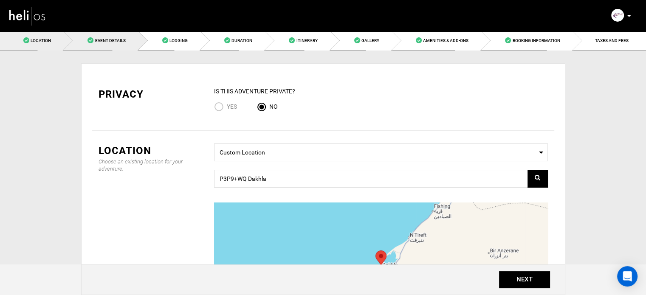
click at [124, 42] on span "Event Details" at bounding box center [110, 40] width 31 height 5
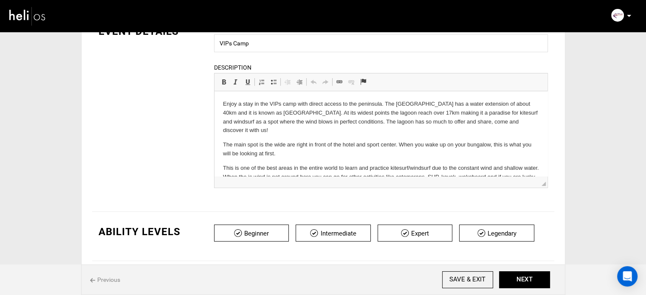
click at [194, 42] on div "EVENT DETAILS Event Name VIPs Camp Event name can not be less than 3 characters…" at bounding box center [323, 111] width 462 height 175
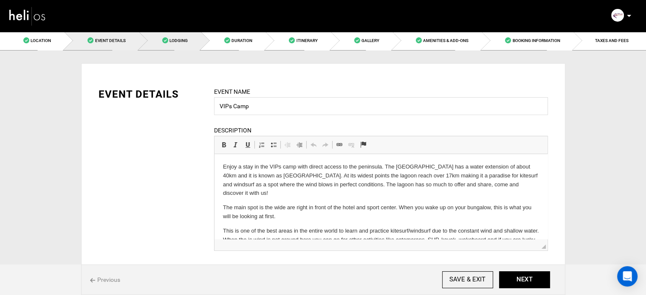
click at [192, 42] on link "Lodging" at bounding box center [170, 40] width 62 height 19
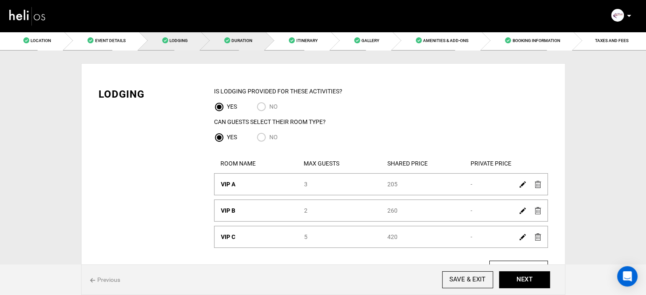
click at [237, 45] on link "Duration" at bounding box center [233, 40] width 65 height 19
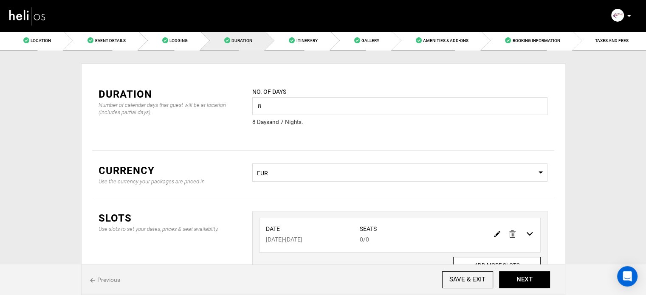
click at [220, 137] on div "Duration Number of calendar days that guest will be at location (includes parti…" at bounding box center [323, 112] width 462 height 76
click at [175, 38] on span "Lodging" at bounding box center [178, 40] width 18 height 5
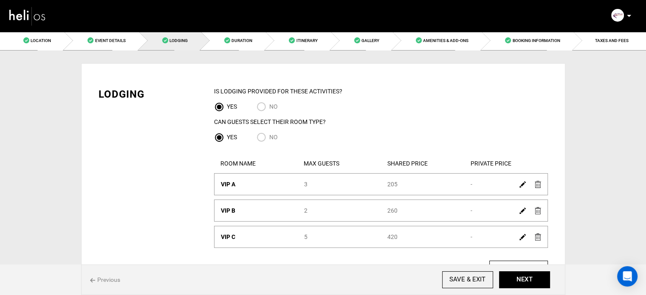
click at [520, 185] on img at bounding box center [522, 184] width 6 height 6
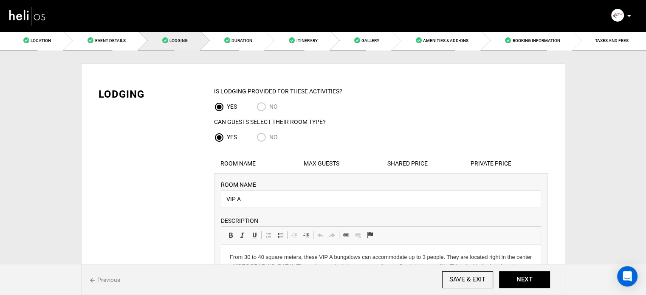
scroll to position [212, 0]
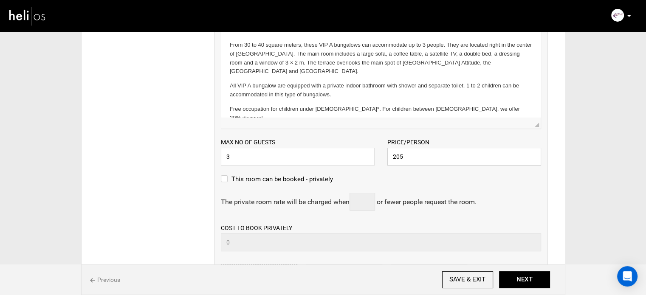
drag, startPoint x: 410, startPoint y: 158, endPoint x: 359, endPoint y: 158, distance: 51.0
click at [359, 158] on div "Max no of guests 3 Please enter a valid Guest no. Price/Person 205 Please enter…" at bounding box center [380, 147] width 333 height 37
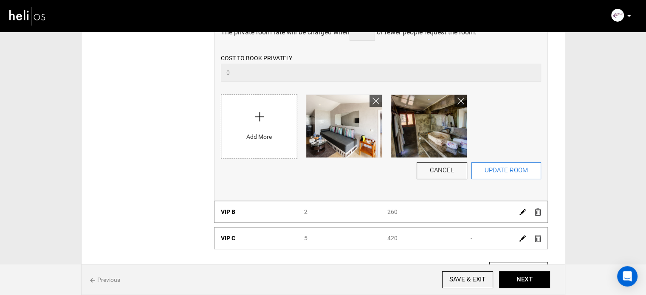
type input "1750"
click at [492, 168] on button "UPDATE ROOM" at bounding box center [506, 170] width 70 height 17
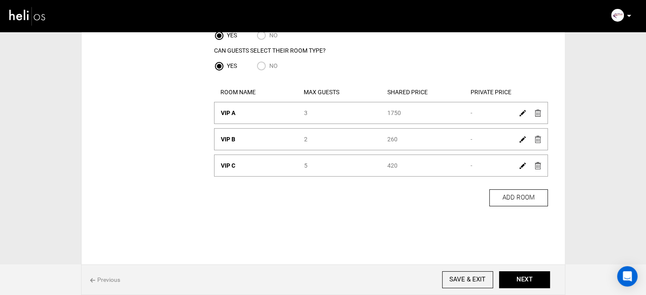
scroll to position [81, 0]
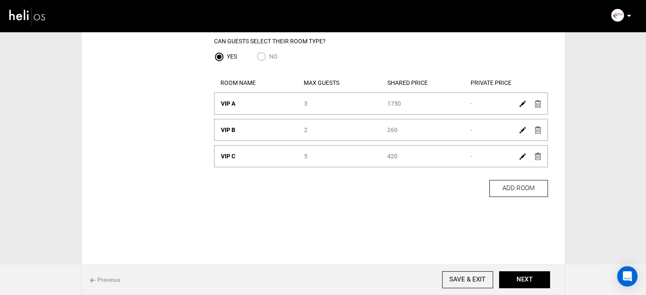
click at [520, 131] on img at bounding box center [522, 130] width 6 height 6
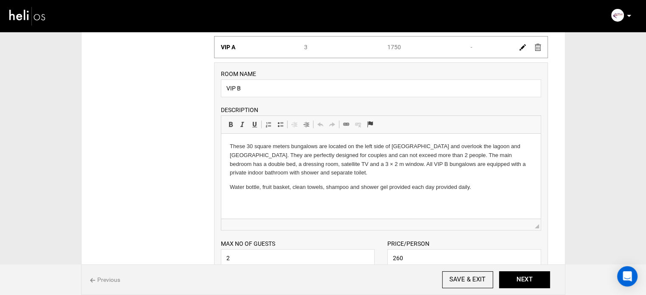
scroll to position [208, 0]
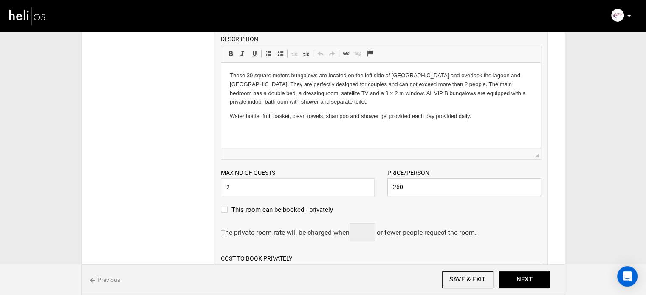
drag, startPoint x: 402, startPoint y: 187, endPoint x: 369, endPoint y: 185, distance: 32.3
click at [369, 185] on div "Max no of guests 2 Please enter a valid Guest no. Price/Person 260 Please enter…" at bounding box center [380, 178] width 333 height 37
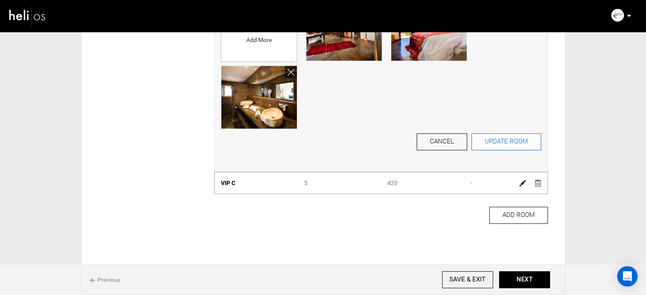
type input "1750"
click at [503, 135] on button "UPDATE ROOM" at bounding box center [506, 141] width 70 height 17
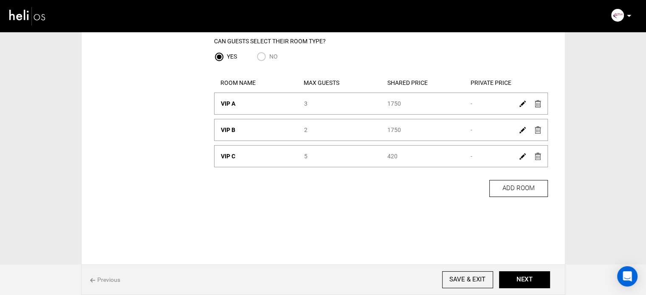
scroll to position [54, 0]
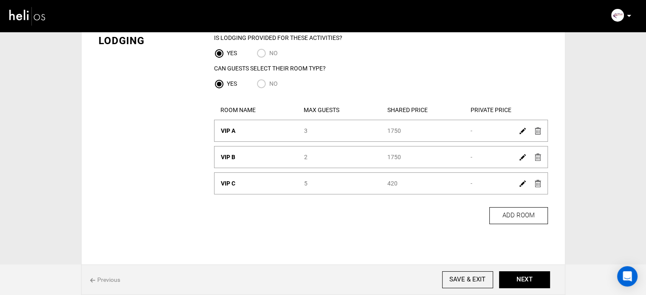
click at [521, 181] on img at bounding box center [522, 183] width 6 height 6
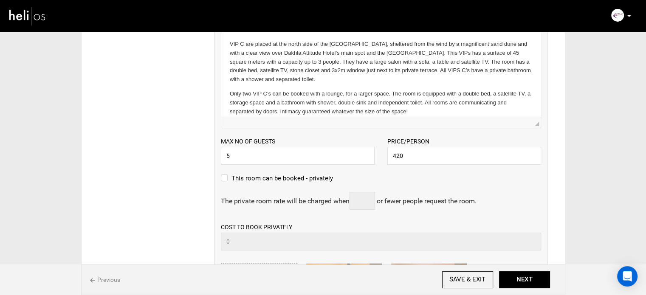
scroll to position [0, 0]
drag, startPoint x: 416, startPoint y: 159, endPoint x: 362, endPoint y: 158, distance: 54.0
click at [362, 158] on div "Max no of guests 5 Please enter a valid Guest no. Price/Person 420 Please enter…" at bounding box center [380, 146] width 333 height 37
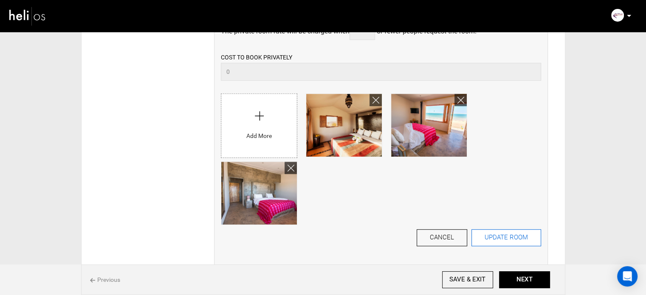
type input "1750"
click at [498, 239] on button "UPDATE ROOM" at bounding box center [506, 237] width 70 height 17
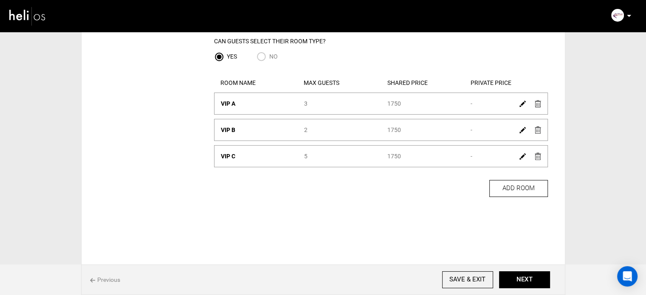
scroll to position [38, 0]
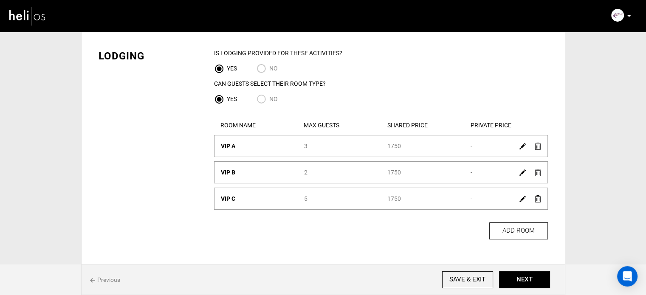
click at [522, 170] on img at bounding box center [522, 172] width 6 height 6
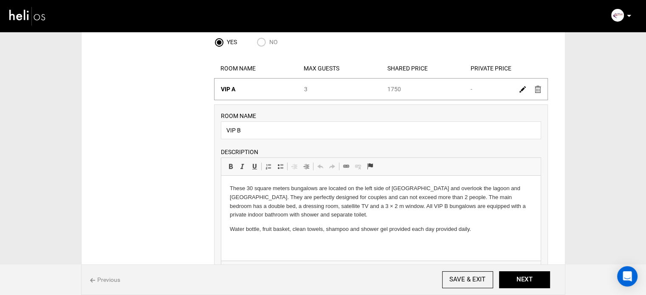
scroll to position [208, 0]
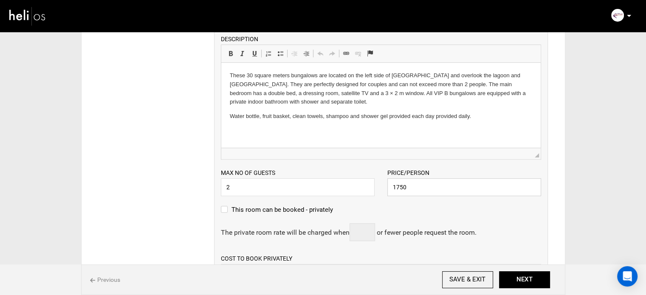
drag, startPoint x: 423, startPoint y: 193, endPoint x: 371, endPoint y: 192, distance: 51.8
click at [371, 192] on div "Max no of guests 2 Please enter a valid Guest no. Price/Person 1750 Please ente…" at bounding box center [380, 178] width 333 height 37
paste input "575"
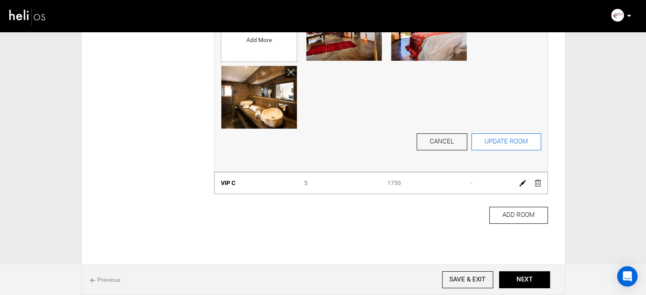
type input "1575"
click at [503, 144] on button "UPDATE ROOM" at bounding box center [506, 141] width 70 height 17
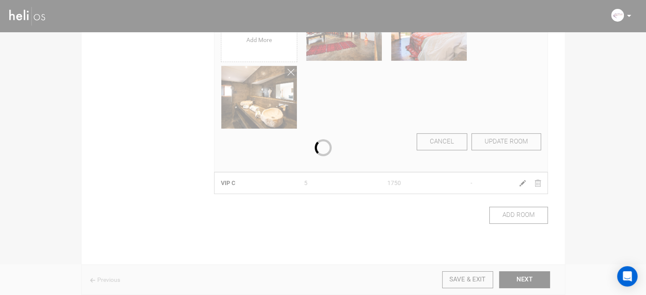
scroll to position [54, 0]
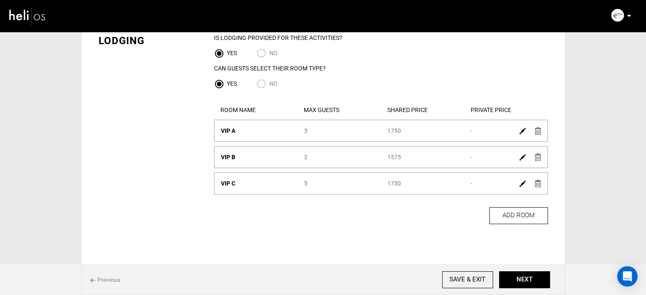
click at [521, 185] on img at bounding box center [522, 183] width 6 height 6
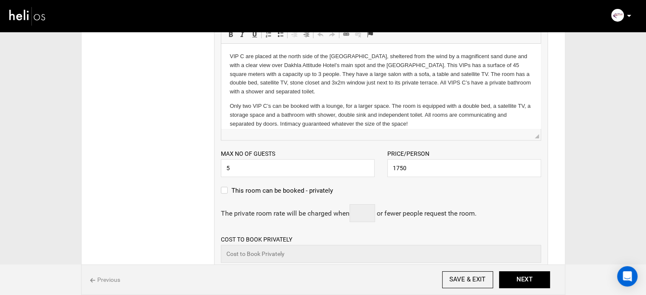
scroll to position [266, 0]
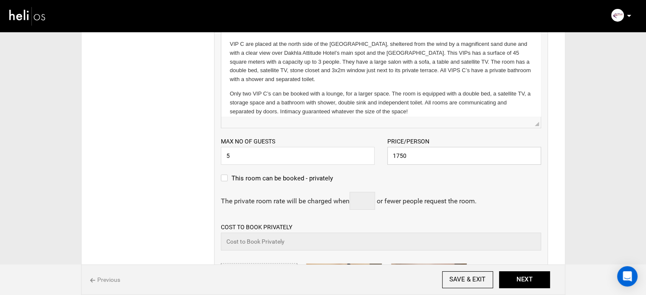
paste input "918"
drag, startPoint x: 415, startPoint y: 155, endPoint x: 370, endPoint y: 160, distance: 44.8
click at [370, 160] on div "Max no of guests 5 Please enter a valid Guest no. Price/Person 1918 Please ente…" at bounding box center [380, 146] width 333 height 37
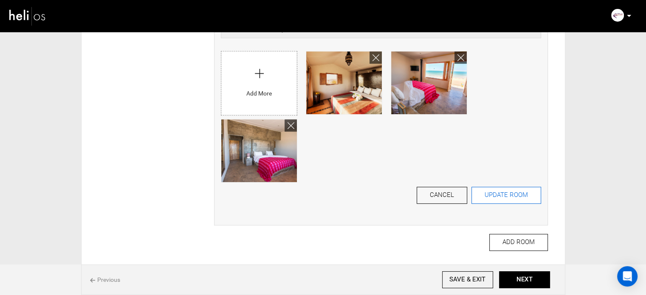
type input "1918"
click at [508, 191] on button "UPDATE ROOM" at bounding box center [506, 195] width 70 height 17
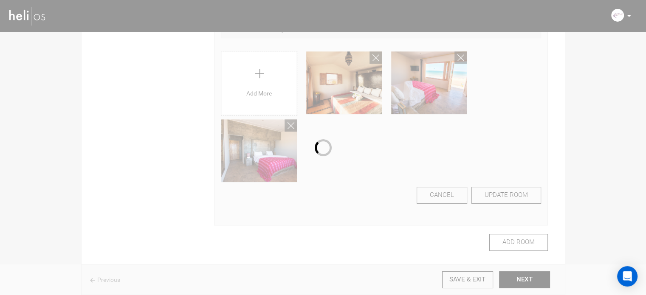
scroll to position [81, 0]
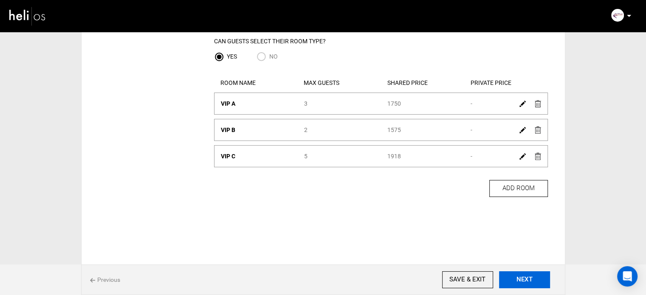
click at [530, 275] on button "NEXT" at bounding box center [524, 279] width 51 height 17
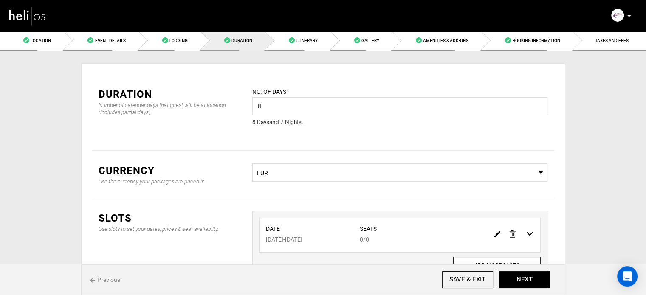
click at [494, 236] on img at bounding box center [497, 234] width 6 height 6
type input "11/16/2025"
type input "11/23/2025"
type input "0"
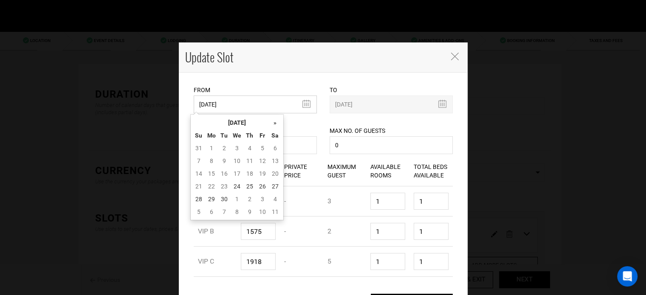
click at [229, 108] on input "11/16/2025" at bounding box center [255, 105] width 123 height 18
click at [228, 121] on th "[DATE]" at bounding box center [237, 122] width 64 height 13
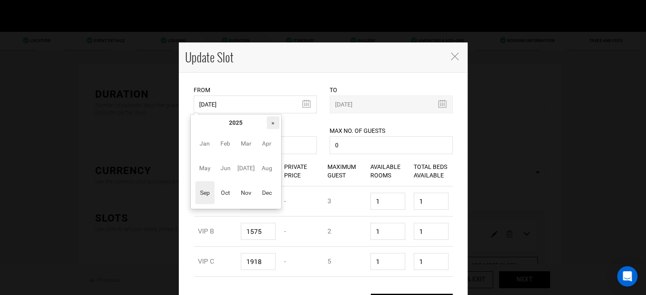
click at [271, 123] on th "»" at bounding box center [273, 122] width 13 height 13
click at [227, 196] on span "Oct" at bounding box center [225, 192] width 19 height 23
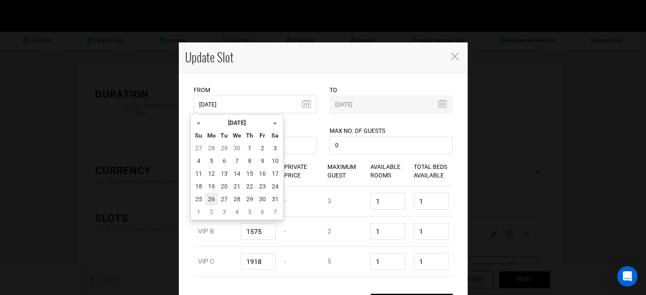
click at [211, 195] on td "26" at bounding box center [211, 199] width 13 height 13
type input "10/26/2026"
type input "11/01/2026"
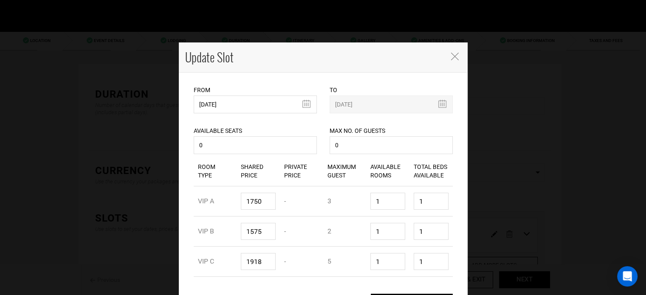
scroll to position [28, 0]
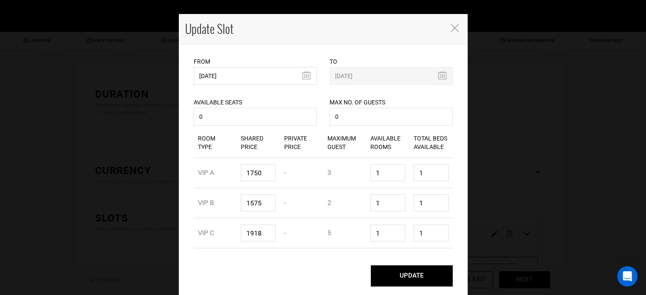
click at [418, 284] on button "UPDATE" at bounding box center [412, 275] width 82 height 21
type input "10/26/2026"
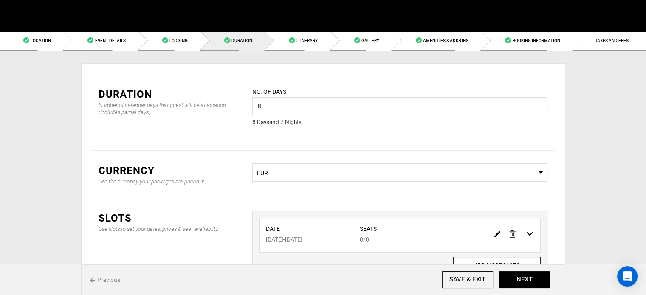
scroll to position [0, 0]
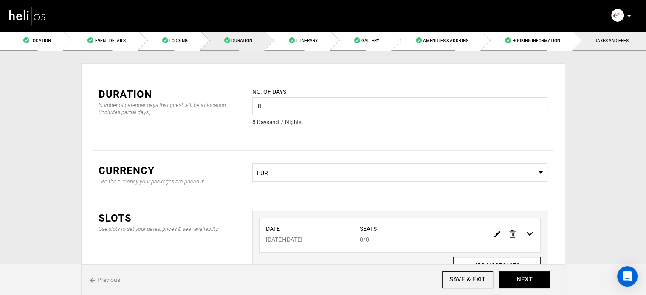
click at [604, 46] on link "TAXES AND FEES" at bounding box center [609, 40] width 73 height 19
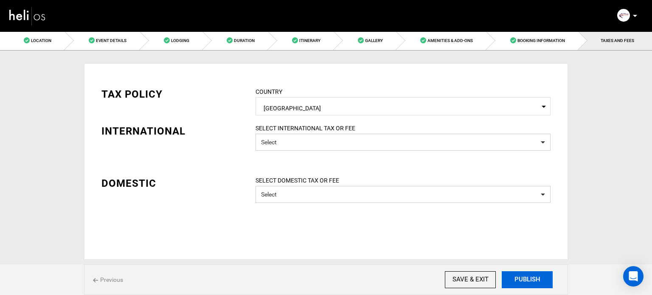
click at [541, 277] on button "PUBLISH" at bounding box center [527, 279] width 51 height 17
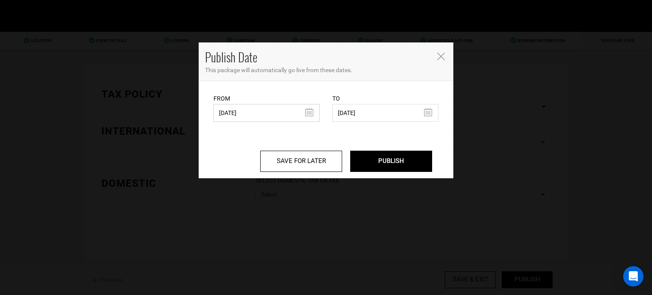
click at [245, 113] on input "09/09/2024" at bounding box center [267, 113] width 106 height 18
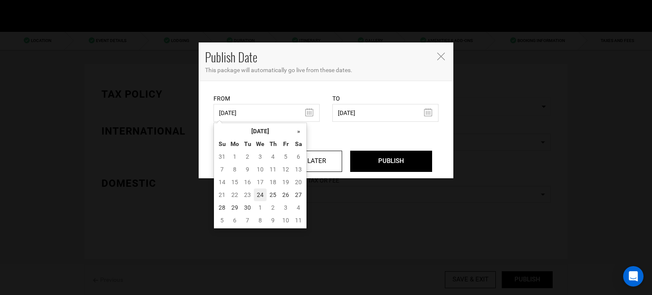
click at [262, 197] on td "24" at bounding box center [260, 195] width 13 height 13
type input "09/24/2025"
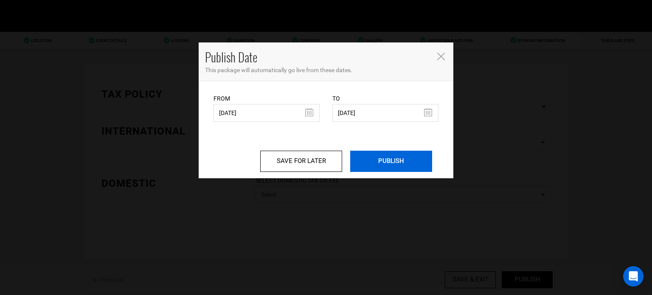
click at [384, 163] on input "PUBLISH" at bounding box center [391, 161] width 82 height 21
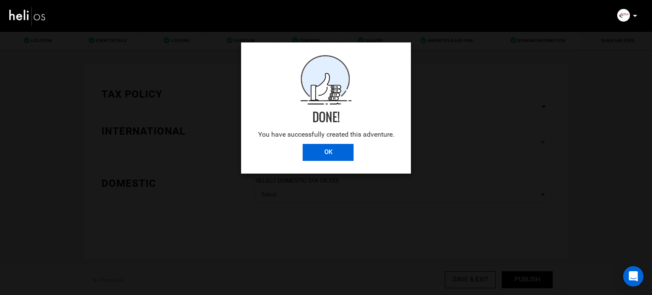
click at [343, 156] on input "OK" at bounding box center [328, 152] width 51 height 17
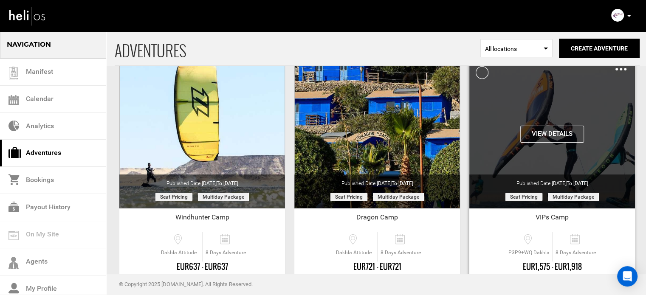
scroll to position [105, 0]
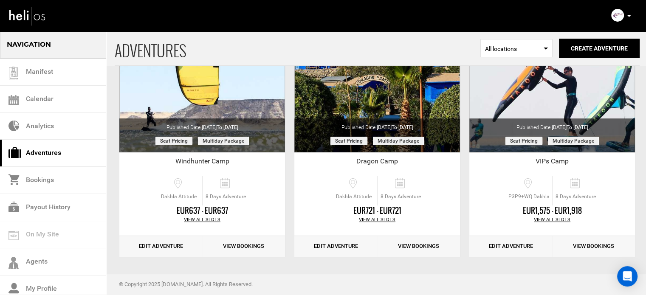
click at [628, 18] on p at bounding box center [628, 16] width 5 height 10
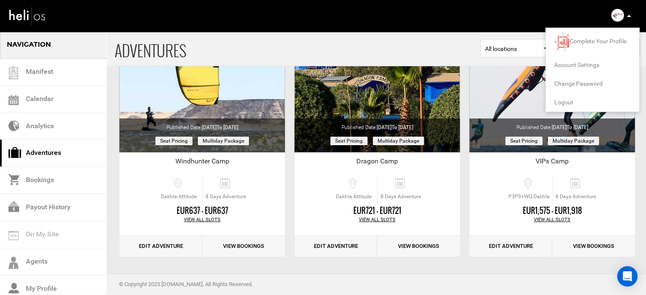
click at [559, 101] on span "Logout" at bounding box center [563, 102] width 19 height 7
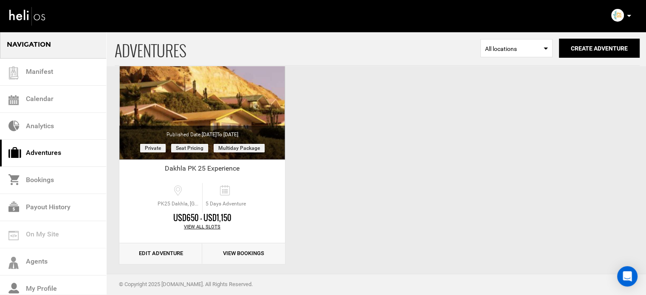
scroll to position [105, 0]
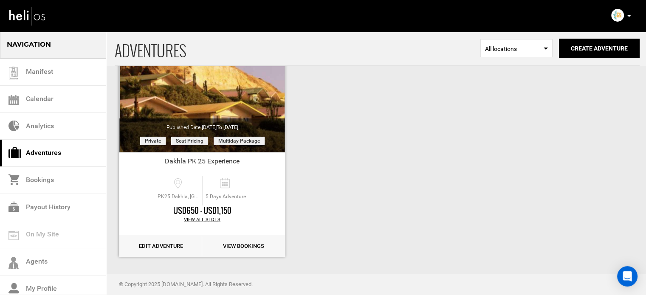
click at [158, 248] on link "Edit Adventure" at bounding box center [160, 246] width 83 height 21
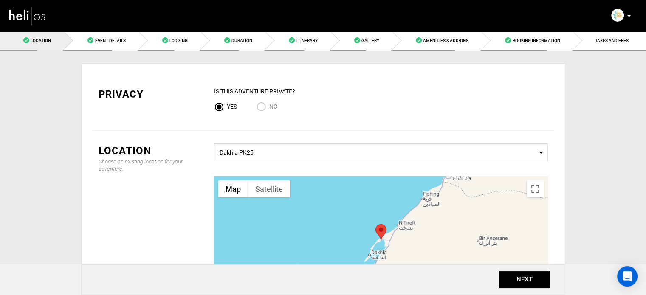
click at [263, 104] on input "No" at bounding box center [262, 107] width 13 height 11
radio input "true"
radio input "false"
click at [105, 37] on link "Event Details" at bounding box center [101, 40] width 74 height 19
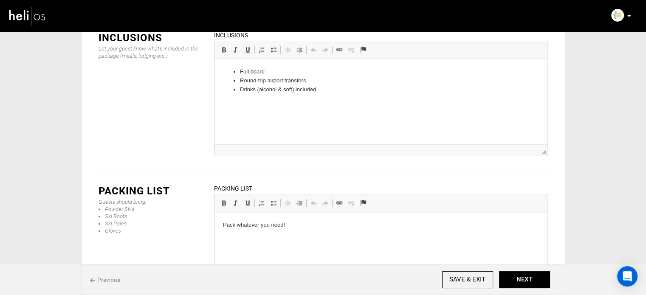
scroll to position [1285, 0]
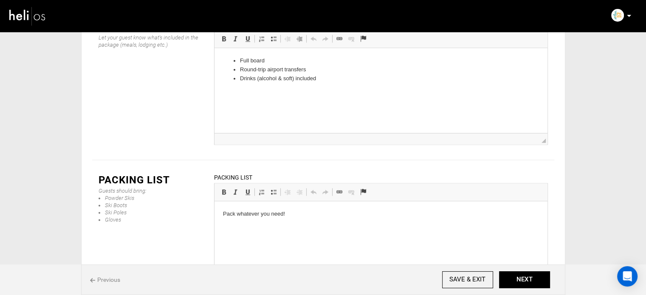
click at [249, 217] on p "Pack whatever you need!" at bounding box center [381, 214] width 316 height 9
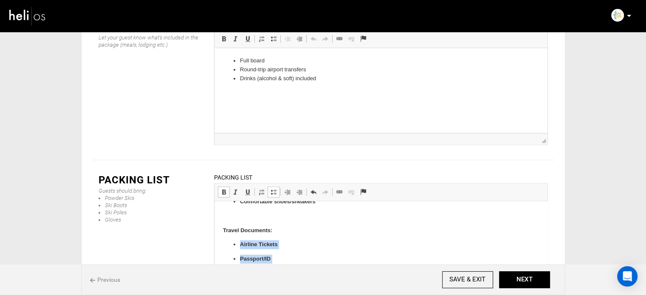
scroll to position [228, 0]
drag, startPoint x: 239, startPoint y: 256, endPoint x: 299, endPoint y: 285, distance: 67.2
click at [299, 285] on html "Recommended: Harness Bar Kites (ask our team for recommendations on sizes) Boar…" at bounding box center [380, 130] width 333 height 313
drag, startPoint x: 223, startPoint y: 142, endPoint x: 272, endPoint y: 138, distance: 49.4
click at [223, 189] on span at bounding box center [223, 192] width 7 height 7
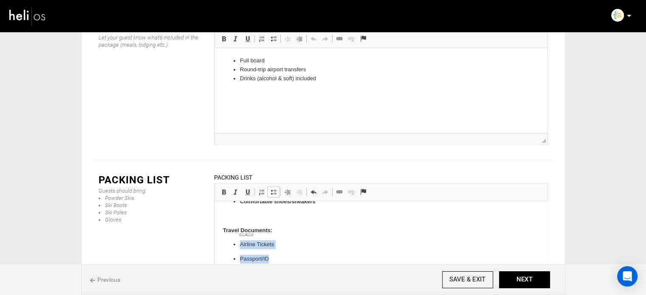
click at [270, 189] on span at bounding box center [273, 192] width 7 height 7
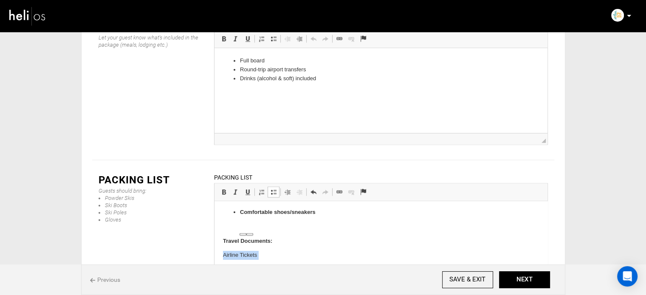
scroll to position [217, 0]
click at [252, 225] on p "To enrich screen reader interactions, please activate Accessibility in Grammarl…" at bounding box center [381, 227] width 316 height 9
drag, startPoint x: 323, startPoint y: 229, endPoint x: 229, endPoint y: 240, distance: 94.9
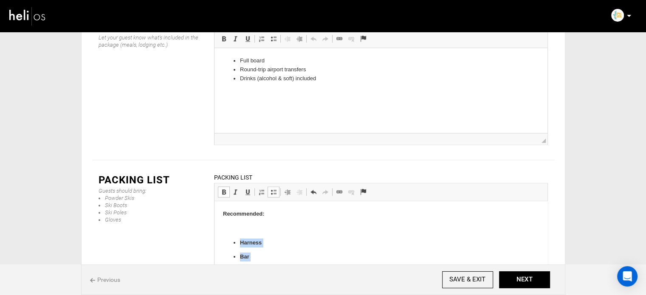
click at [222, 189] on span at bounding box center [223, 192] width 7 height 7
click at [276, 189] on span at bounding box center [273, 192] width 7 height 7
click at [253, 224] on p "To enrich screen reader interactions, please activate Accessibility in Grammarl…" at bounding box center [381, 228] width 316 height 9
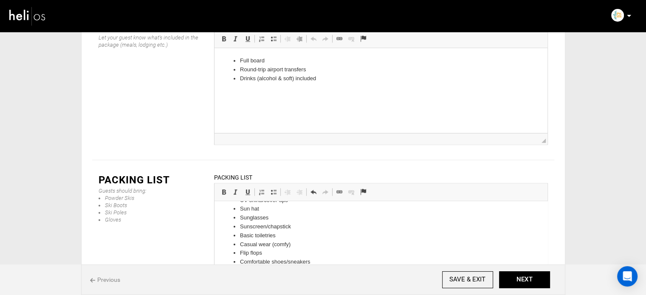
scroll to position [116, 0]
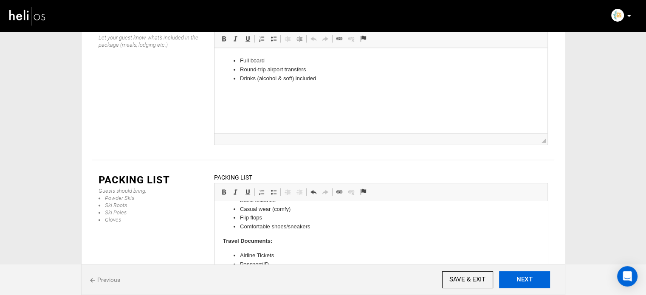
click at [520, 279] on button "NEXT" at bounding box center [524, 279] width 51 height 17
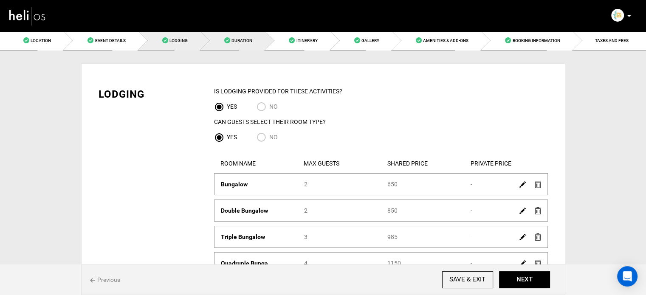
click at [230, 51] on div "Privacy IS this Adventure Private? Yes No Location Choose an existing location …" at bounding box center [323, 212] width 484 height 322
click at [234, 39] on span "Duration" at bounding box center [241, 40] width 21 height 5
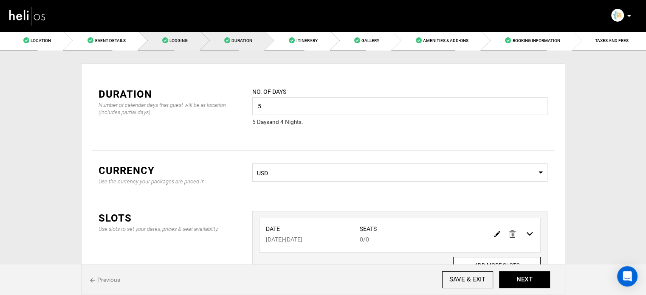
click at [173, 45] on link "Lodging" at bounding box center [170, 40] width 62 height 19
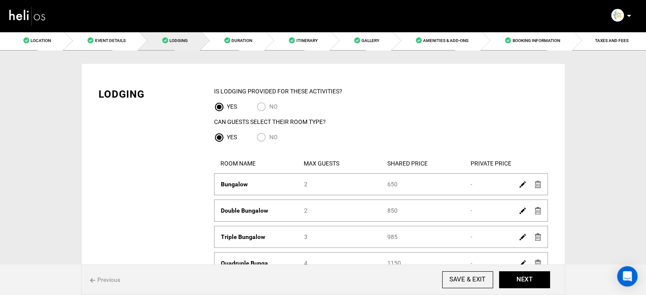
click at [520, 185] on img at bounding box center [522, 184] width 6 height 6
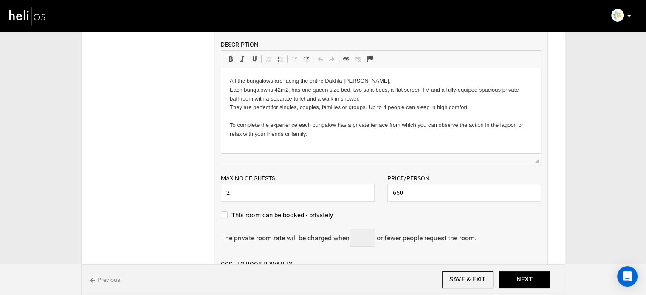
scroll to position [212, 0]
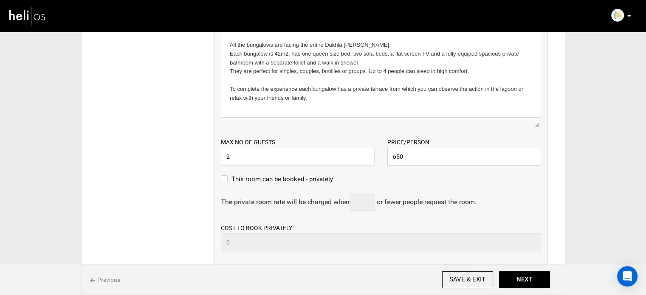
paste input "7392"
drag, startPoint x: 414, startPoint y: 157, endPoint x: 360, endPoint y: 160, distance: 54.0
click at [360, 160] on div "Max no of guests 2 Please enter a valid Guest no. Price/Person 650 Please enter…" at bounding box center [380, 147] width 333 height 37
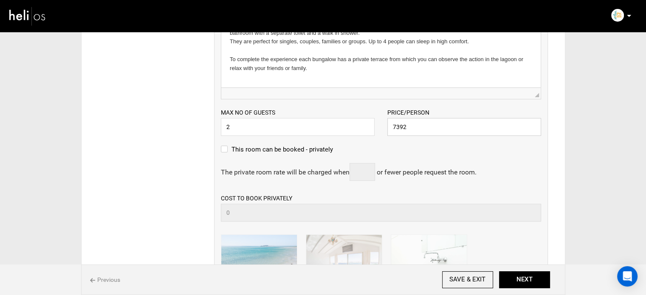
scroll to position [255, 0]
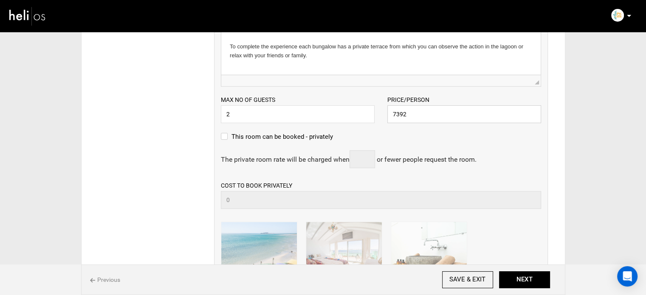
paste input "816"
drag, startPoint x: 412, startPoint y: 114, endPoint x: 363, endPoint y: 116, distance: 48.9
click at [363, 116] on div "Max no of guests 2 Please enter a valid Guest no. Price/Person 7392 Please ente…" at bounding box center [380, 105] width 333 height 37
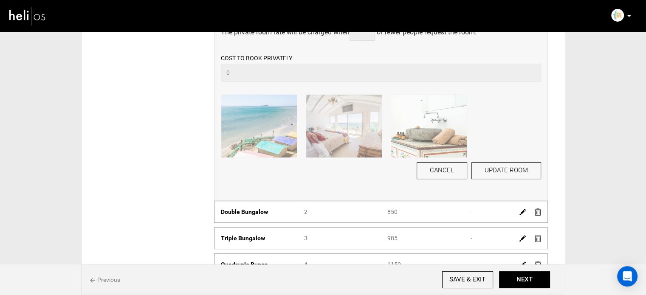
scroll to position [467, 0]
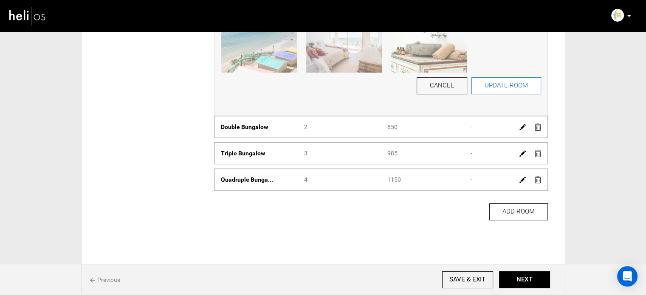
type input "816"
click at [509, 81] on button "UPDATE ROOM" at bounding box center [506, 85] width 70 height 17
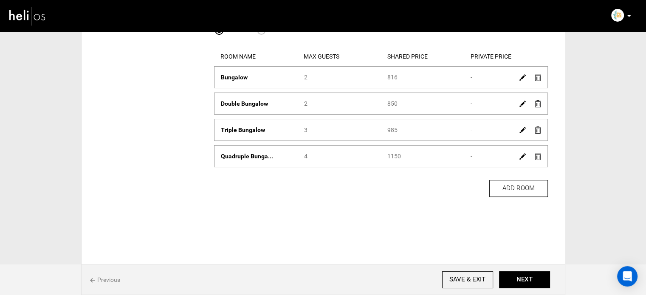
scroll to position [83, 0]
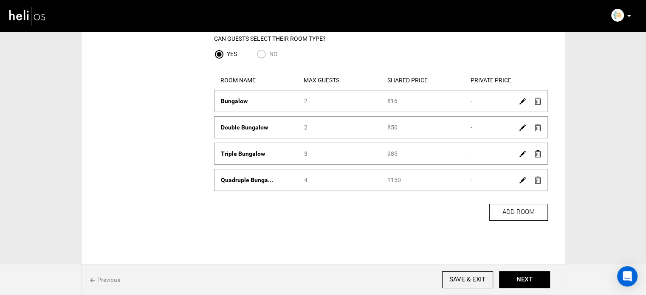
click at [521, 127] on img at bounding box center [522, 127] width 6 height 6
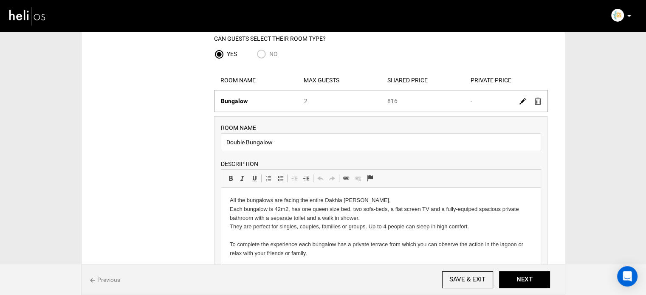
scroll to position [211, 0]
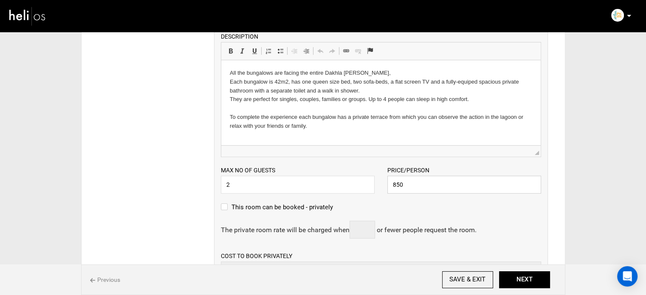
paste input "1026"
drag, startPoint x: 414, startPoint y: 185, endPoint x: 362, endPoint y: 184, distance: 51.8
click at [362, 184] on div "Max no of guests 2 Please enter a valid Guest no. Price/Person 850 Please enter…" at bounding box center [380, 175] width 333 height 37
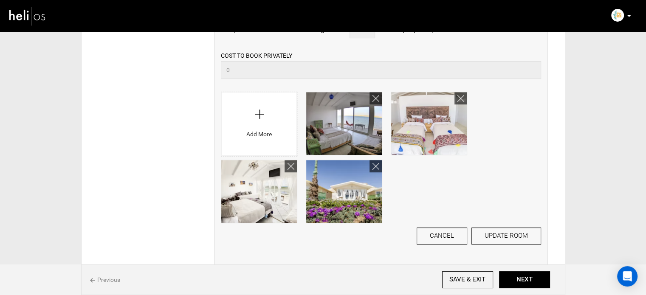
scroll to position [423, 0]
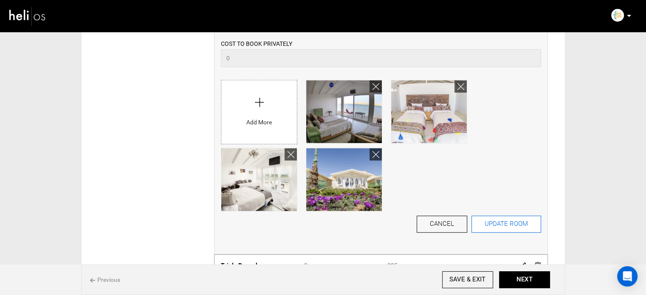
type input "1026"
click at [496, 220] on button "UPDATE ROOM" at bounding box center [506, 224] width 70 height 17
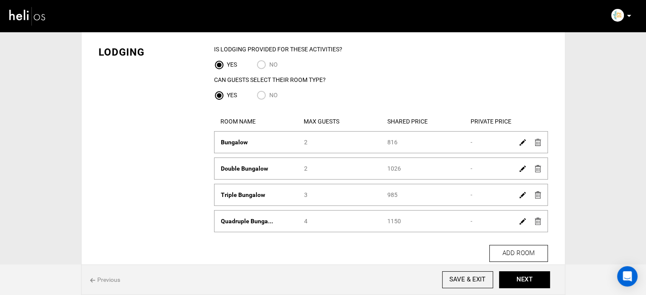
scroll to position [85, 0]
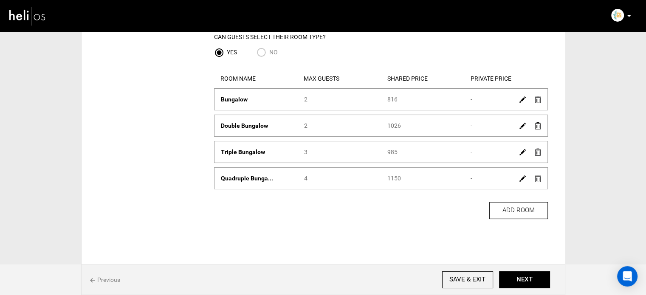
drag, startPoint x: 401, startPoint y: 152, endPoint x: 377, endPoint y: 153, distance: 24.2
click at [377, 153] on div "Room Name Triple Bungalow Max Guests 3 Shared Price 985 Private Price -" at bounding box center [380, 152] width 333 height 8
click at [523, 154] on img at bounding box center [522, 152] width 6 height 6
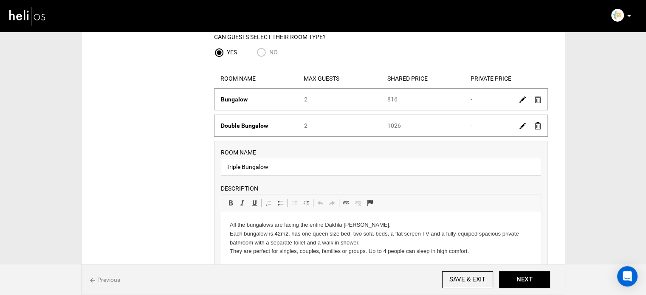
scroll to position [0, 0]
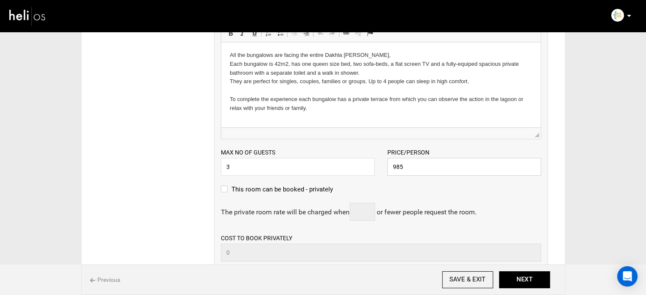
drag, startPoint x: 406, startPoint y: 161, endPoint x: 354, endPoint y: 166, distance: 52.9
click at [354, 166] on div "Max no of guests 3 Please enter a valid Guest no. Price/Person 985 Please enter…" at bounding box center [380, 157] width 333 height 37
paste input "1224"
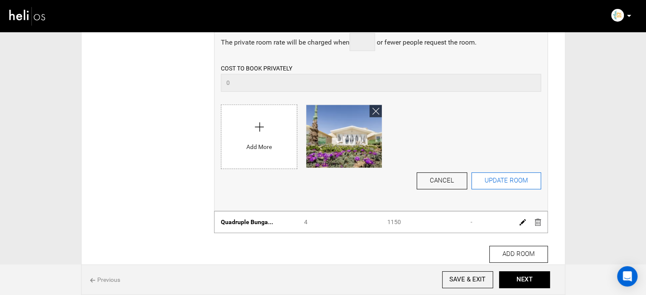
type input "1224"
click at [491, 182] on button "UPDATE ROOM" at bounding box center [506, 180] width 70 height 17
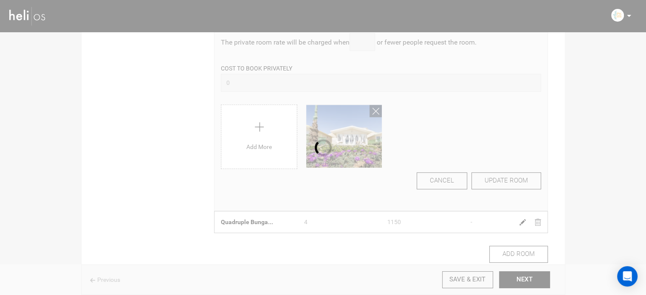
scroll to position [41, 0]
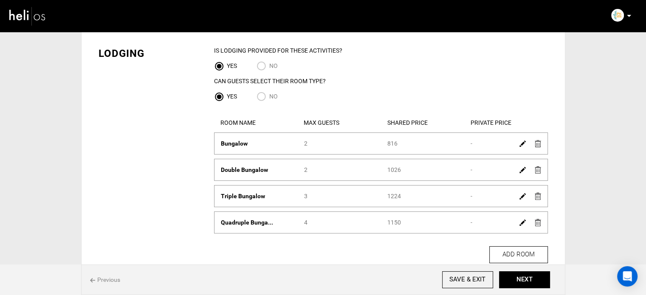
drag, startPoint x: 401, startPoint y: 222, endPoint x: 376, endPoint y: 223, distance: 24.6
click at [376, 223] on div "Room Name Quadruple Bunga... Max Guests 4 Shared Price 1150 Private Price -" at bounding box center [380, 222] width 333 height 8
click at [523, 224] on img at bounding box center [522, 223] width 6 height 6
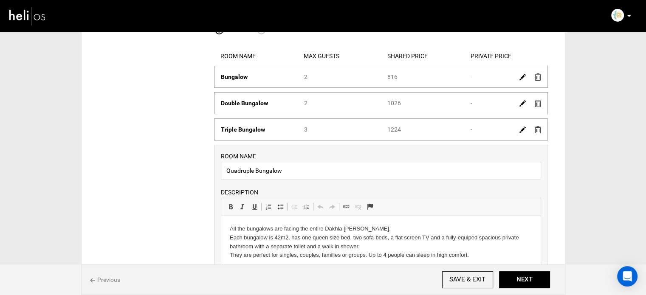
scroll to position [253, 0]
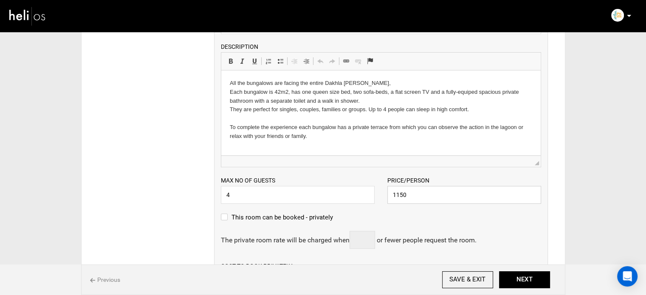
paste input "404"
drag, startPoint x: 411, startPoint y: 195, endPoint x: 357, endPoint y: 197, distance: 54.4
click at [357, 197] on div "Max no of guests 4 Please enter a valid Guest no. Price/Person 1404 Please ente…" at bounding box center [380, 185] width 333 height 37
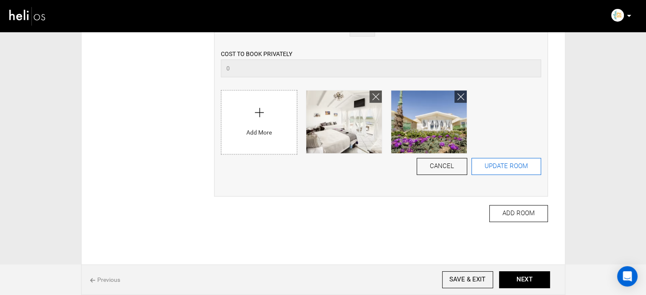
type input "1404"
click at [516, 164] on button "UPDATE ROOM" at bounding box center [506, 166] width 70 height 17
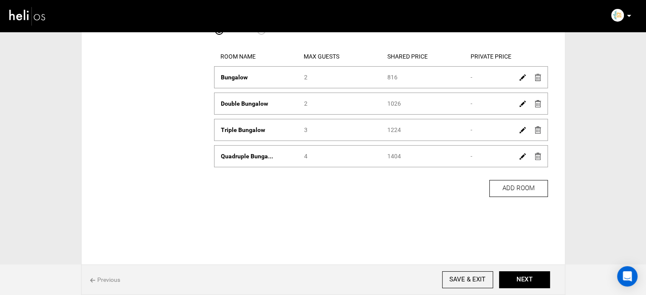
scroll to position [107, 0]
click at [530, 275] on button "NEXT" at bounding box center [524, 279] width 51 height 17
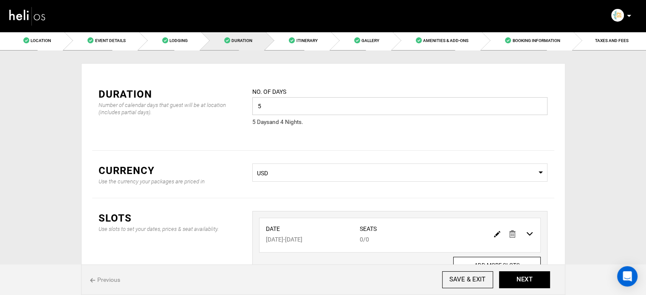
drag, startPoint x: 263, startPoint y: 109, endPoint x: 233, endPoint y: 108, distance: 30.6
click at [233, 108] on div "Duration Number of calendar days that guest will be at location (includes parti…" at bounding box center [323, 112] width 462 height 76
type input "7"
click at [416, 262] on button "ADD SLOT" at bounding box center [399, 267] width 55 height 17
type input "0"
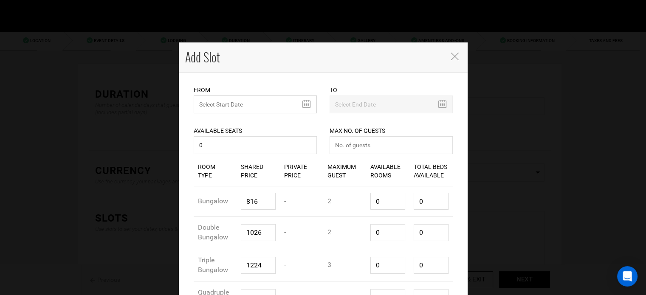
click at [228, 106] on input "text" at bounding box center [255, 105] width 123 height 18
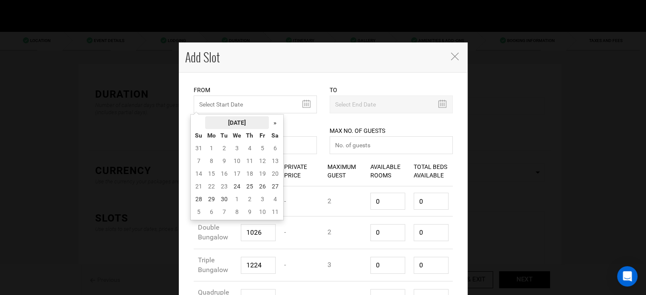
click at [228, 118] on th "[DATE]" at bounding box center [237, 122] width 64 height 13
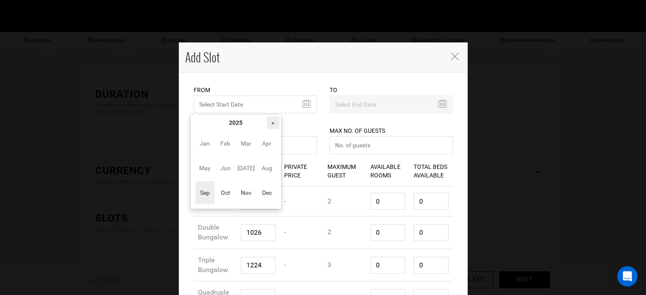
click at [275, 124] on th "»" at bounding box center [273, 122] width 13 height 13
click at [225, 197] on span "Oct" at bounding box center [225, 192] width 19 height 23
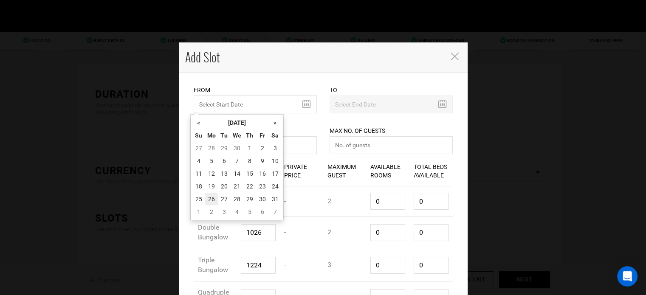
click at [209, 201] on td "26" at bounding box center [211, 199] width 13 height 13
type input "10/26/2026"
type input "11/01/2026"
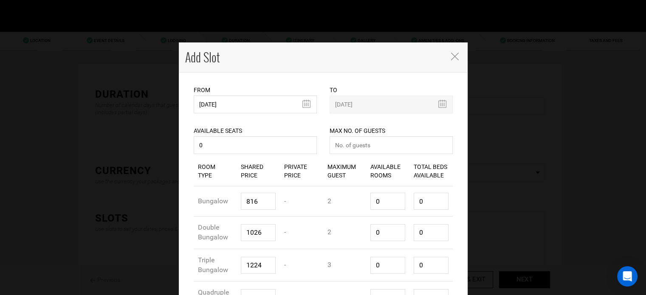
scroll to position [66, 0]
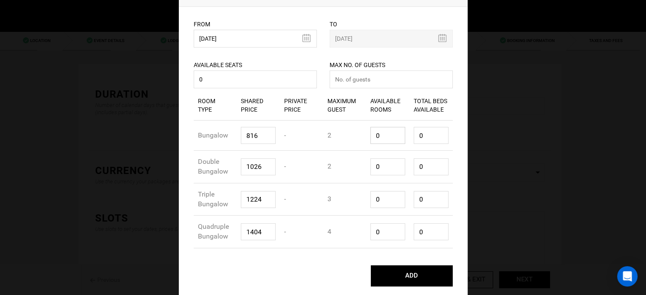
drag, startPoint x: 382, startPoint y: 136, endPoint x: 367, endPoint y: 137, distance: 15.3
click at [370, 137] on input "0" at bounding box center [387, 135] width 35 height 17
type input "1"
type input "2"
type input "1"
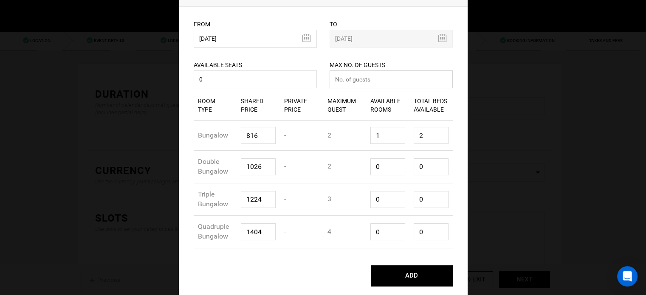
click at [373, 84] on input "number" at bounding box center [391, 79] width 123 height 18
type input "0"
drag, startPoint x: 422, startPoint y: 137, endPoint x: 392, endPoint y: 130, distance: 30.5
click at [399, 135] on div "Room Type Bungalow Shared Price 816 Private Price - Maximum Guest 2 Available R…" at bounding box center [323, 136] width 259 height 30
type input "1"
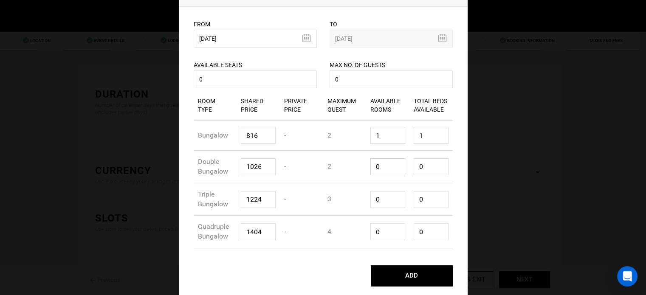
type input "1"
type input "2"
drag, startPoint x: 381, startPoint y: 169, endPoint x: 386, endPoint y: 192, distance: 23.1
click at [366, 171] on div "Available Rooms 1" at bounding box center [387, 167] width 43 height 30
type input "1"
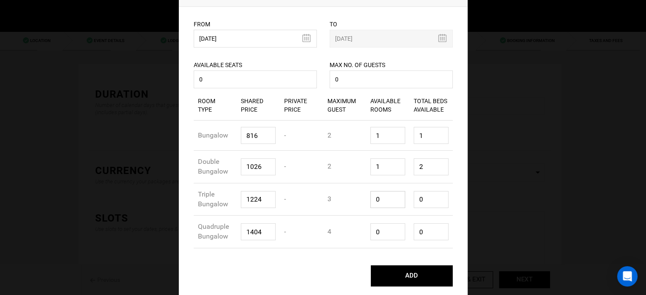
drag, startPoint x: 382, startPoint y: 196, endPoint x: 361, endPoint y: 203, distance: 22.2
click at [361, 203] on div "Room Type Triple Bungalow Shared Price 1224 Private Price - Maximum Guest 3 Ava…" at bounding box center [323, 199] width 259 height 33
type input "1"
type input "3"
type input "1"
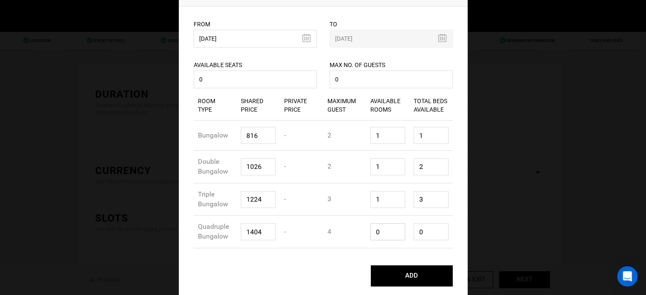
drag, startPoint x: 376, startPoint y: 237, endPoint x: 367, endPoint y: 236, distance: 9.0
click at [366, 237] on div "Available Rooms 0" at bounding box center [387, 232] width 43 height 30
type input "1"
type input "4"
type input "1"
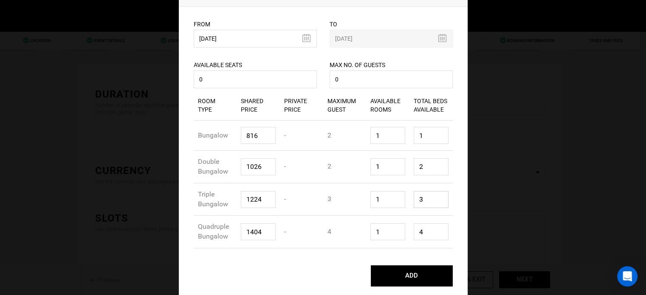
drag, startPoint x: 418, startPoint y: 200, endPoint x: 403, endPoint y: 196, distance: 15.9
click at [399, 197] on div "Room Type Triple Bungalow Shared Price 1224 Private Price - Maximum Guest 3 Ava…" at bounding box center [323, 199] width 259 height 33
type input "1"
drag, startPoint x: 426, startPoint y: 169, endPoint x: 413, endPoint y: 180, distance: 16.3
click at [409, 170] on div "Total Beds Available 1" at bounding box center [430, 167] width 43 height 30
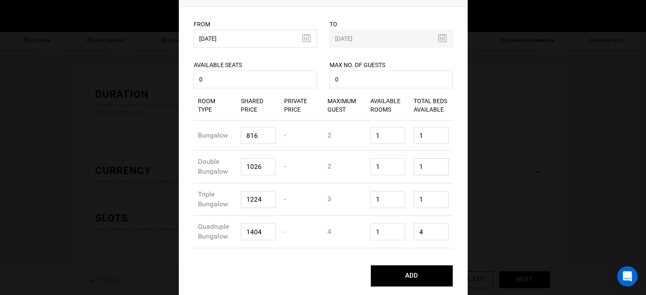
type input "1"
drag, startPoint x: 424, startPoint y: 233, endPoint x: 401, endPoint y: 236, distance: 22.7
click at [401, 236] on div "Room Type Quadruple Bungalow Shared Price 1404 Private Price - Maximum Guest 4 …" at bounding box center [323, 232] width 259 height 33
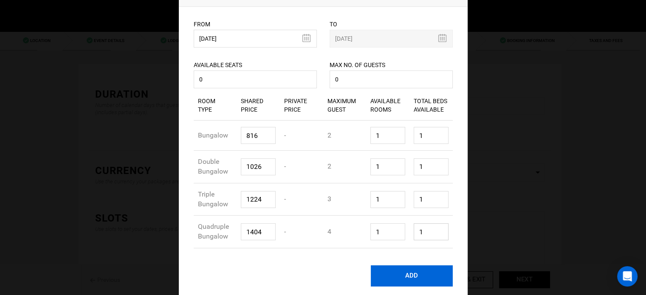
type input "1"
click at [414, 276] on button "ADD" at bounding box center [412, 275] width 82 height 21
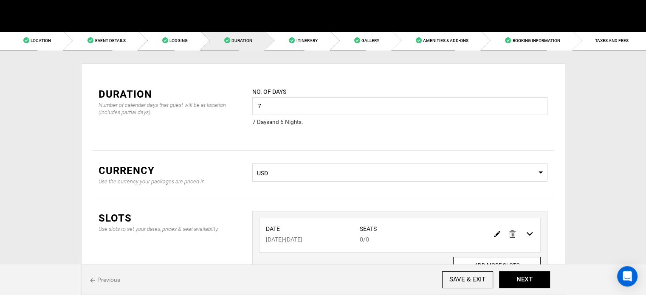
scroll to position [0, 0]
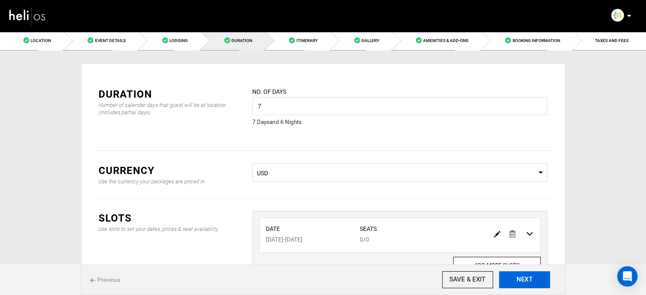
click at [521, 282] on button "NEXT" at bounding box center [524, 279] width 51 height 17
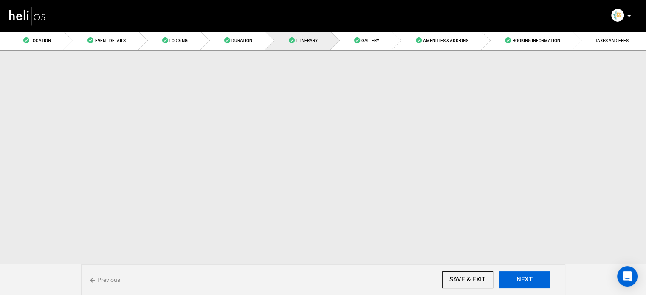
click at [521, 282] on button "NEXT" at bounding box center [524, 279] width 51 height 17
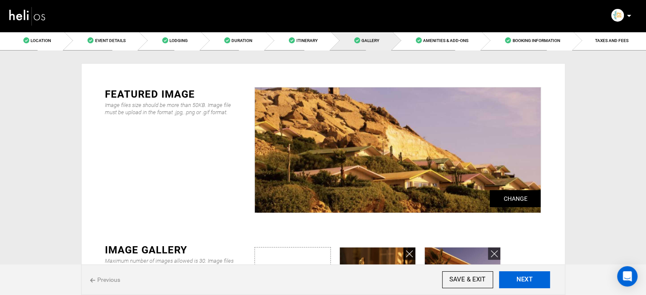
click at [521, 282] on button "NEXT" at bounding box center [524, 279] width 51 height 17
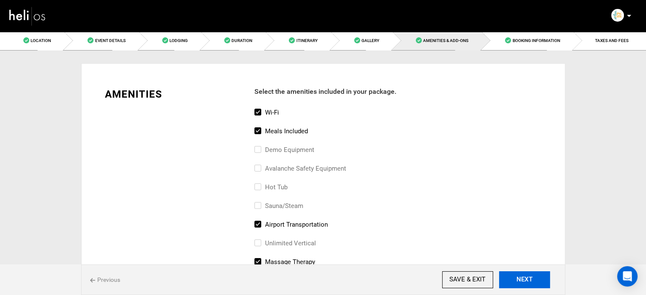
click at [521, 282] on button "NEXT" at bounding box center [524, 279] width 51 height 17
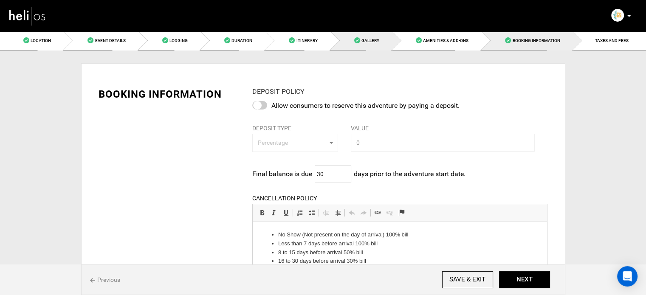
click at [352, 40] on link "Gallery" at bounding box center [362, 40] width 62 height 19
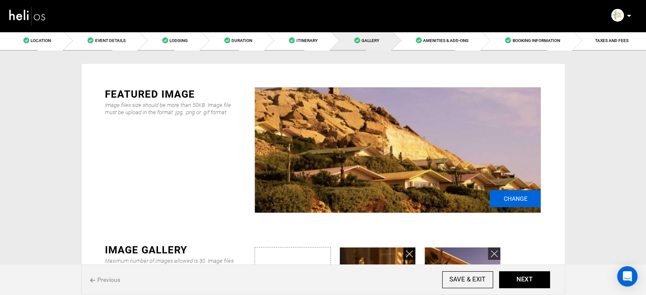
click at [498, 195] on input "Change" at bounding box center [515, 198] width 51 height 17
type input "C:\fakepath\Screenshot 2025-09-23 220609.png"
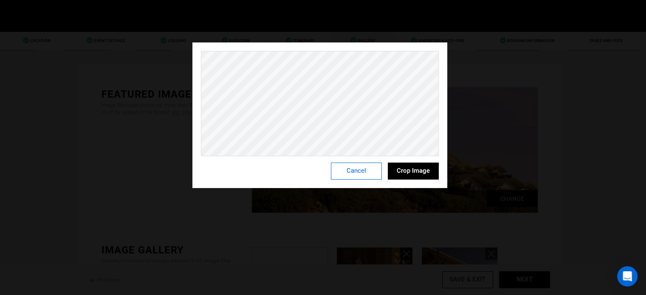
click at [369, 170] on button "Cancel" at bounding box center [356, 171] width 51 height 17
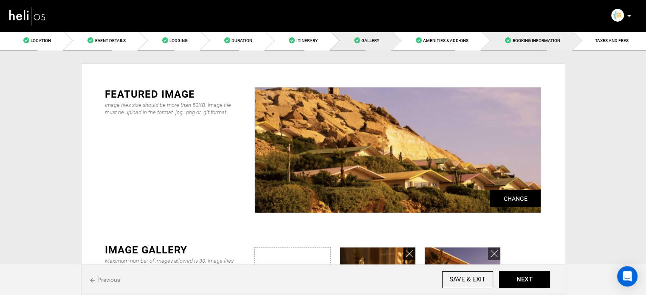
click at [555, 39] on span "Booking Information" at bounding box center [536, 40] width 48 height 5
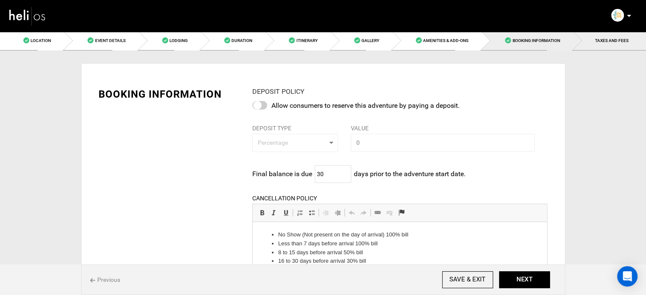
click at [612, 40] on span "TAXES AND FEES" at bounding box center [612, 40] width 34 height 5
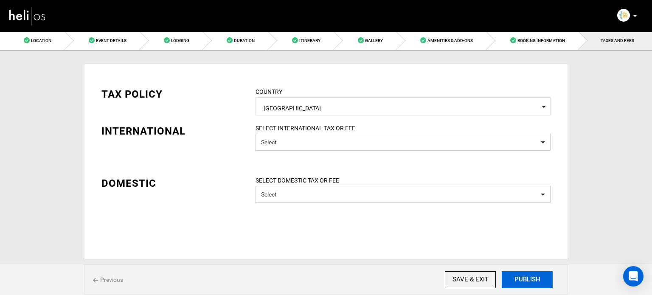
click at [533, 278] on button "PUBLISH" at bounding box center [527, 279] width 51 height 17
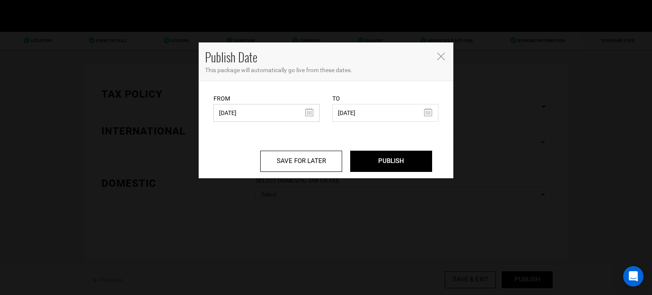
click at [234, 115] on input "04/04/2025" at bounding box center [267, 113] width 106 height 18
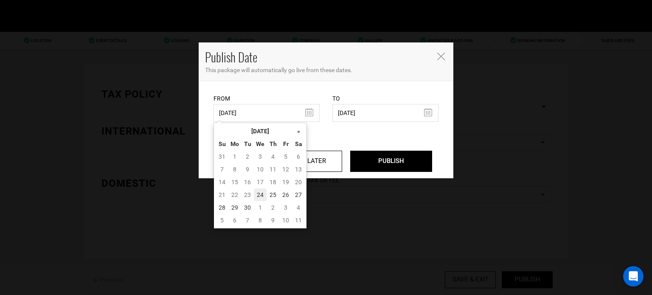
click at [263, 193] on td "24" at bounding box center [260, 195] width 13 height 13
type input "09/24/2025"
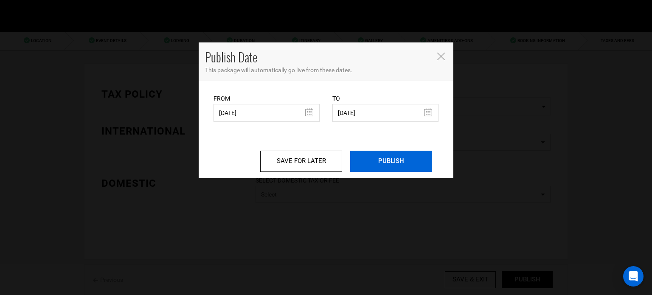
click at [397, 161] on input "PUBLISH" at bounding box center [391, 161] width 82 height 21
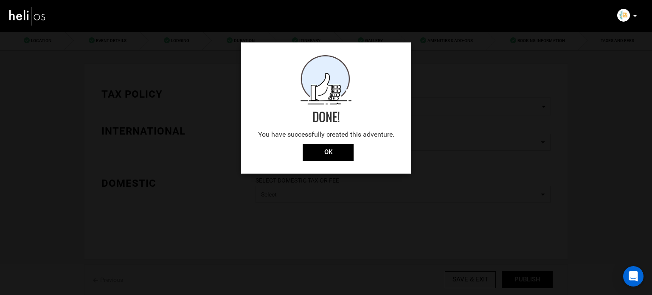
click at [327, 162] on div "Done! You have successfully created this adventure. OK" at bounding box center [326, 107] width 170 height 131
click at [328, 149] on input "OK" at bounding box center [328, 152] width 51 height 17
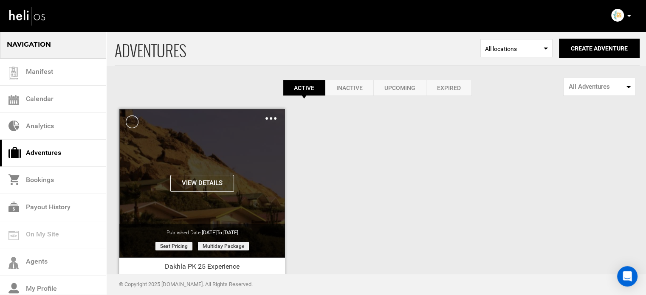
click at [269, 116] on div "Clone De-Activate Share Delete" at bounding box center [270, 118] width 11 height 10
click at [268, 117] on img at bounding box center [270, 118] width 11 height 3
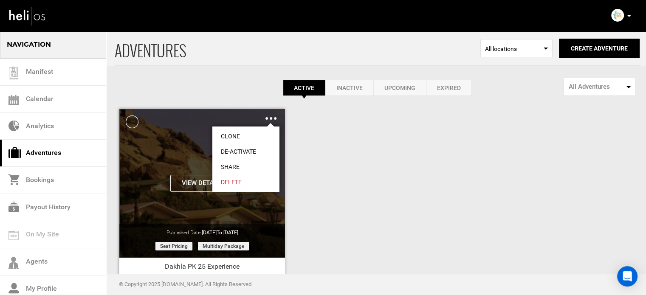
click at [242, 165] on link "Share" at bounding box center [245, 166] width 67 height 15
type input "https://heli.life/xaEGkS"
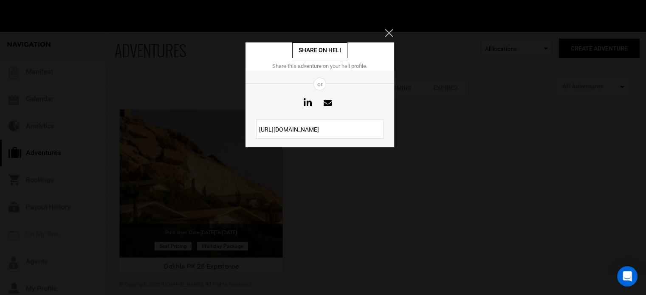
drag, startPoint x: 320, startPoint y: 127, endPoint x: 255, endPoint y: 132, distance: 65.2
click at [255, 132] on div "https://heli.life/xaEGkS" at bounding box center [319, 129] width 149 height 19
click at [387, 32] on icon "Close" at bounding box center [389, 33] width 8 height 8
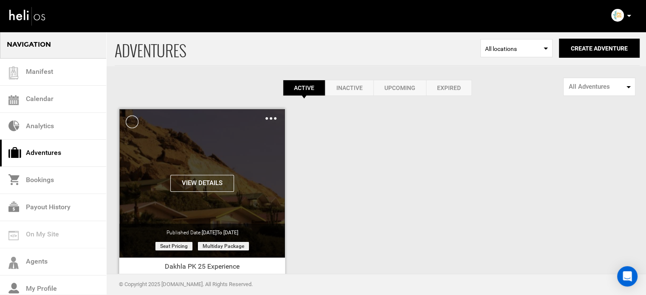
scroll to position [105, 0]
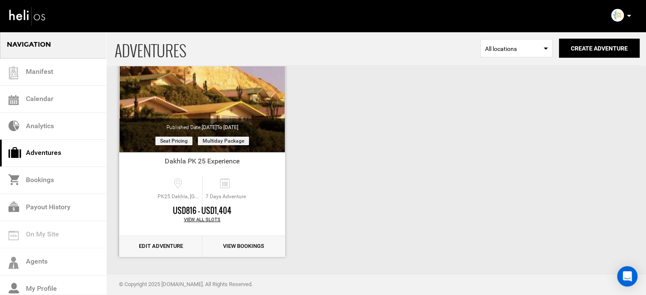
click at [175, 249] on link "Edit Adventure" at bounding box center [160, 246] width 83 height 21
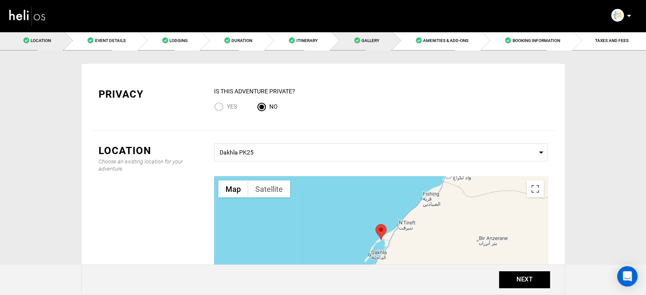
click at [371, 41] on span "Gallery" at bounding box center [370, 40] width 18 height 5
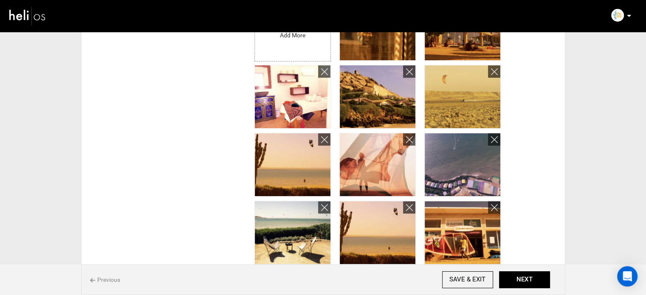
scroll to position [170, 0]
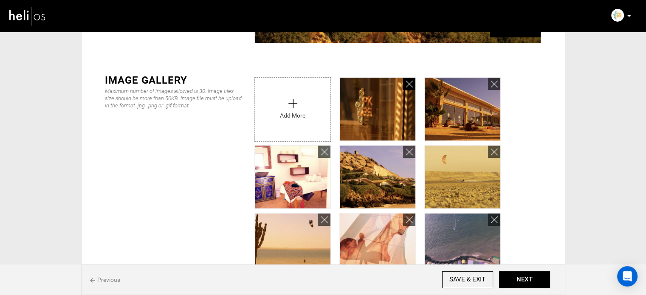
click at [408, 81] on icon at bounding box center [409, 84] width 7 height 10
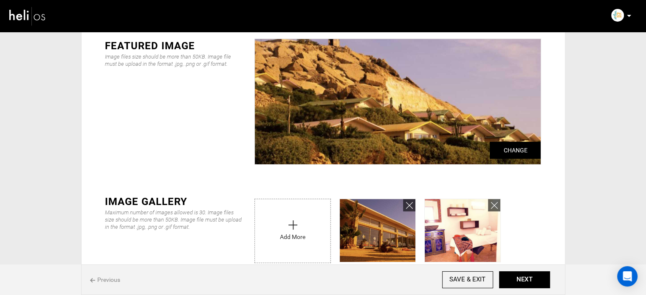
scroll to position [42, 0]
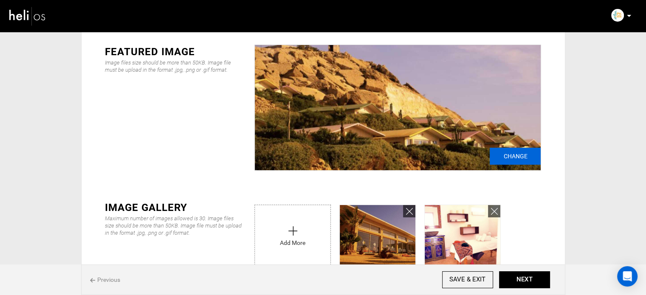
click at [528, 158] on input "Change" at bounding box center [515, 156] width 51 height 17
type input "C:\fakepath\Screenshot [DATE] 220609.png"
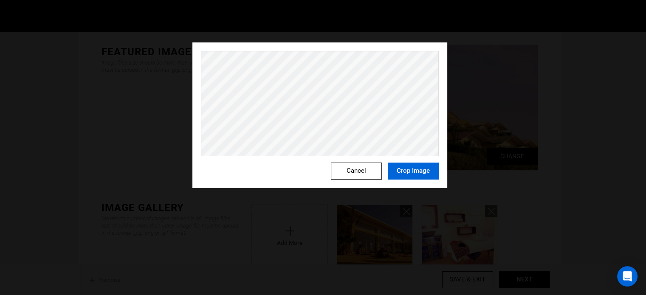
click at [421, 175] on button "Crop Image" at bounding box center [413, 171] width 51 height 17
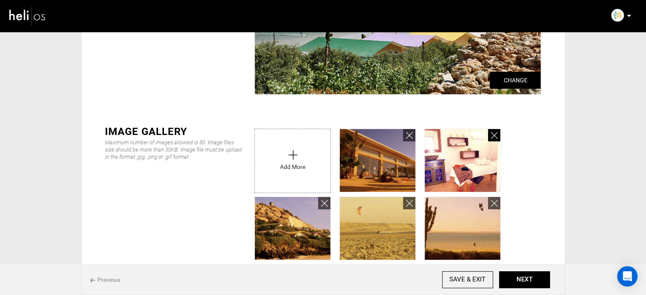
scroll to position [170, 0]
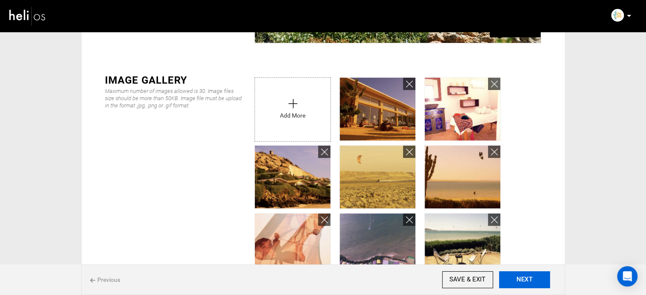
click at [511, 280] on button "NEXT" at bounding box center [524, 279] width 51 height 17
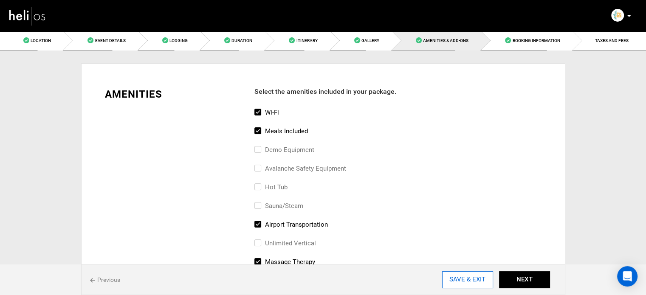
click at [468, 283] on input "SAVE & EXIT" at bounding box center [467, 279] width 51 height 17
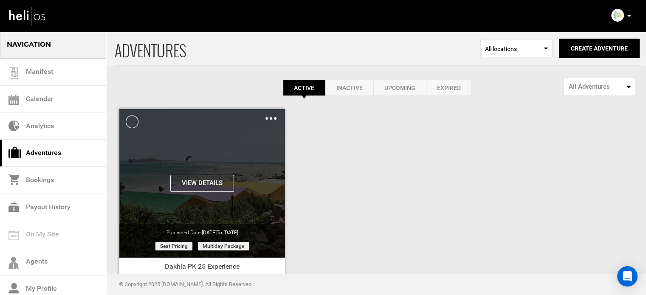
click at [271, 119] on img at bounding box center [270, 118] width 11 height 3
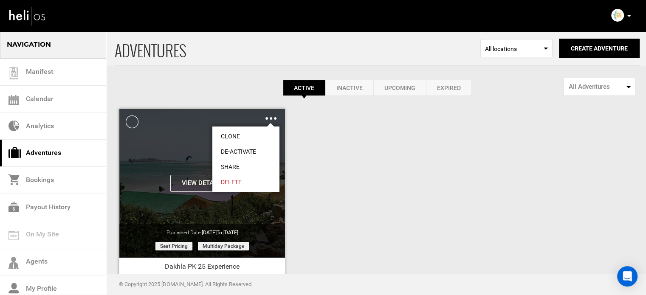
click at [235, 164] on link "Share" at bounding box center [245, 166] width 67 height 15
type input "https://heli.life/xaEGkS"
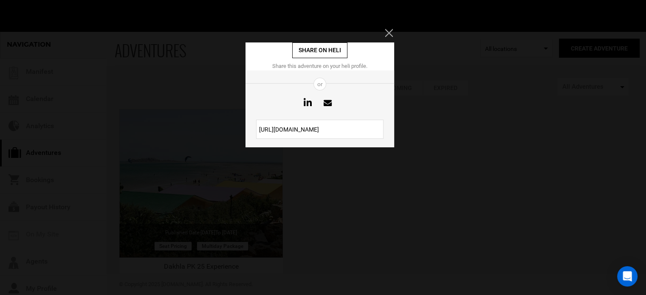
drag, startPoint x: 339, startPoint y: 128, endPoint x: 238, endPoint y: 132, distance: 101.2
click at [238, 132] on div "Share on heli Share this adventure on your heli profile. or https://heli.life/x…" at bounding box center [323, 147] width 646 height 295
click at [389, 28] on div "Share on heli Share this adventure on your heli profile. or https://heli.life/x…" at bounding box center [323, 147] width 646 height 295
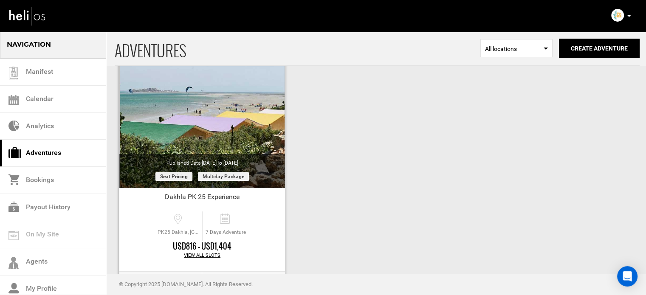
scroll to position [105, 0]
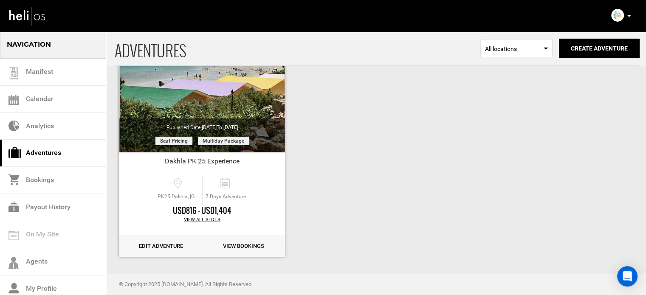
click at [174, 248] on link "Edit Adventure" at bounding box center [160, 246] width 83 height 21
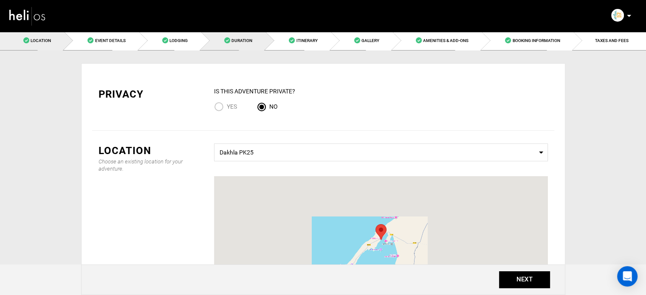
click at [253, 42] on link "Duration" at bounding box center [233, 40] width 65 height 19
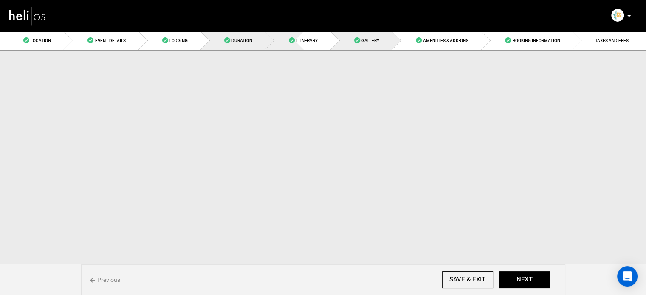
click at [299, 40] on span "Itinerary" at bounding box center [306, 40] width 21 height 5
click at [372, 42] on span "Gallery" at bounding box center [370, 40] width 18 height 5
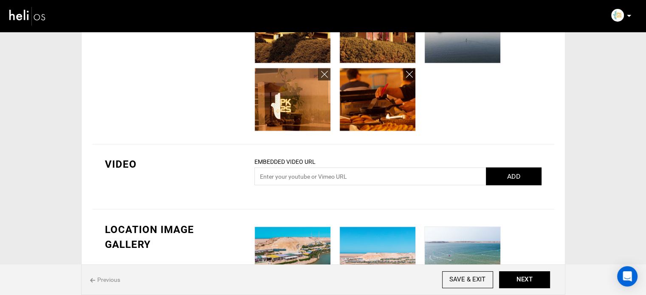
scroll to position [1421, 0]
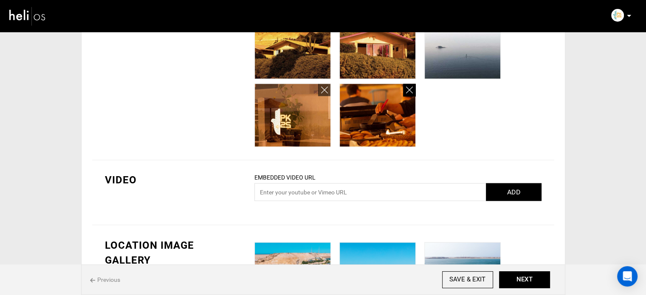
click at [410, 92] on icon at bounding box center [409, 90] width 7 height 10
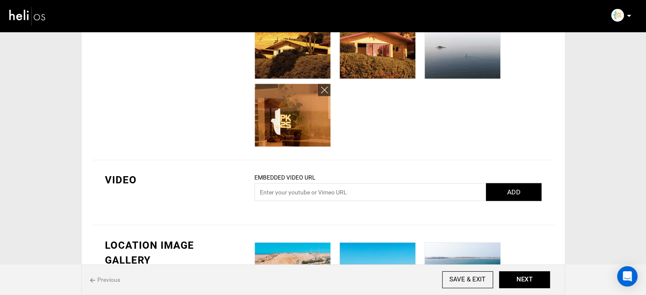
click at [316, 89] on img at bounding box center [293, 115] width 76 height 63
click at [321, 88] on link at bounding box center [324, 90] width 12 height 12
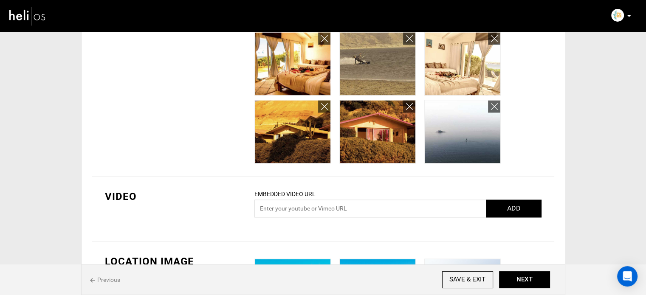
scroll to position [1336, 0]
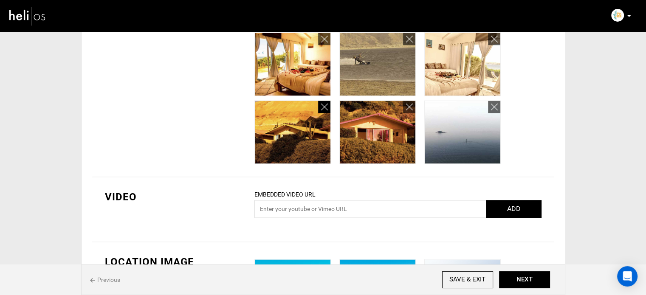
click at [326, 103] on icon at bounding box center [324, 107] width 7 height 10
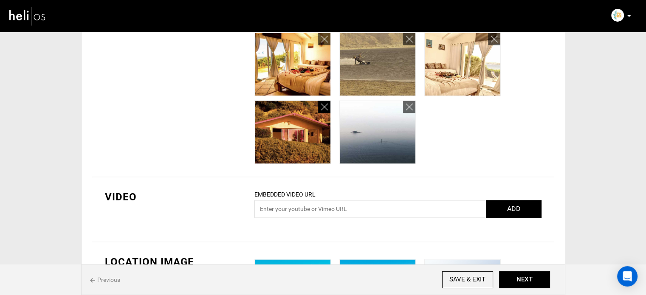
click at [326, 103] on icon at bounding box center [324, 107] width 7 height 10
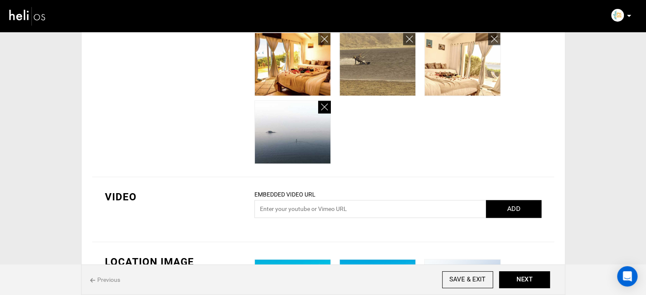
click at [326, 103] on icon at bounding box center [324, 107] width 7 height 10
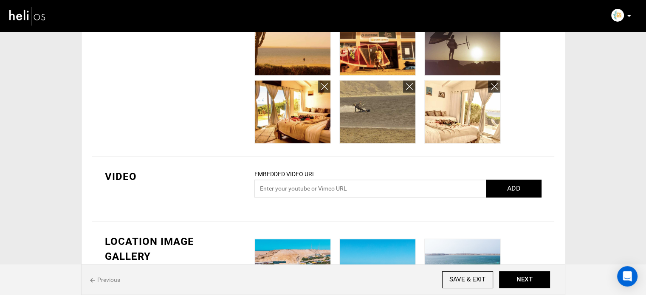
scroll to position [1209, 0]
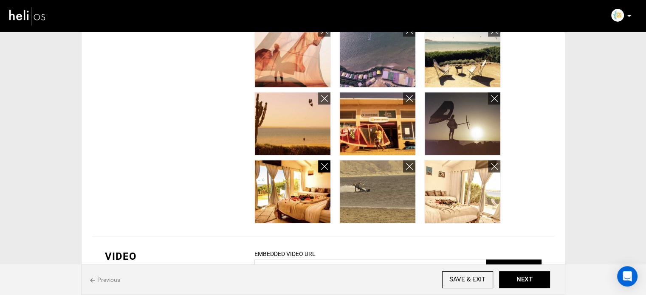
click at [326, 162] on icon at bounding box center [324, 167] width 7 height 10
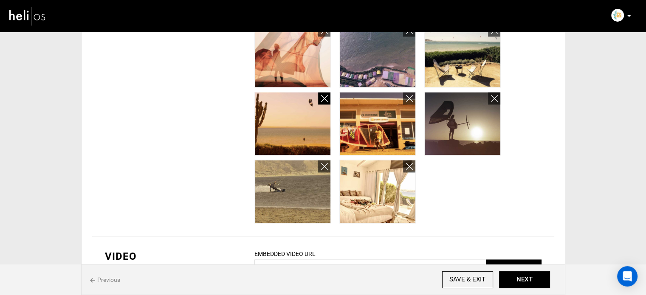
click at [324, 98] on icon at bounding box center [324, 99] width 7 height 10
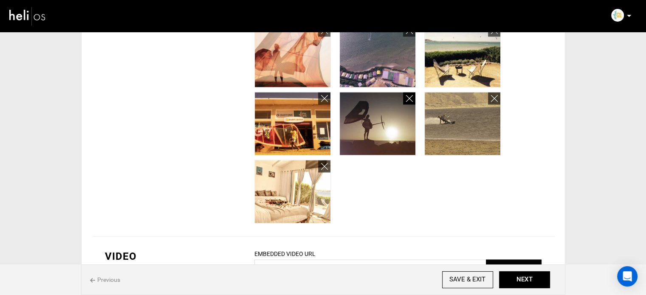
click at [408, 96] on icon at bounding box center [409, 99] width 7 height 10
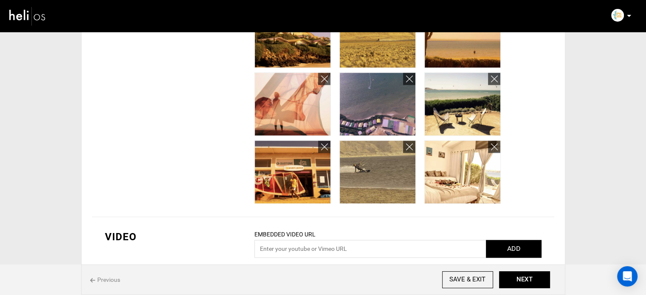
scroll to position [1124, 0]
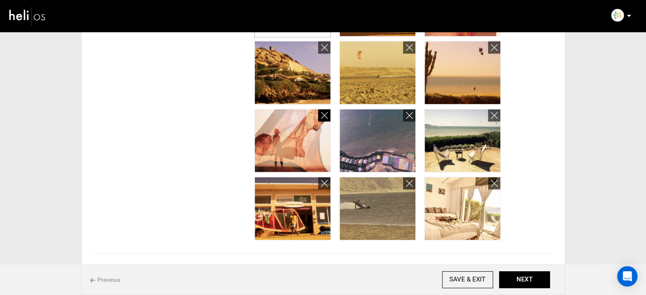
click at [326, 113] on icon at bounding box center [324, 116] width 7 height 10
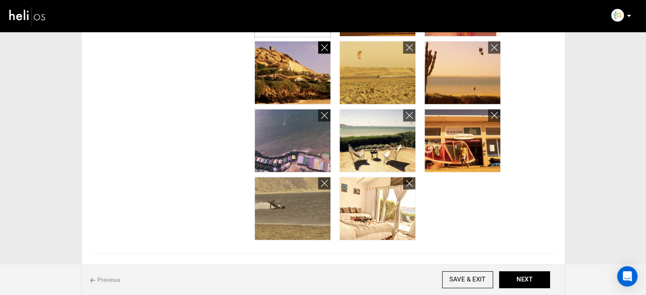
click at [322, 45] on icon at bounding box center [324, 48] width 7 height 10
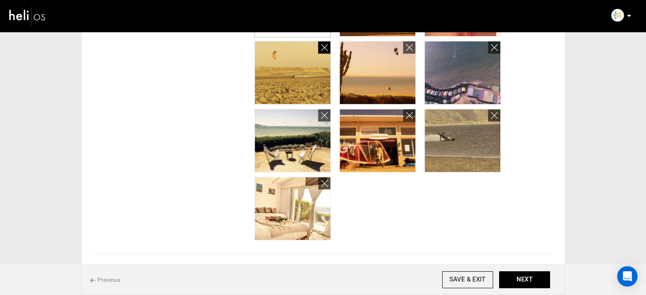
click at [322, 45] on icon at bounding box center [324, 48] width 7 height 10
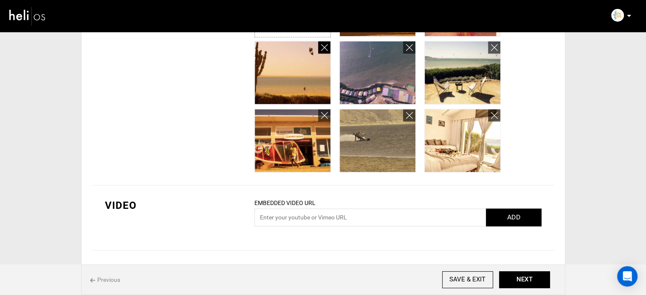
click at [322, 45] on icon at bounding box center [324, 48] width 7 height 10
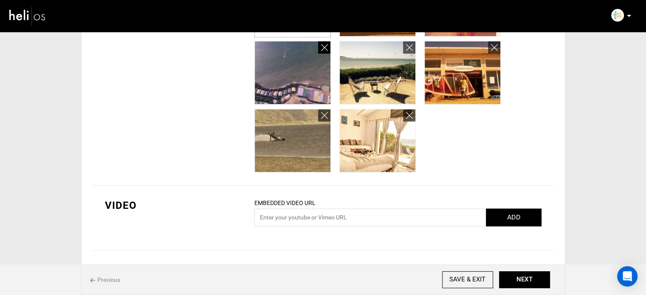
click at [322, 45] on icon at bounding box center [324, 48] width 7 height 10
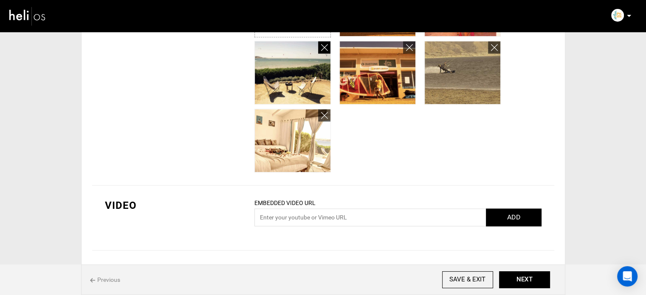
click at [322, 45] on icon at bounding box center [324, 48] width 7 height 10
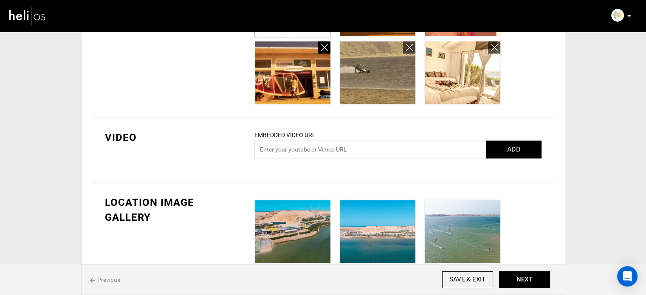
click at [322, 45] on icon at bounding box center [324, 48] width 7 height 10
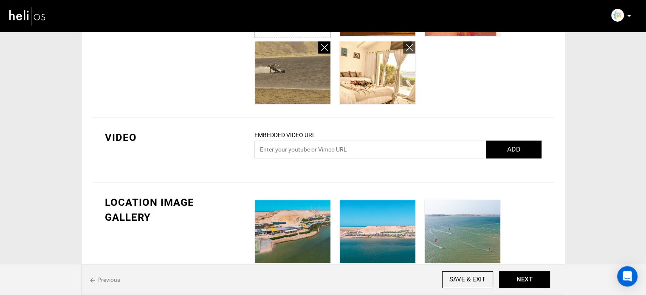
click at [322, 45] on icon at bounding box center [324, 48] width 7 height 10
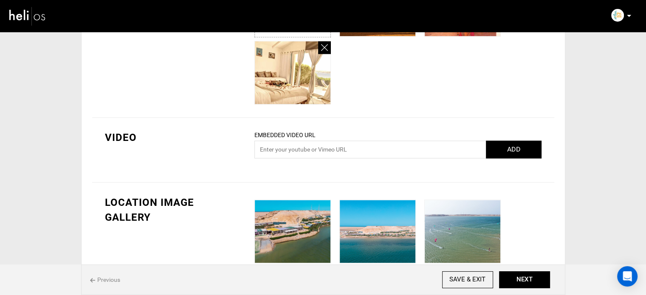
click at [322, 45] on icon at bounding box center [324, 48] width 7 height 10
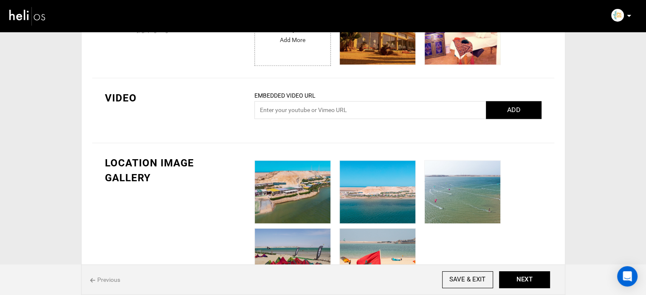
scroll to position [997, 0]
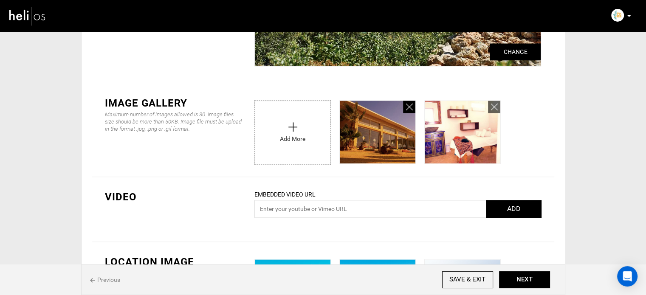
click at [406, 101] on link at bounding box center [409, 107] width 12 height 12
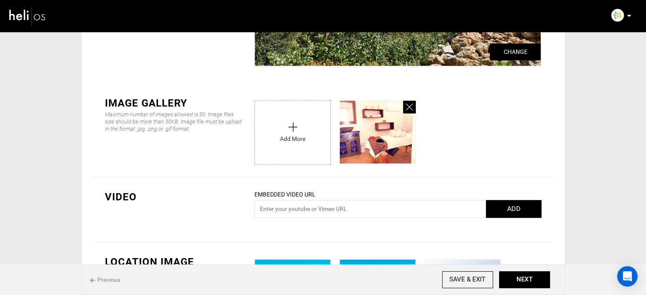
click at [412, 104] on icon at bounding box center [409, 107] width 7 height 10
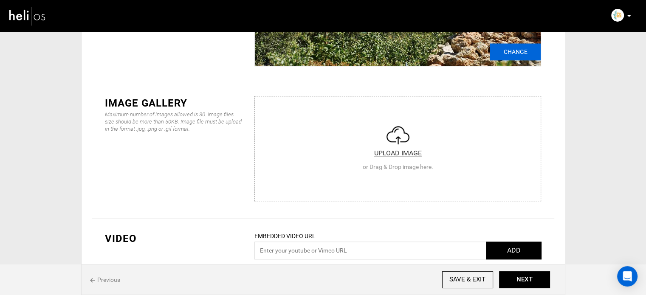
click at [521, 48] on input "Change" at bounding box center [515, 51] width 51 height 17
type input "C:\fakepath\Screenshot [DATE] 220609.png"
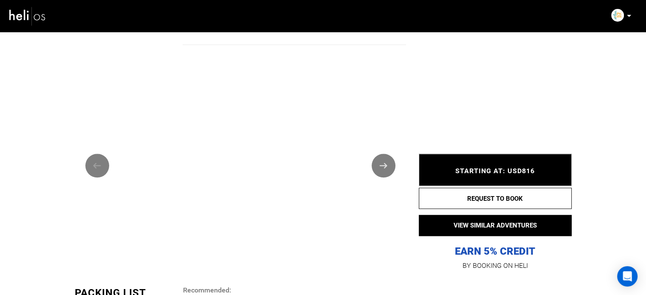
scroll to position [977, 0]
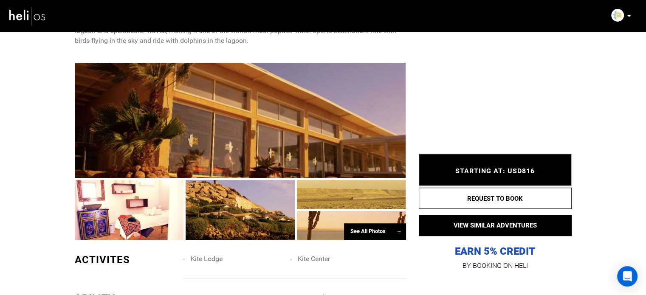
scroll to position [637, 0]
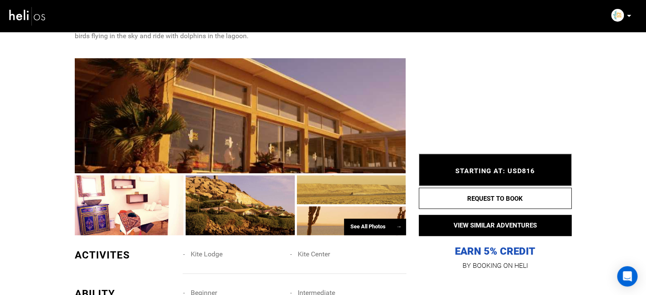
click at [367, 219] on div "See All Photos →" at bounding box center [375, 227] width 62 height 17
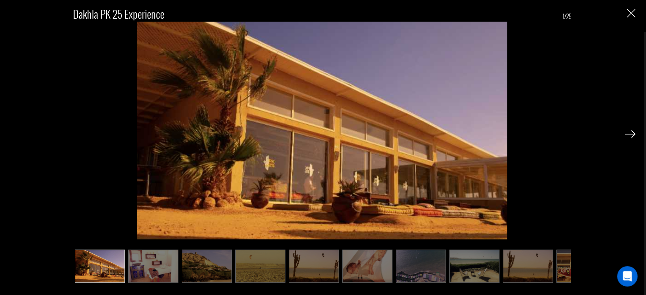
click at [163, 261] on img at bounding box center [153, 266] width 50 height 33
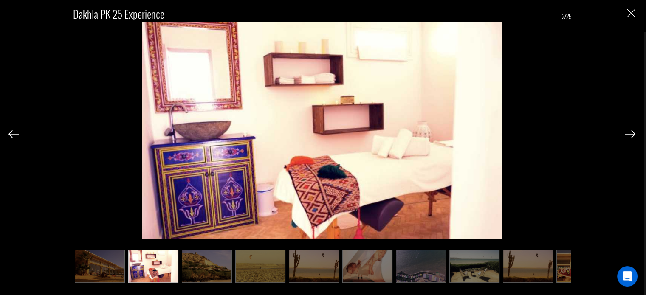
click at [204, 265] on img at bounding box center [207, 266] width 50 height 33
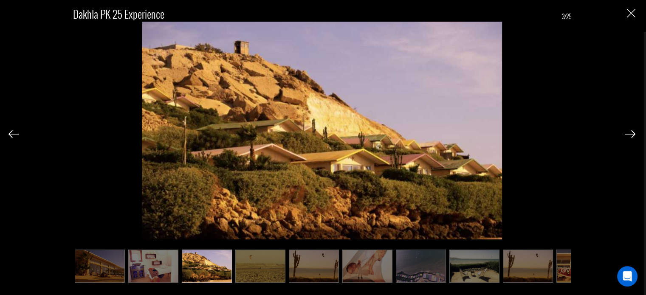
click at [269, 271] on img at bounding box center [260, 266] width 50 height 33
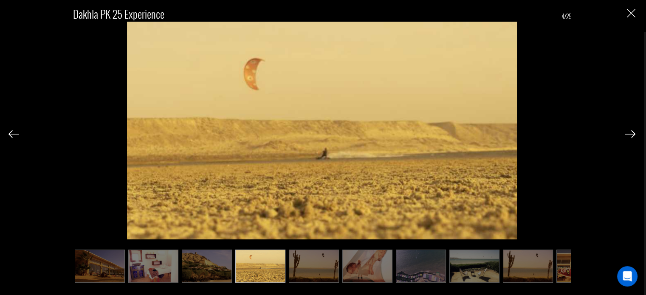
click at [311, 270] on img at bounding box center [314, 266] width 50 height 33
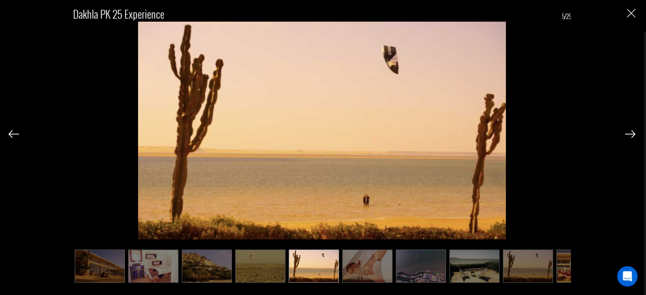
click at [384, 270] on img at bounding box center [367, 266] width 50 height 33
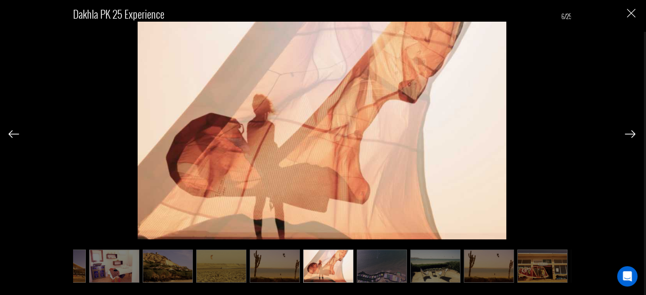
scroll to position [0, 42]
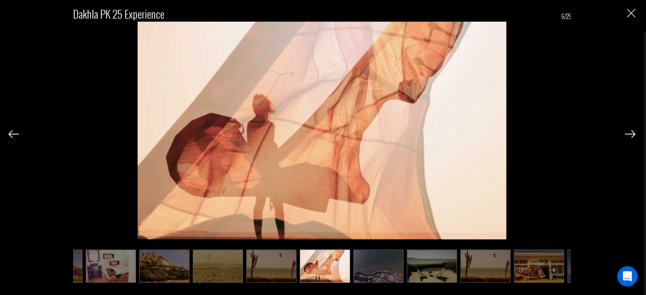
click at [378, 256] on img at bounding box center [378, 266] width 50 height 33
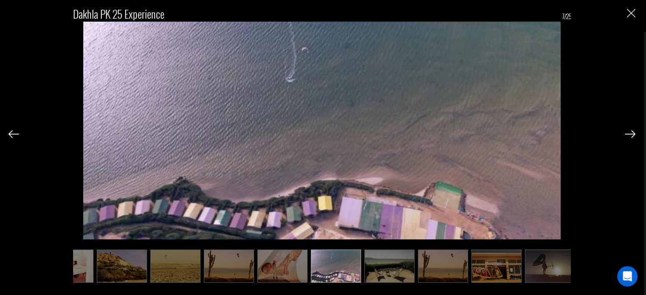
click at [392, 268] on img at bounding box center [389, 266] width 50 height 33
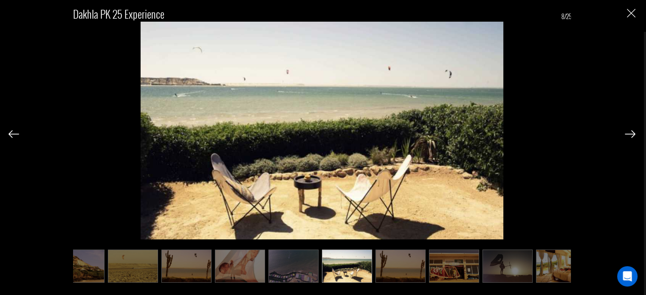
scroll to position [0, 127]
click at [391, 264] on img at bounding box center [400, 266] width 50 height 33
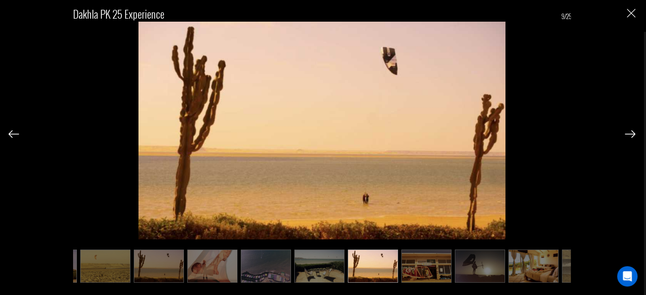
scroll to position [0, 170]
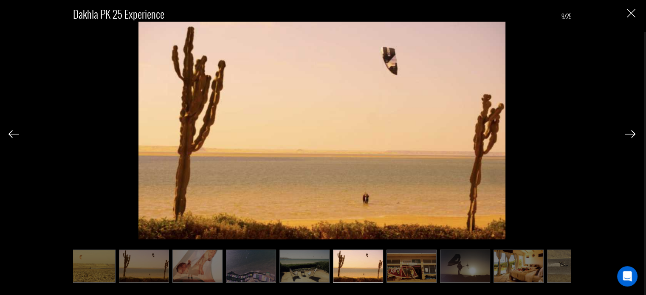
click at [419, 259] on img at bounding box center [411, 266] width 50 height 33
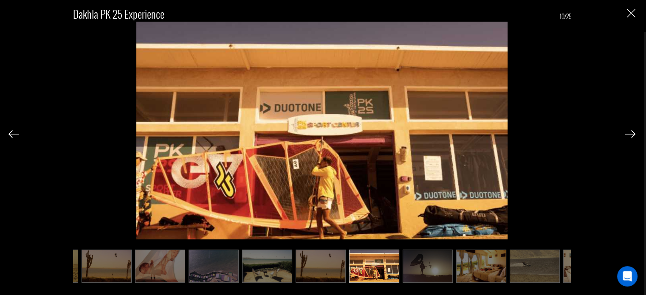
scroll to position [0, 212]
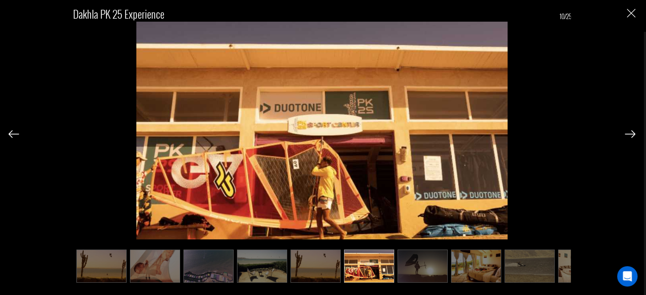
click at [421, 267] on img at bounding box center [422, 266] width 50 height 33
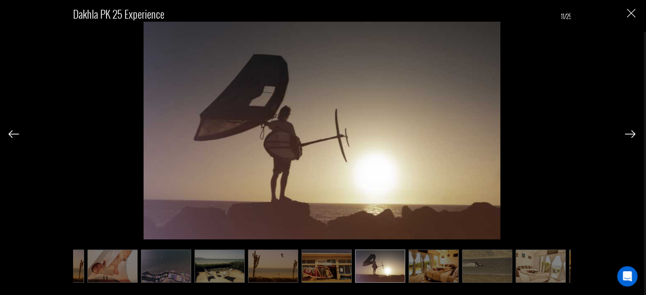
scroll to position [0, 255]
click at [423, 266] on img at bounding box center [434, 266] width 50 height 33
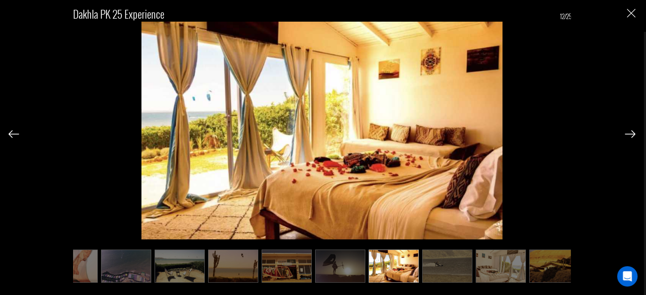
scroll to position [0, 297]
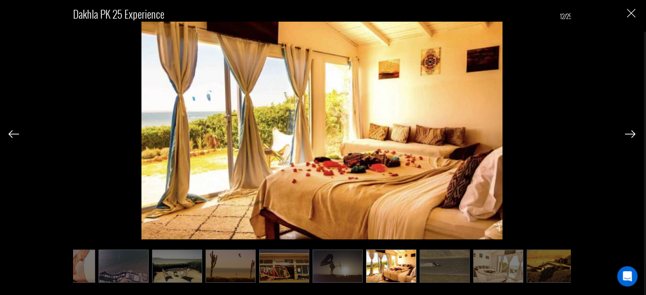
click at [443, 259] on img at bounding box center [445, 266] width 50 height 33
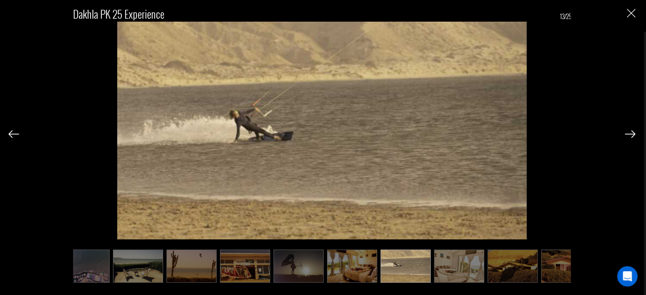
scroll to position [0, 340]
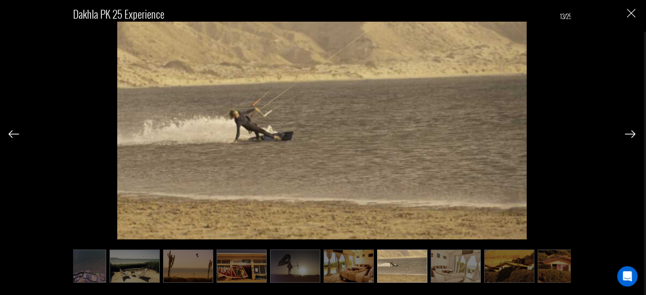
click at [462, 255] on img at bounding box center [456, 266] width 50 height 33
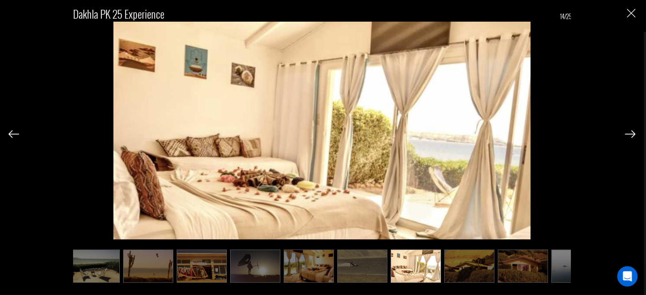
scroll to position [0, 382]
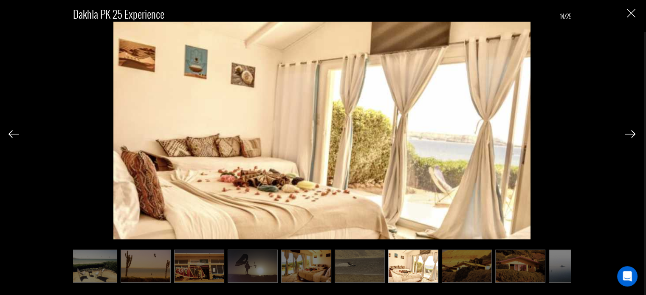
click at [450, 254] on img at bounding box center [467, 266] width 50 height 33
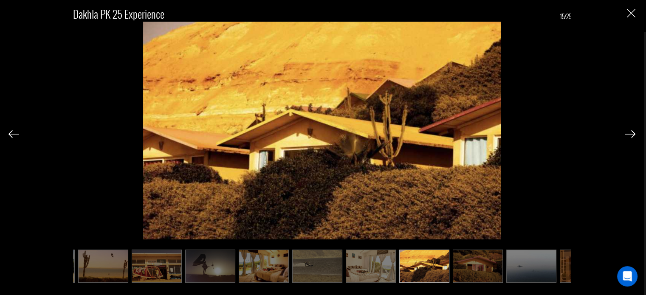
scroll to position [0, 425]
click at [470, 255] on img at bounding box center [478, 266] width 50 height 33
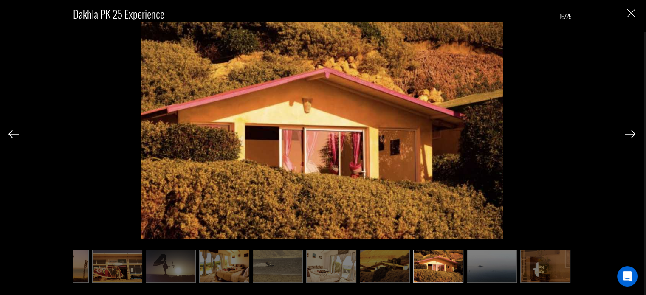
scroll to position [0, 467]
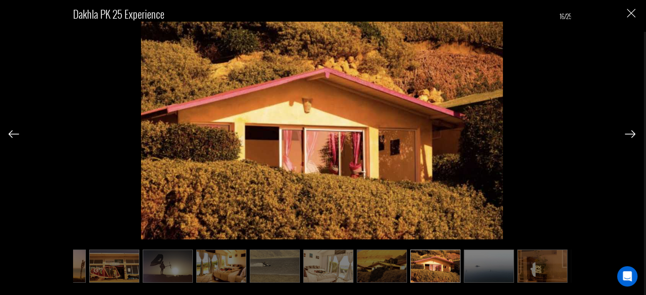
click at [491, 268] on img at bounding box center [489, 266] width 50 height 33
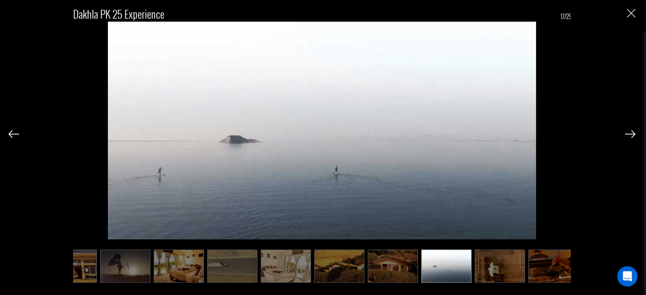
click at [494, 265] on img at bounding box center [500, 266] width 50 height 33
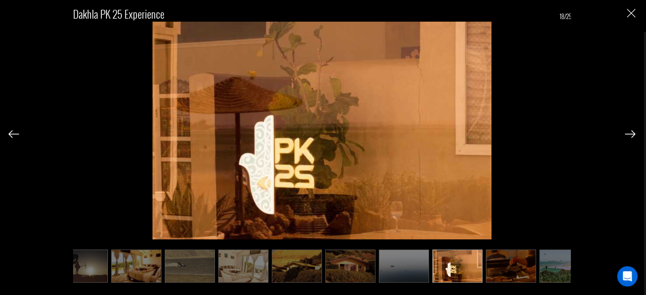
click at [514, 265] on img at bounding box center [511, 266] width 50 height 33
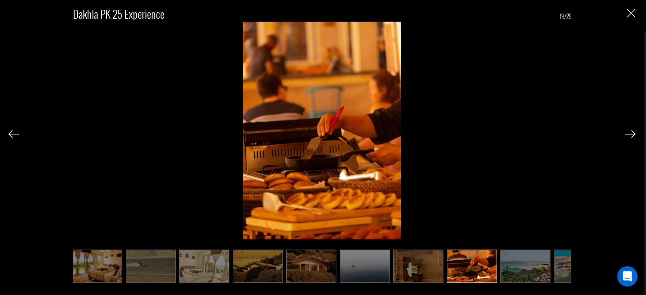
scroll to position [0, 595]
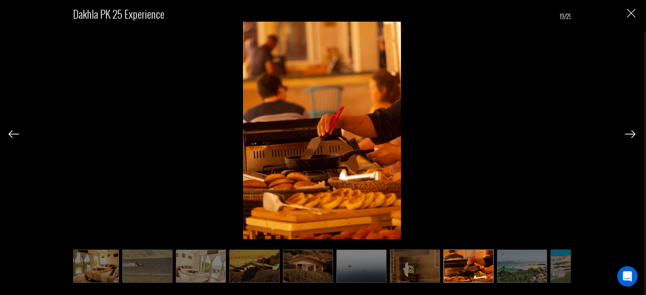
click at [521, 272] on img at bounding box center [522, 266] width 50 height 33
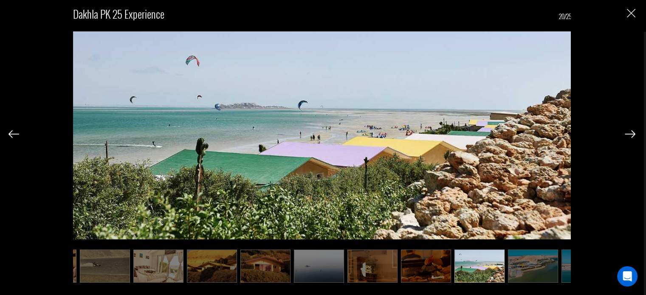
click at [513, 268] on img at bounding box center [533, 266] width 50 height 33
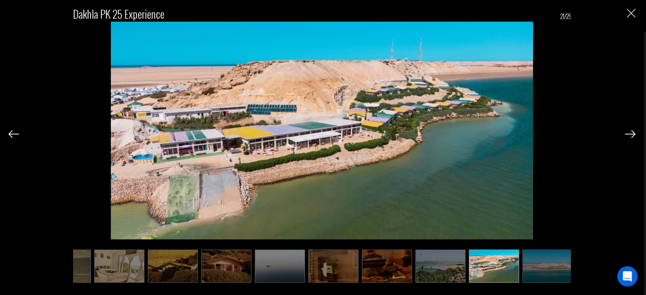
scroll to position [0, 679]
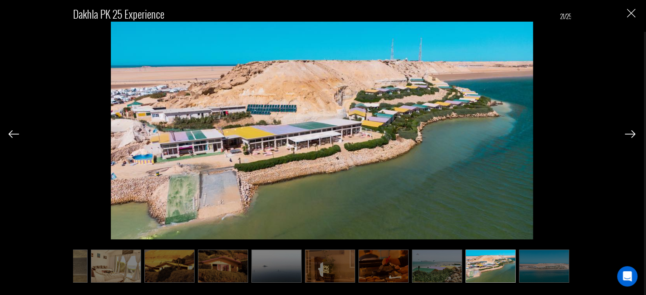
click at [550, 265] on img at bounding box center [544, 266] width 50 height 33
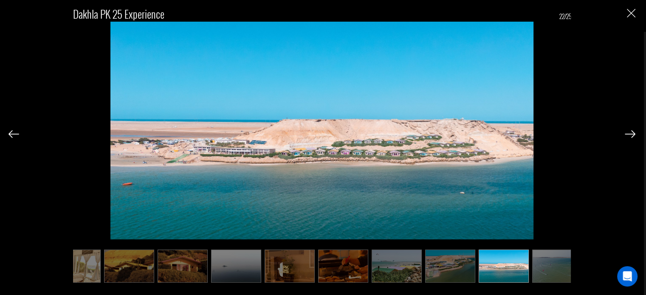
scroll to position [0, 722]
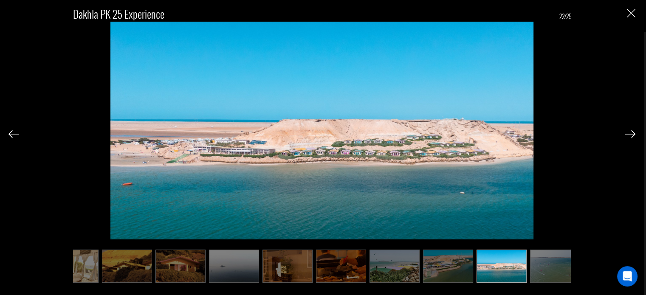
click at [550, 268] on img at bounding box center [555, 266] width 50 height 33
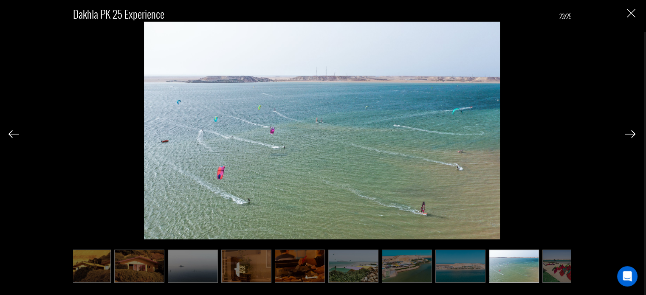
scroll to position [0, 764]
click at [561, 268] on img at bounding box center [566, 266] width 50 height 33
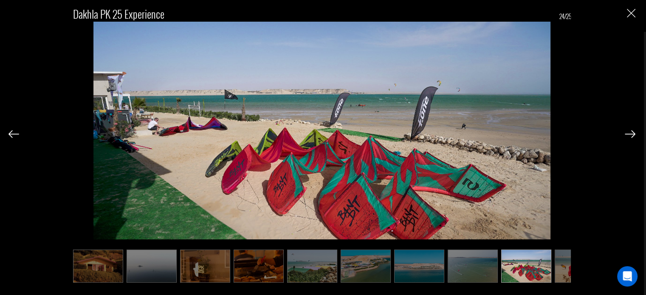
scroll to position [0, 807]
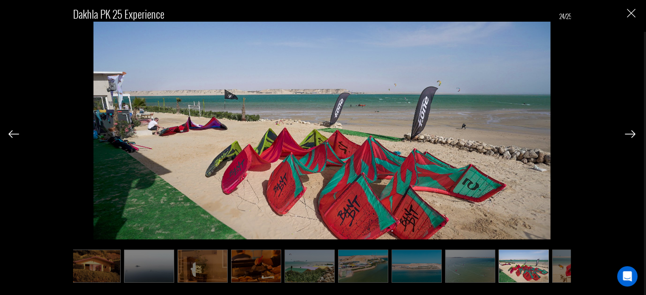
click at [576, 265] on div "Dakhla PK 25 Experience 24/25" at bounding box center [321, 140] width 627 height 280
click at [568, 266] on img at bounding box center [577, 266] width 50 height 33
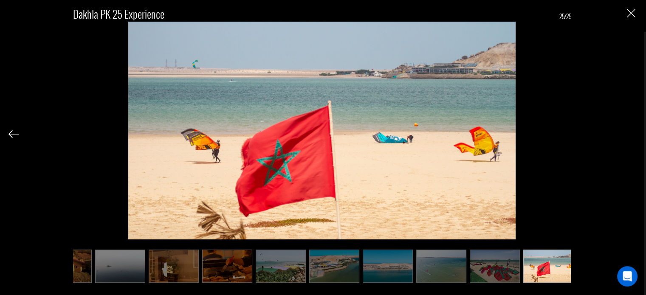
scroll to position [0, 840]
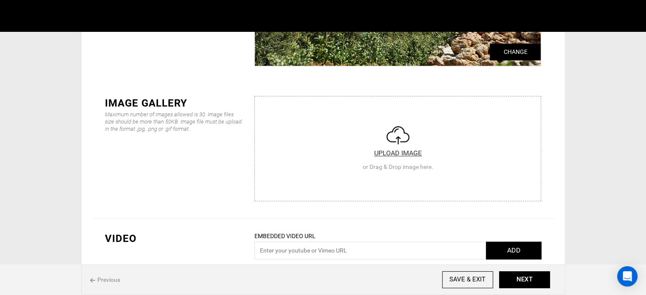
click at [360, 149] on input "file" at bounding box center [398, 147] width 286 height 102
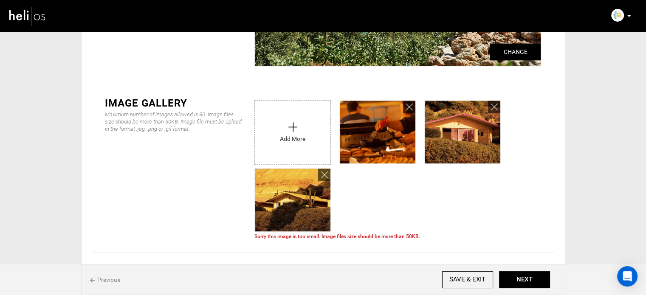
click at [306, 151] on input "file" at bounding box center [293, 130] width 76 height 59
type input "C:\fakepath\000d6e5c-7837-4f94-8c4a-a6ea3fde7157_7847_eae717f8c3df1a276e4bac38c…"
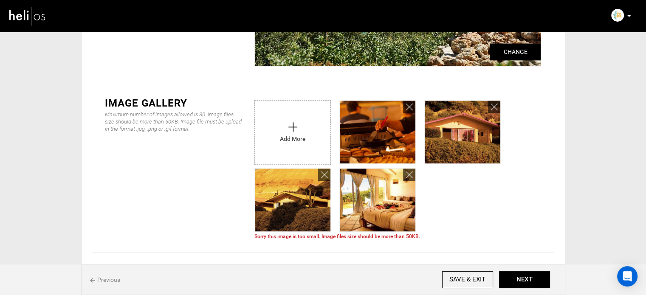
click at [273, 124] on input "file" at bounding box center [293, 130] width 76 height 59
type input "C:\fakepath\e0675478-19f1-41b8-97f6-02631eaf4af8_7847_4571218a75efe50a2d1bbc0df…"
click at [285, 152] on input "file" at bounding box center [293, 130] width 76 height 59
type input "C:\fakepath\1fd07ca3-a9cd-4cf7-becf-390187001602_7847_aa4d97fcafb279618aad89f95…"
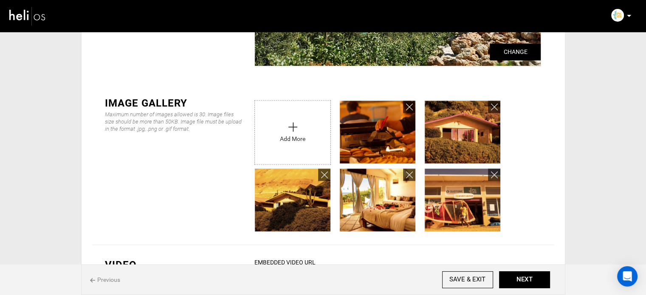
click at [317, 139] on input "file" at bounding box center [293, 130] width 76 height 59
type input "C:\fakepath\c877cb22-2d48-4990-b70b-d8dda96f1767_7847_6af340fd7fe69bc1a4bd0ab54…"
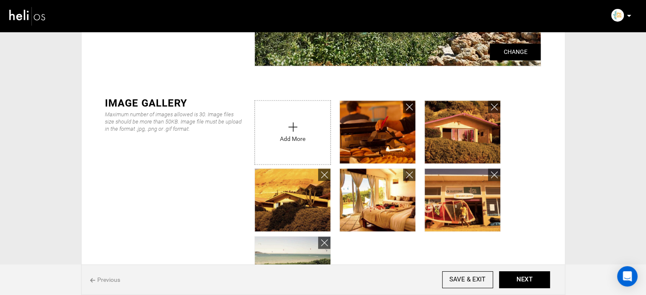
click at [290, 138] on input "file" at bounding box center [293, 130] width 76 height 59
type input "C:\fakepath\6f5b6422-0bcb-4ead-b55a-e1107b33dc57_7847_ff24b7b0c8782f59106d851af…"
click at [285, 156] on input "file" at bounding box center [293, 130] width 76 height 59
type input "C:\fakepath\e0675478-19f1-41b8-97f6-02631eaf4af8_7847_4571218a75efe50a2d1bbc0df…"
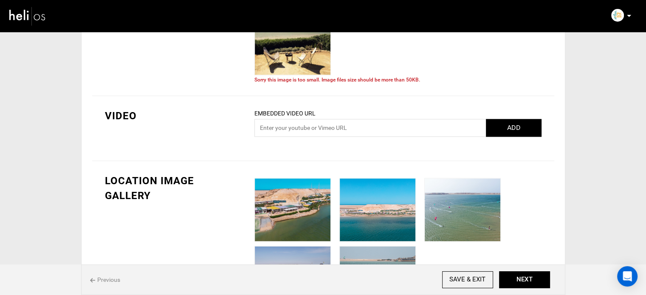
scroll to position [1336, 0]
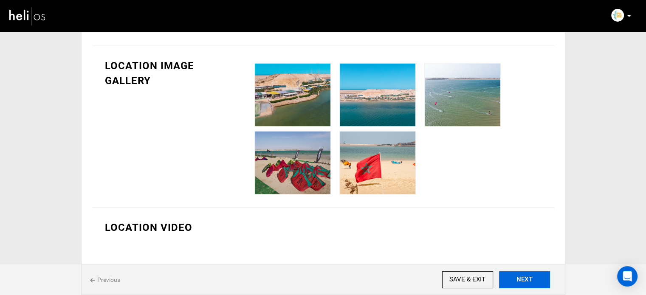
drag, startPoint x: 532, startPoint y: 287, endPoint x: 525, endPoint y: 285, distance: 7.5
click at [532, 287] on button "NEXT" at bounding box center [524, 279] width 51 height 17
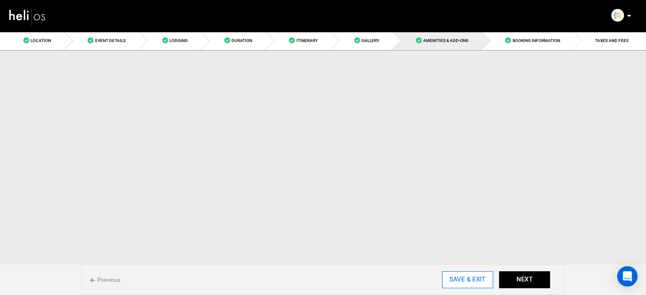
click at [478, 279] on input "SAVE & EXIT" at bounding box center [467, 279] width 51 height 17
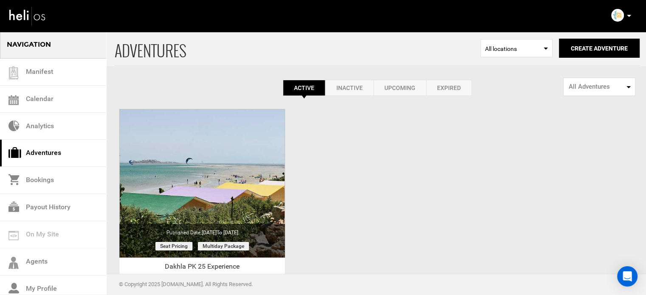
click at [627, 16] on icon at bounding box center [629, 16] width 4 height 2
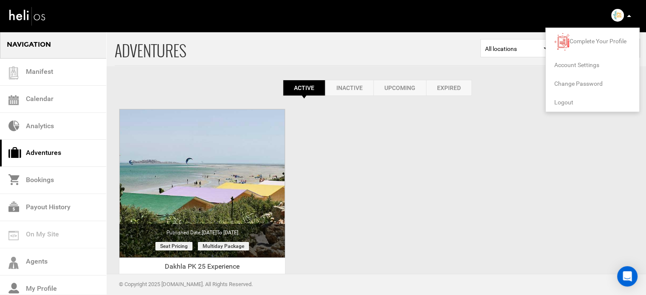
click at [559, 101] on span "Logout" at bounding box center [563, 102] width 19 height 7
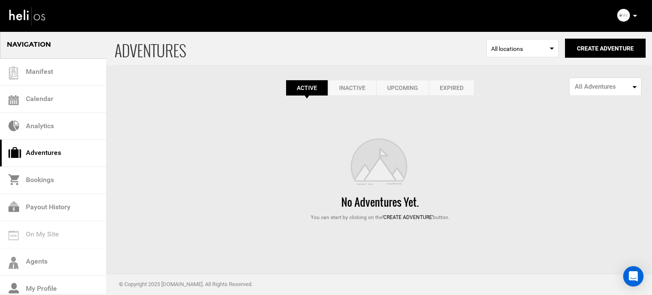
click at [449, 83] on link "Expired" at bounding box center [452, 88] width 46 height 16
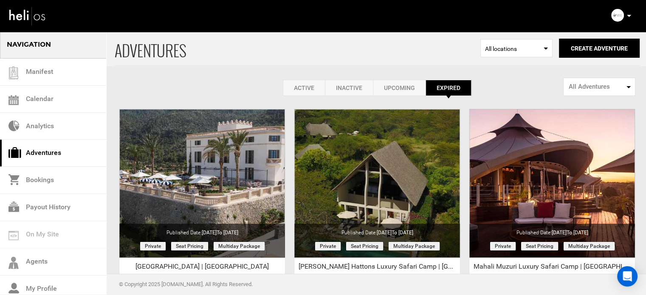
click at [629, 13] on p at bounding box center [628, 16] width 5 height 10
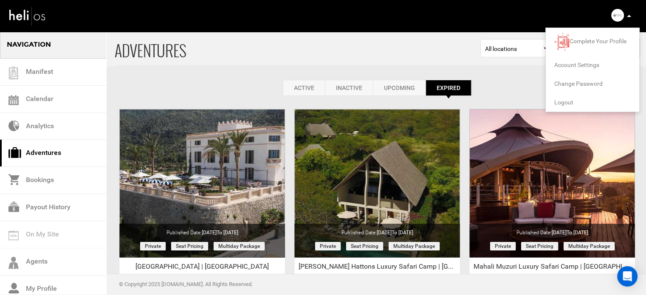
click at [566, 100] on span "Logout" at bounding box center [563, 102] width 19 height 7
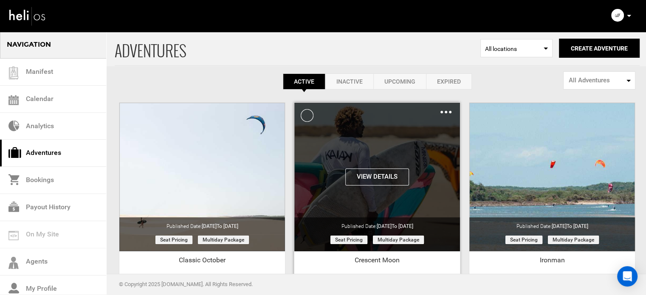
scroll to position [127, 0]
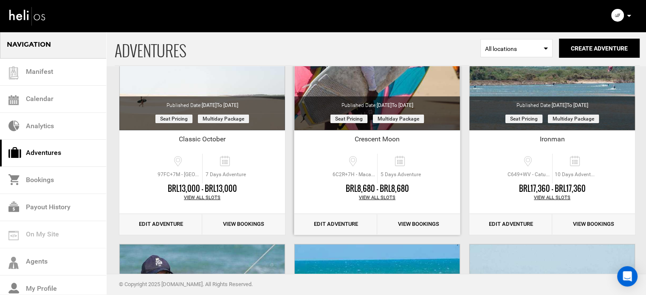
click at [336, 228] on link "Edit Adventure" at bounding box center [335, 224] width 83 height 21
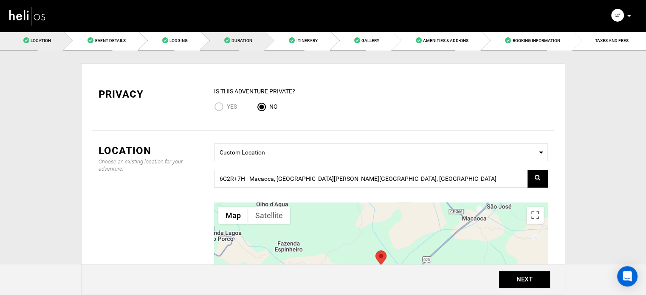
click at [263, 40] on link "Duration" at bounding box center [233, 40] width 65 height 19
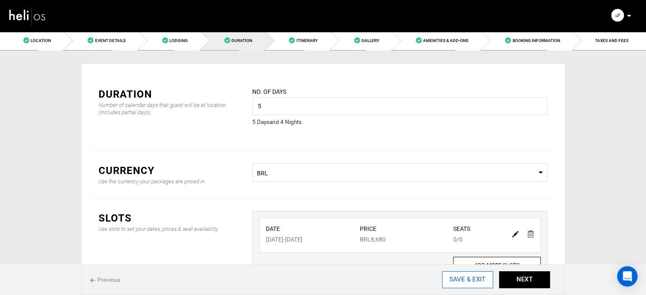
click at [471, 273] on input "SAVE & EXIT" at bounding box center [467, 279] width 51 height 17
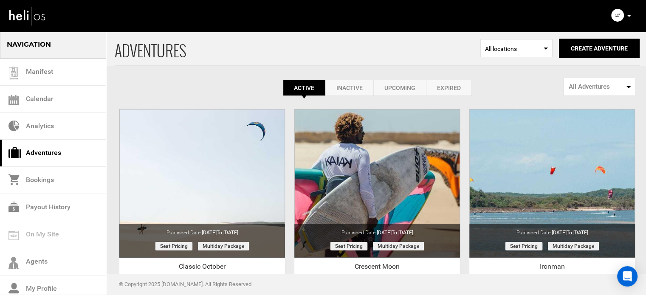
click at [629, 13] on p at bounding box center [628, 16] width 5 height 10
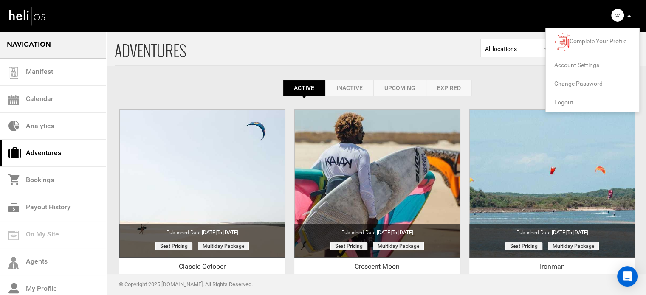
click at [559, 105] on span "Logout" at bounding box center [563, 102] width 19 height 7
